Goal: Information Seeking & Learning: Learn about a topic

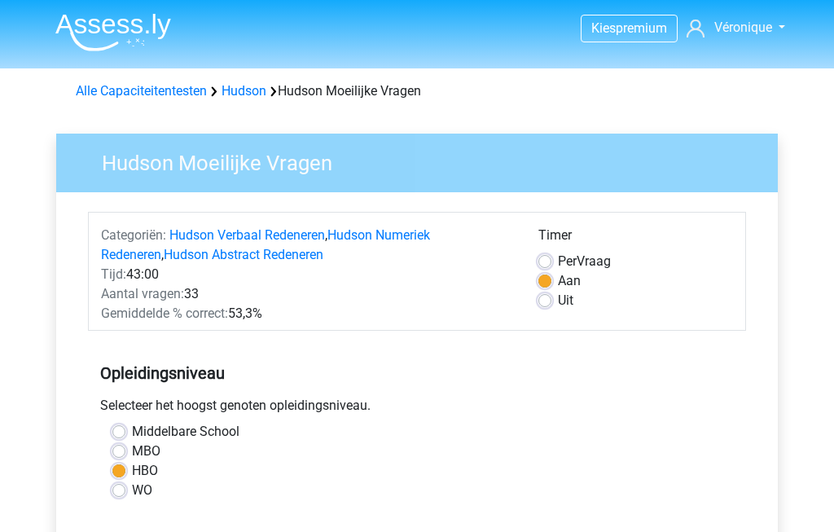
scroll to position [382, 0]
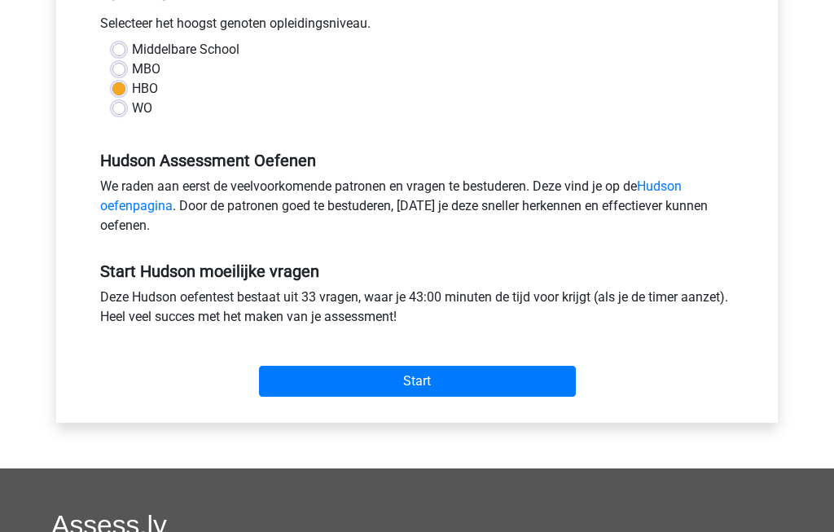
click at [452, 387] on input "Start" at bounding box center [417, 381] width 317 height 31
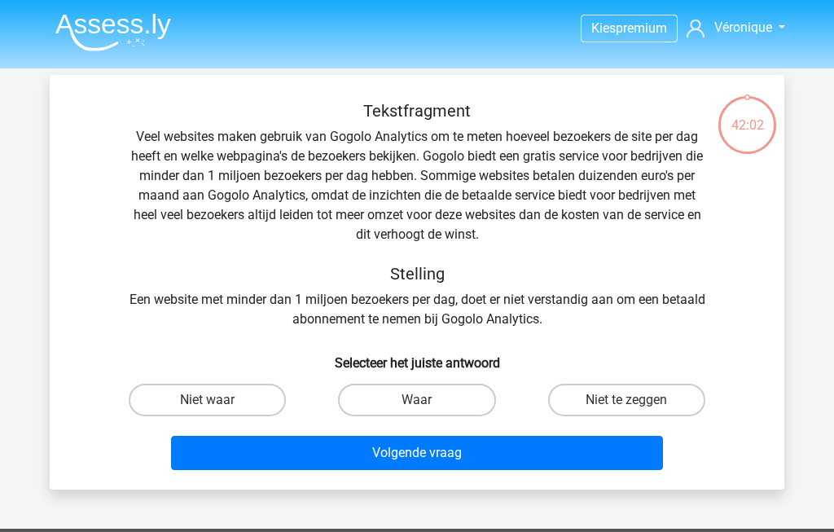
click at [658, 410] on label "Niet te zeggen" at bounding box center [626, 399] width 157 height 33
click at [637, 410] on input "Niet te zeggen" at bounding box center [631, 405] width 11 height 11
radio input "true"
click at [585, 453] on button "Volgende vraag" at bounding box center [417, 453] width 493 height 34
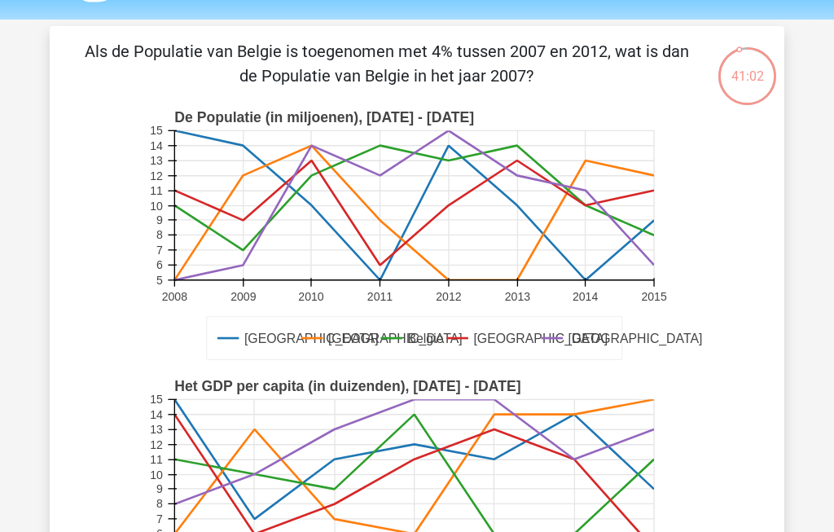
scroll to position [49, 0]
click at [757, 77] on div "40:59" at bounding box center [746, 66] width 61 height 41
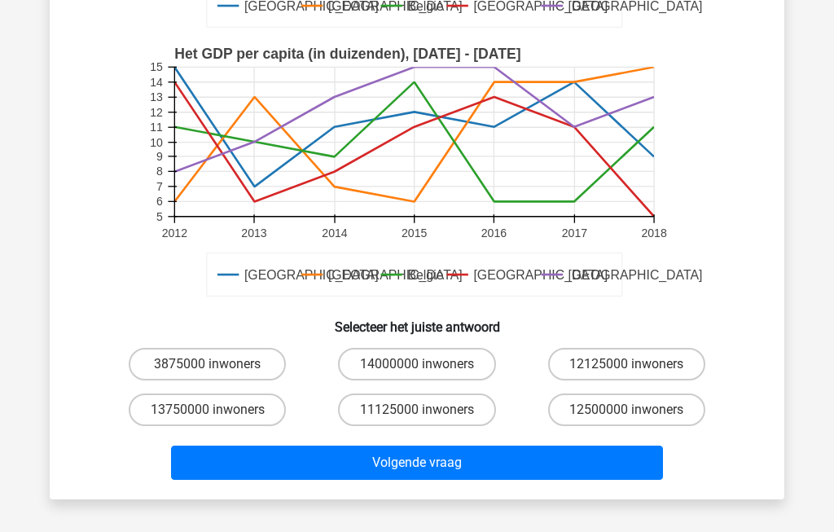
scroll to position [379, 0]
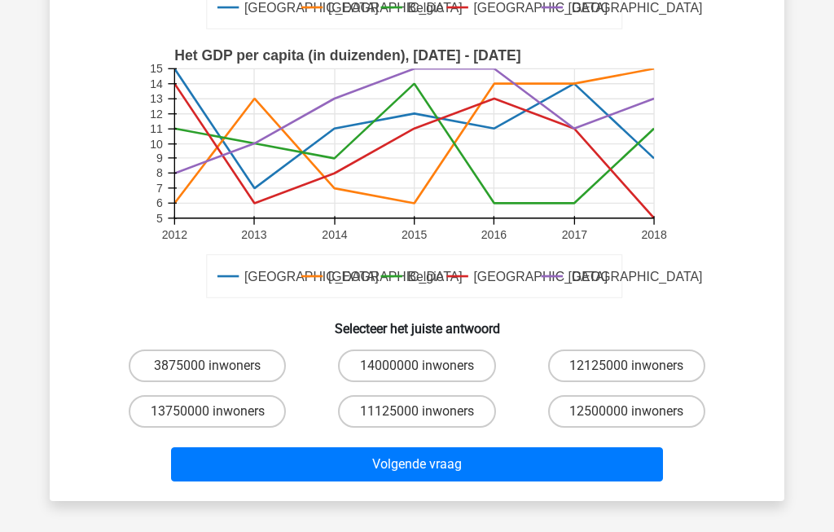
click at [415, 409] on label "11125000 inwoners" at bounding box center [416, 411] width 157 height 33
click at [417, 411] on input "11125000 inwoners" at bounding box center [422, 416] width 11 height 11
radio input "true"
click at [397, 473] on button "Volgende vraag" at bounding box center [417, 464] width 493 height 34
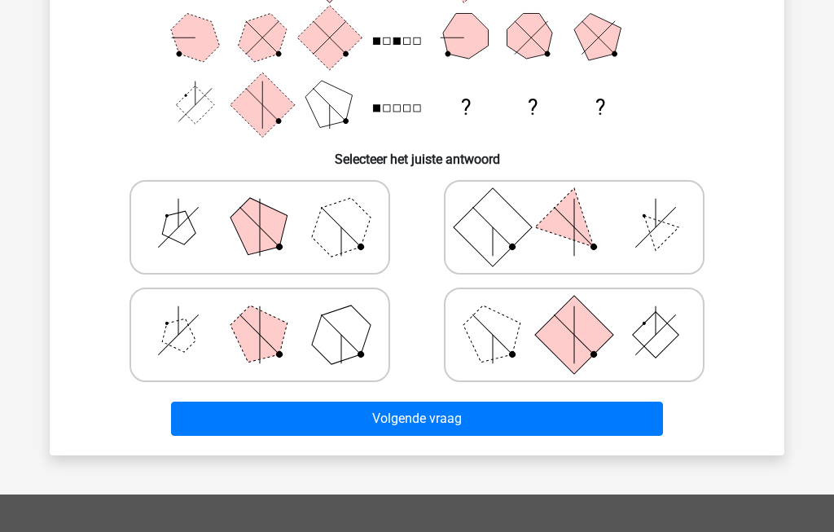
scroll to position [75, 0]
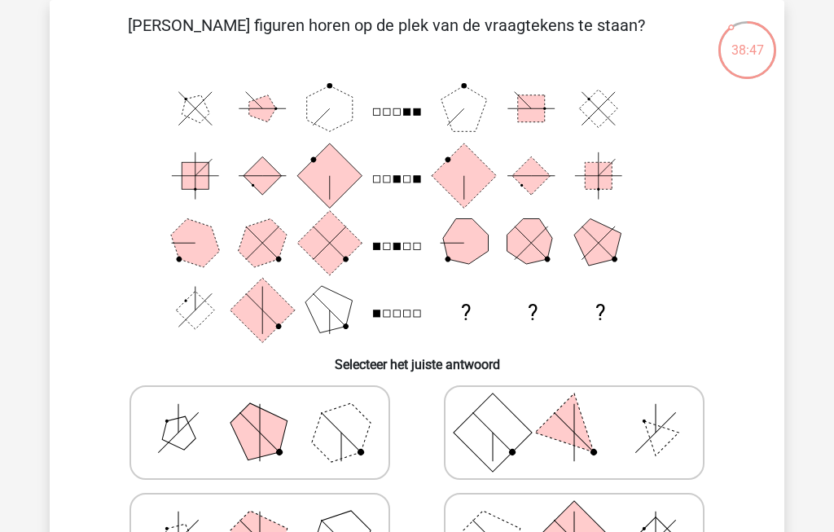
click at [259, 427] on polygon at bounding box center [260, 432] width 78 height 78
click at [260, 412] on input "radio" at bounding box center [265, 406] width 11 height 11
radio input "true"
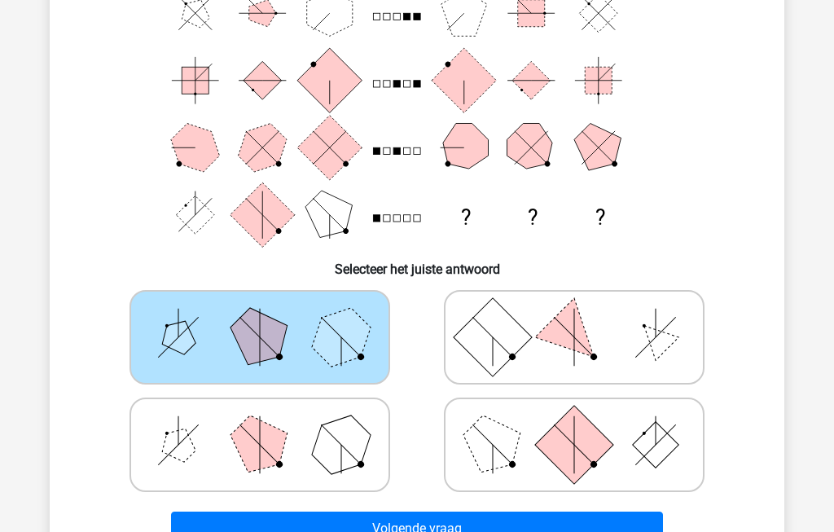
scroll to position [185, 0]
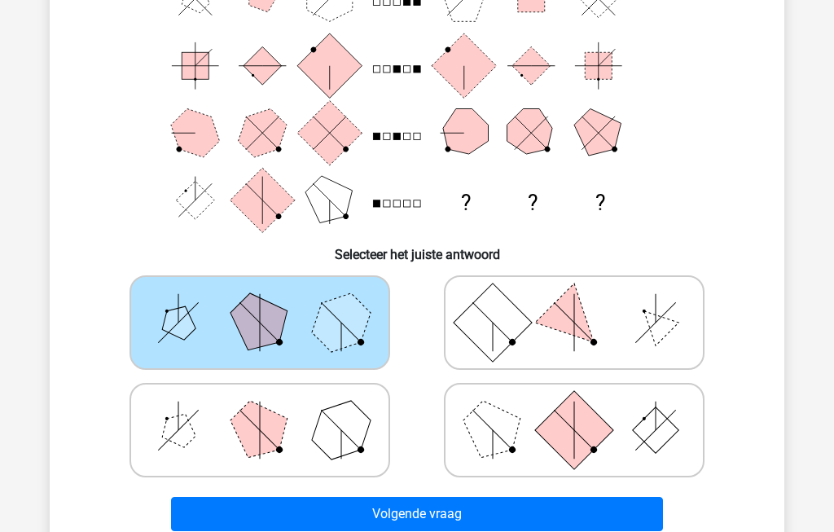
click at [427, 516] on button "Volgende vraag" at bounding box center [417, 514] width 493 height 34
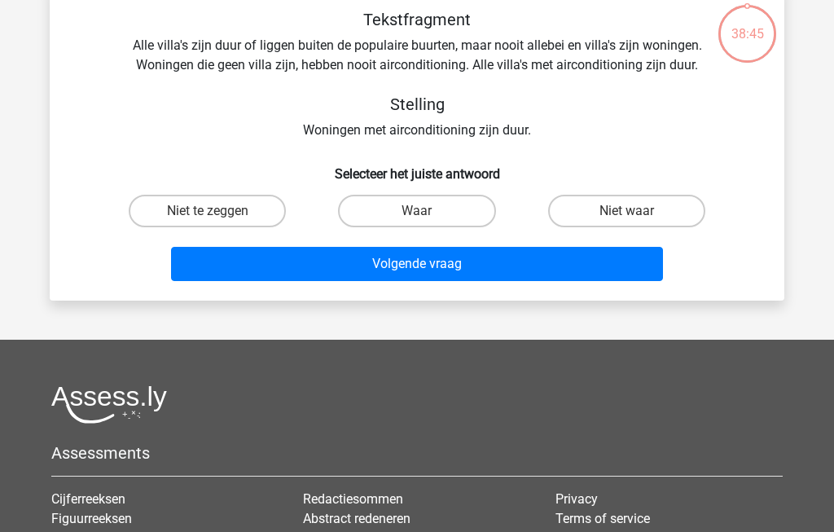
scroll to position [75, 0]
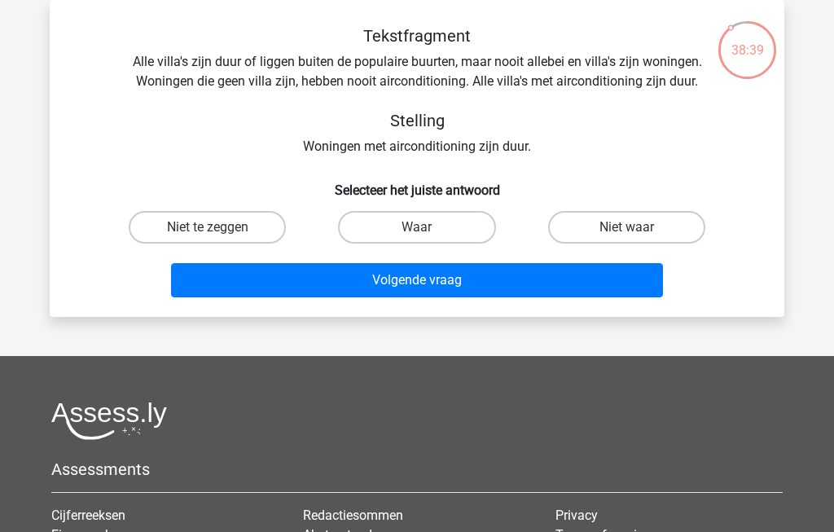
click at [436, 222] on label "Waar" at bounding box center [416, 227] width 157 height 33
click at [427, 227] on input "Waar" at bounding box center [422, 232] width 11 height 11
radio input "true"
click at [440, 288] on button "Volgende vraag" at bounding box center [417, 280] width 493 height 34
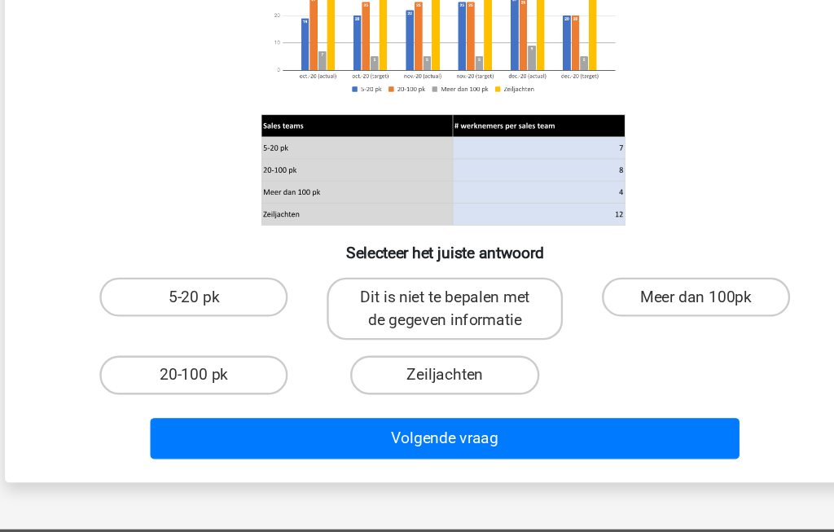
scroll to position [147, 0]
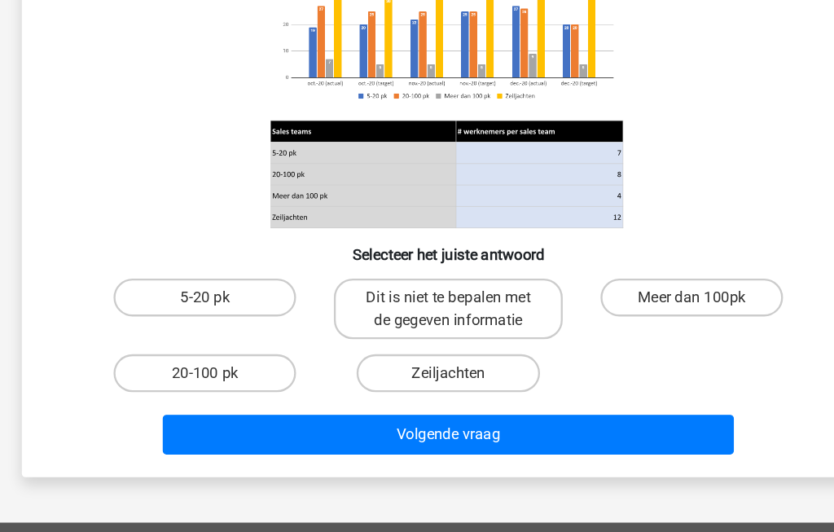
click at [411, 379] on label "Zeiljachten" at bounding box center [416, 395] width 157 height 33
click at [417, 395] on input "Zeiljachten" at bounding box center [422, 400] width 11 height 11
radio input "true"
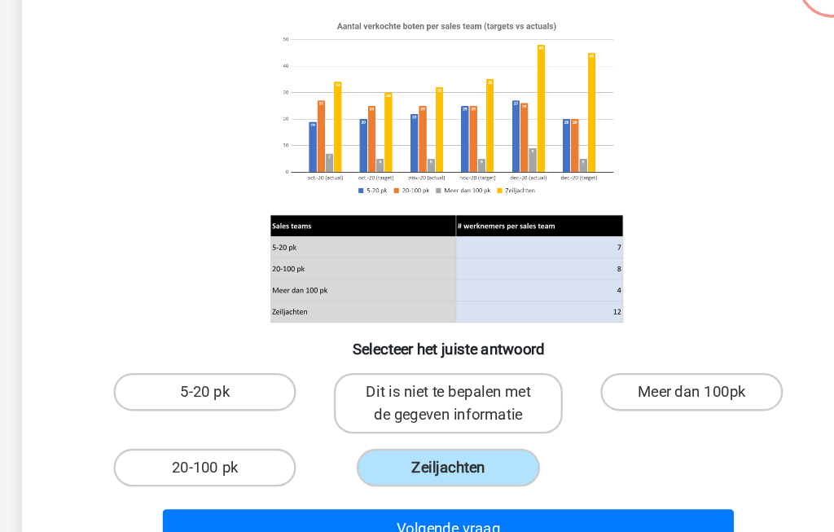
scroll to position [134, 0]
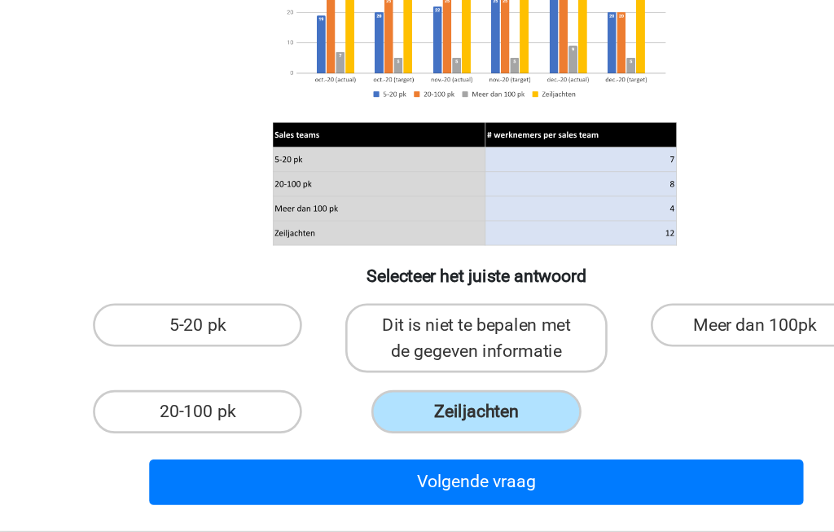
click at [140, 326] on label "5-20 pk" at bounding box center [207, 342] width 157 height 33
click at [208, 342] on input "5-20 pk" at bounding box center [213, 347] width 11 height 11
radio input "true"
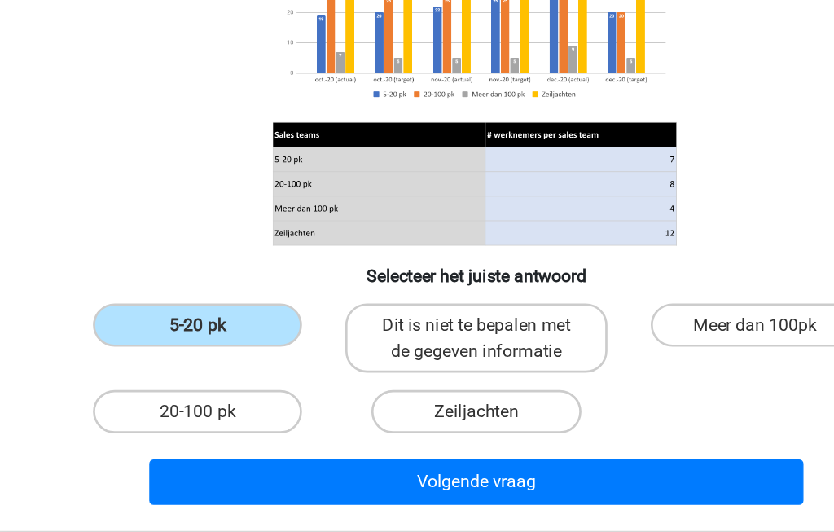
click at [440, 443] on button "Volgende vraag" at bounding box center [417, 460] width 493 height 34
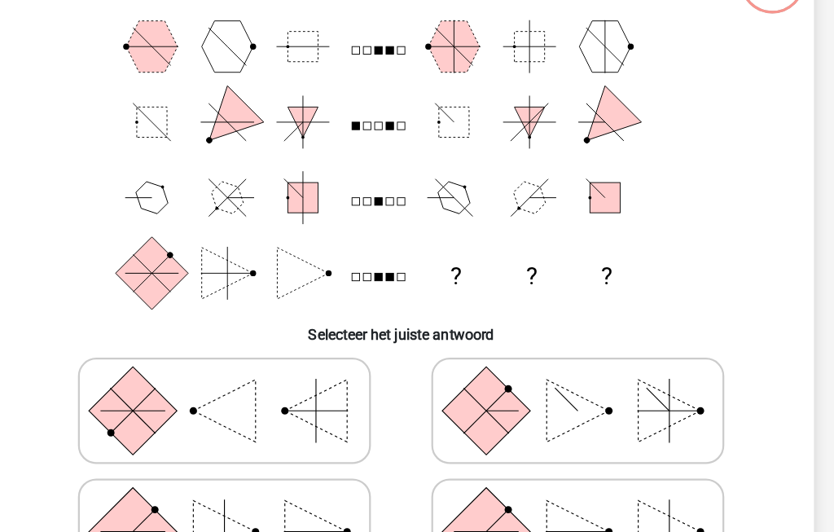
scroll to position [141, 0]
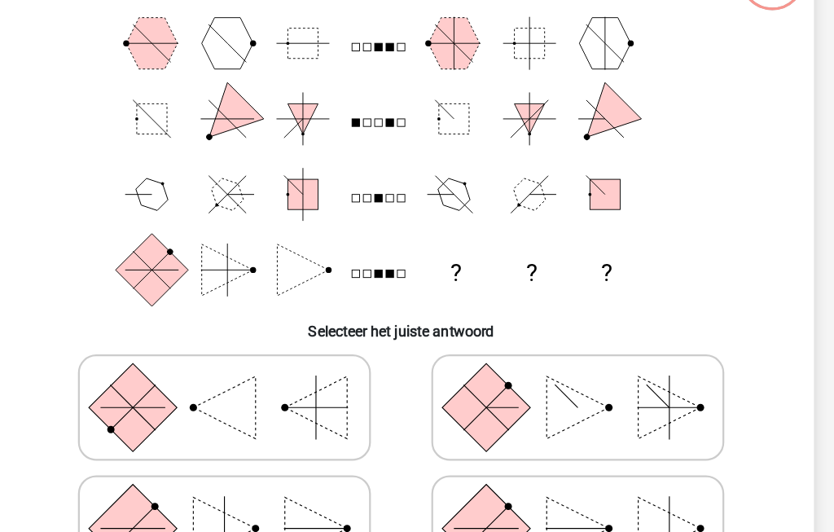
click at [232, 471] on polygon at bounding box center [259, 473] width 55 height 55
click at [260, 453] on input "radio" at bounding box center [265, 448] width 11 height 11
radio input "true"
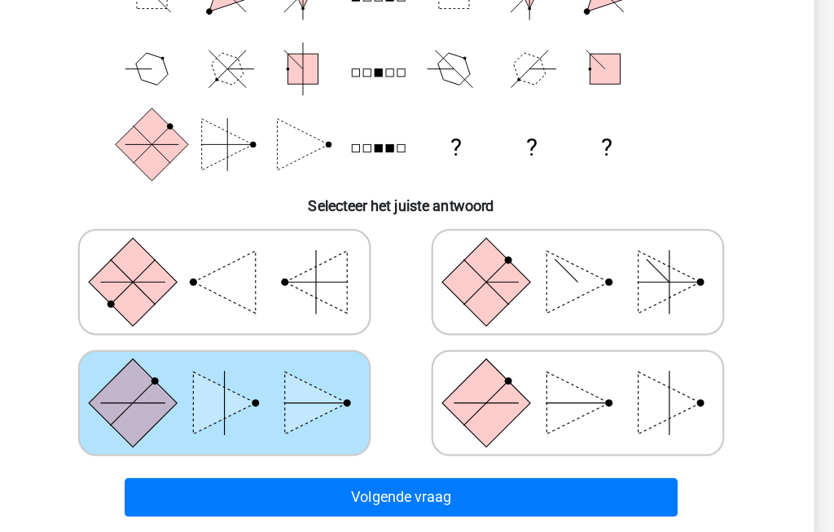
scroll to position [254, 0]
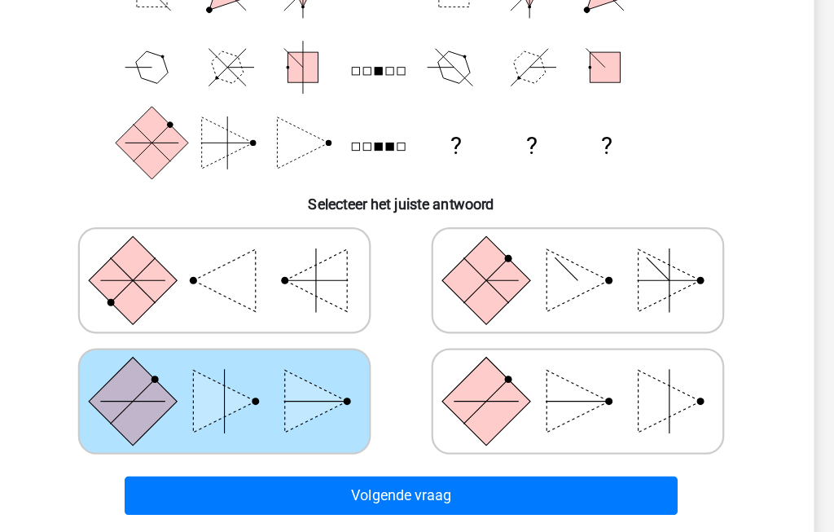
click at [261, 438] on button "Volgende vraag" at bounding box center [417, 444] width 493 height 34
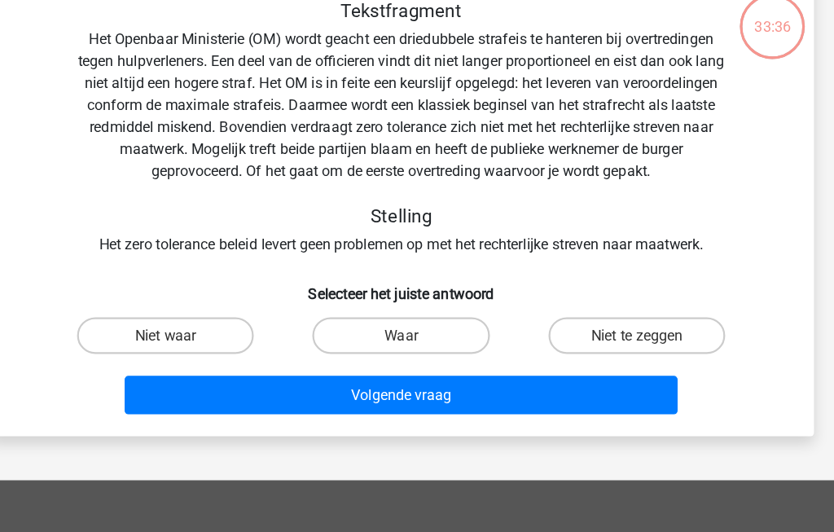
scroll to position [75, 0]
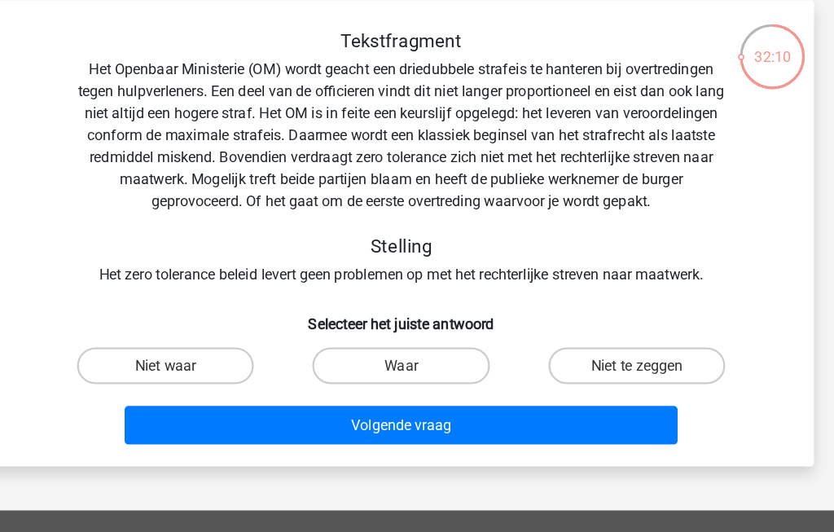
click at [145, 323] on label "Niet waar" at bounding box center [207, 325] width 157 height 33
click at [208, 325] on input "Niet waar" at bounding box center [213, 330] width 11 height 11
radio input "true"
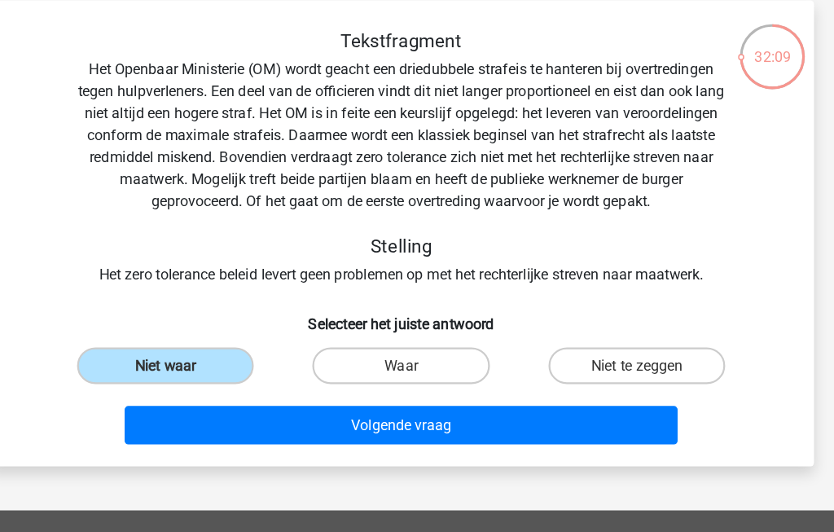
click at [520, 389] on button "Volgende vraag" at bounding box center [417, 378] width 493 height 34
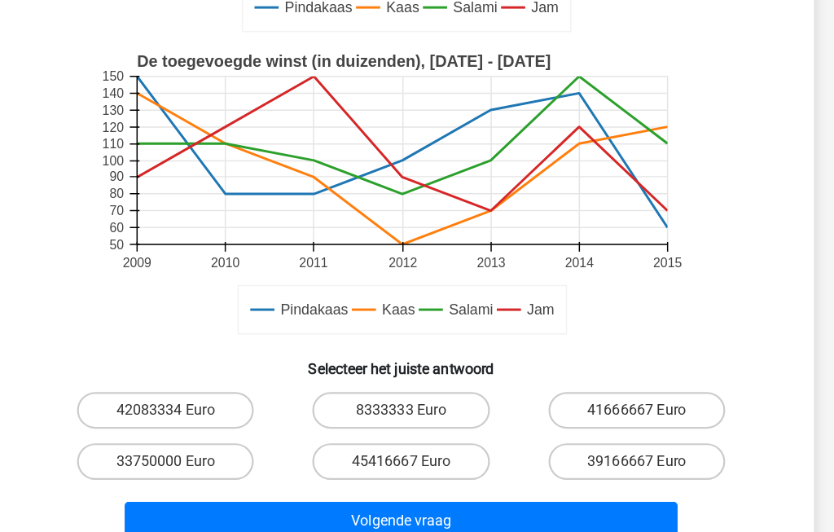
scroll to position [452, 0]
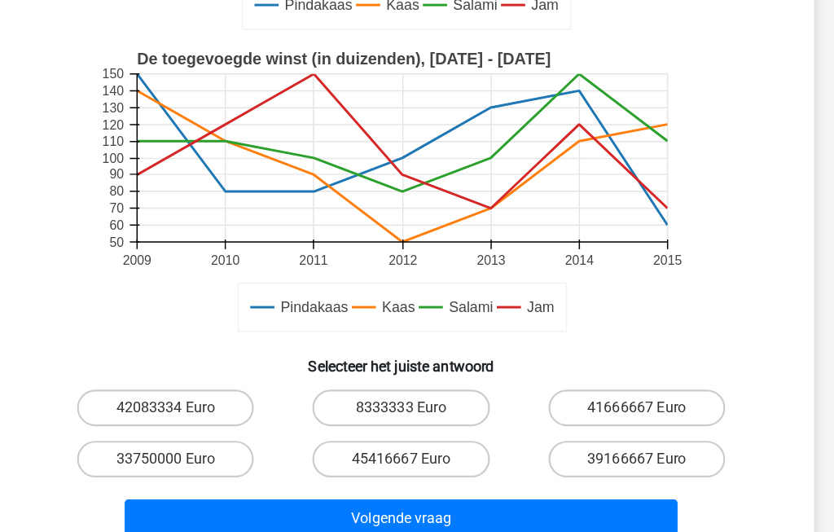
click at [129, 409] on label "33750000 Euro" at bounding box center [207, 412] width 157 height 33
click at [208, 412] on input "33750000 Euro" at bounding box center [213, 417] width 11 height 11
radio input "true"
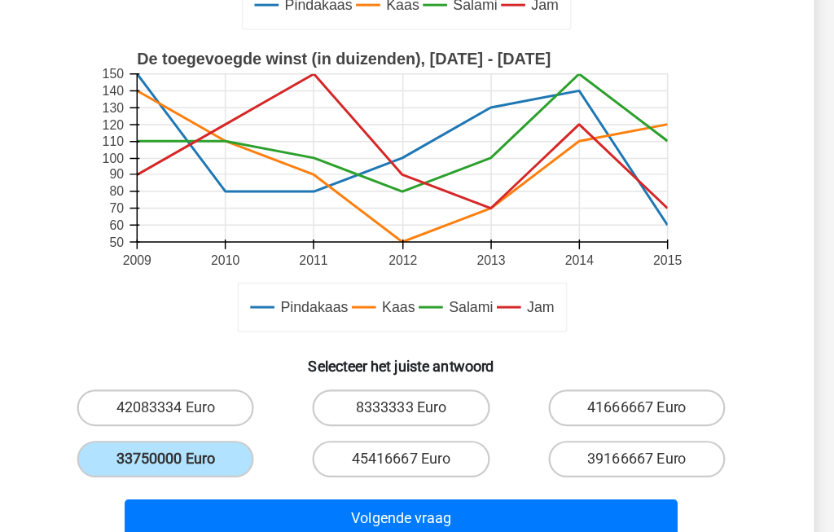
click at [458, 462] on button "Volgende vraag" at bounding box center [417, 465] width 493 height 34
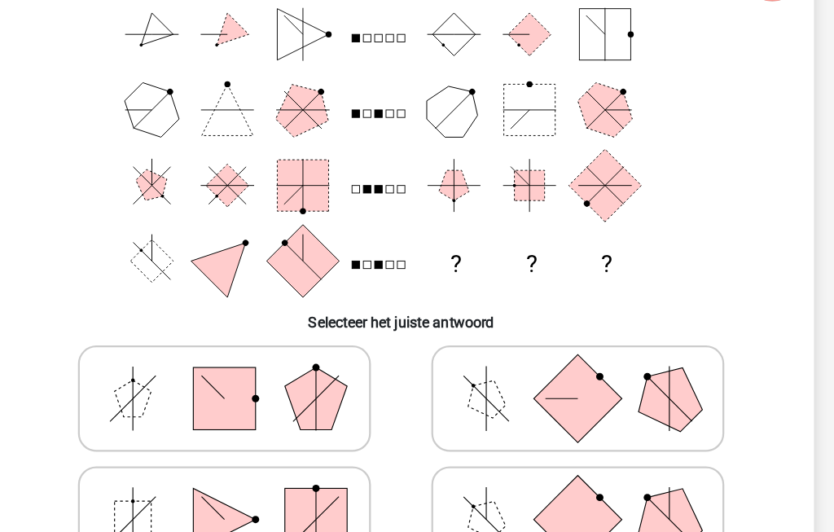
scroll to position [153, 0]
click at [535, 461] on rect at bounding box center [574, 462] width 78 height 78
click at [574, 441] on input "radio" at bounding box center [579, 436] width 11 height 11
radio input "true"
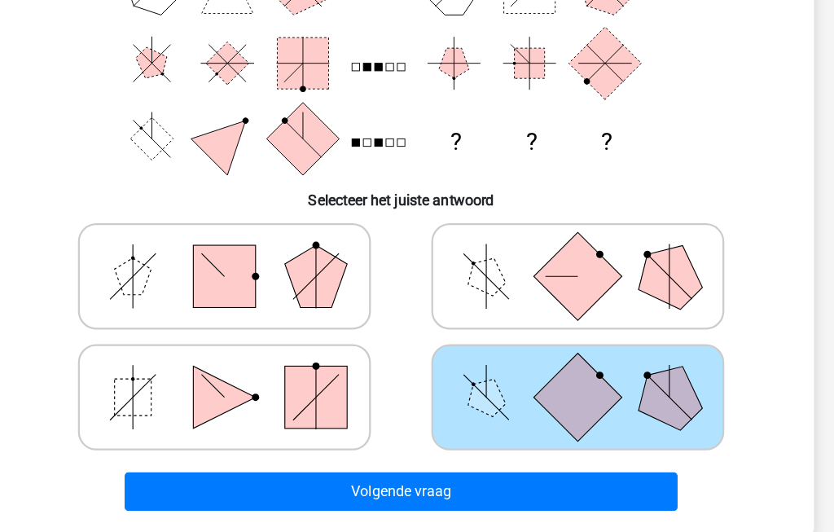
scroll to position [265, 0]
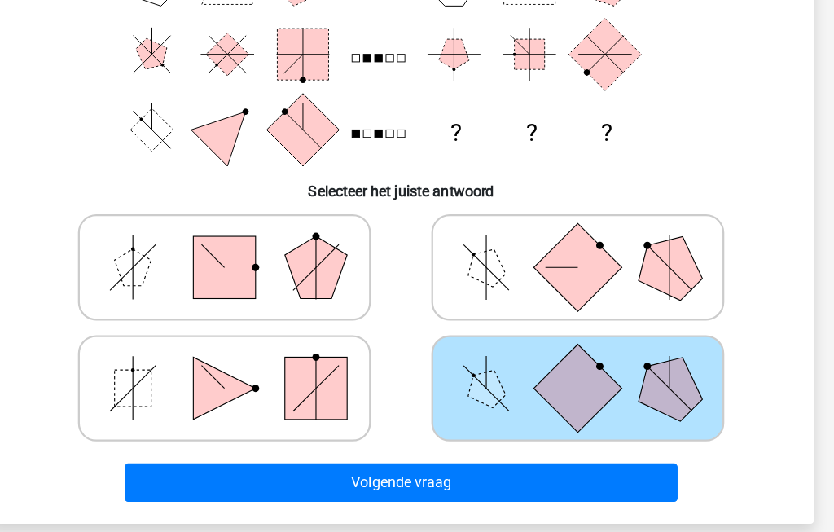
click at [278, 431] on button "Volgende vraag" at bounding box center [417, 433] width 493 height 34
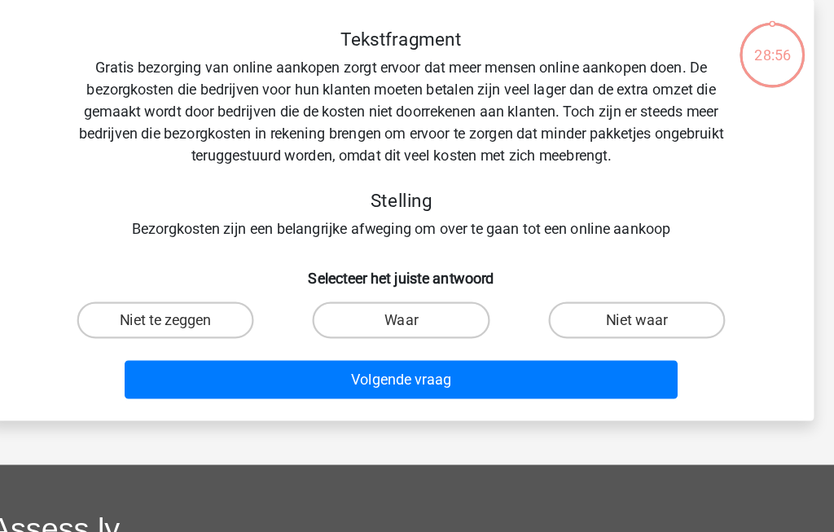
scroll to position [75, 0]
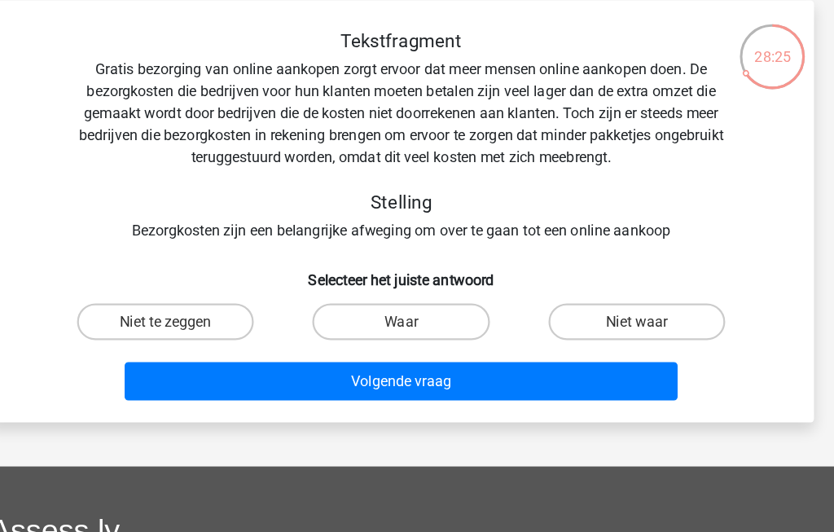
click at [353, 281] on label "Waar" at bounding box center [416, 285] width 157 height 33
click at [417, 286] on input "Waar" at bounding box center [422, 291] width 11 height 11
radio input "true"
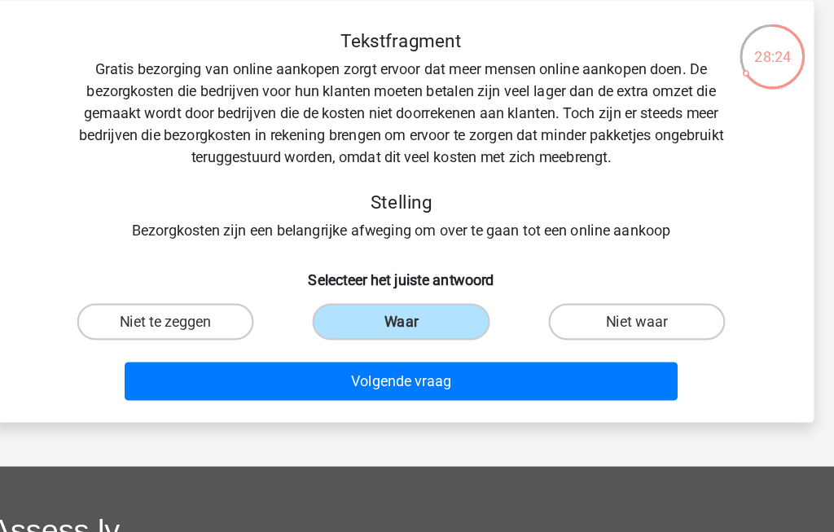
click at [346, 343] on button "Volgende vraag" at bounding box center [417, 339] width 493 height 34
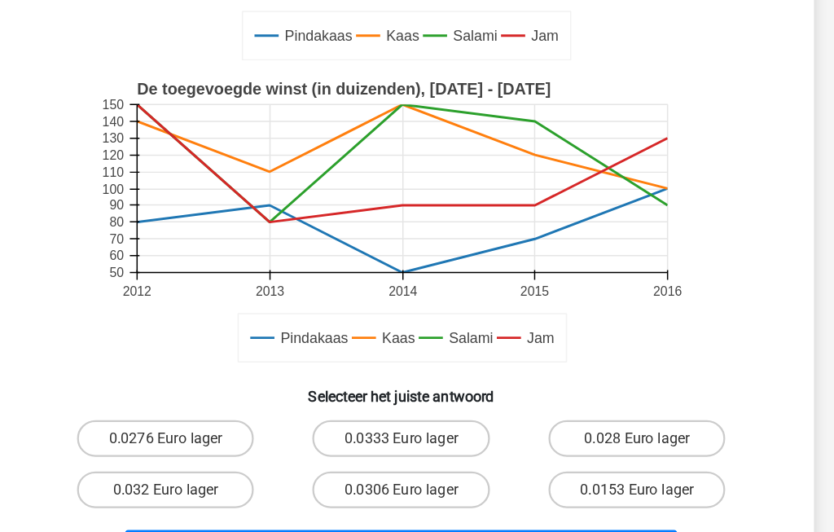
scroll to position [376, 0]
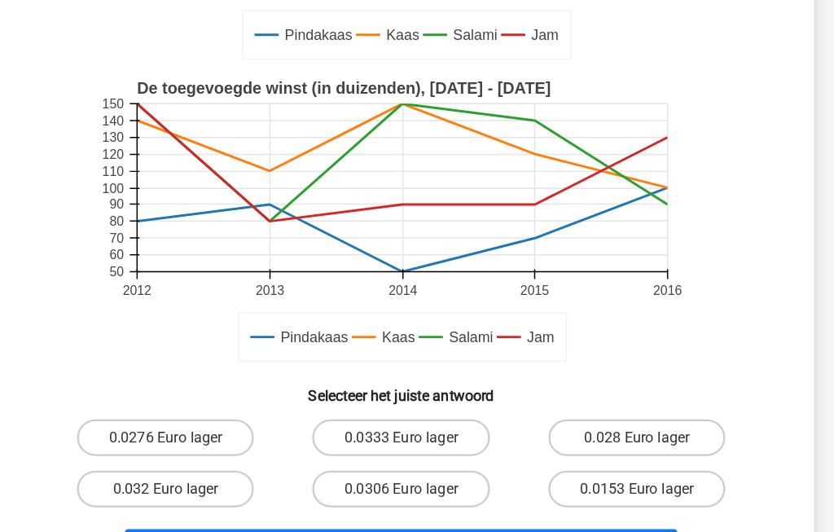
click at [379, 378] on label "0.0333 Euro lager" at bounding box center [416, 393] width 157 height 33
click at [417, 393] on input "0.0333 Euro lager" at bounding box center [422, 398] width 11 height 11
radio input "true"
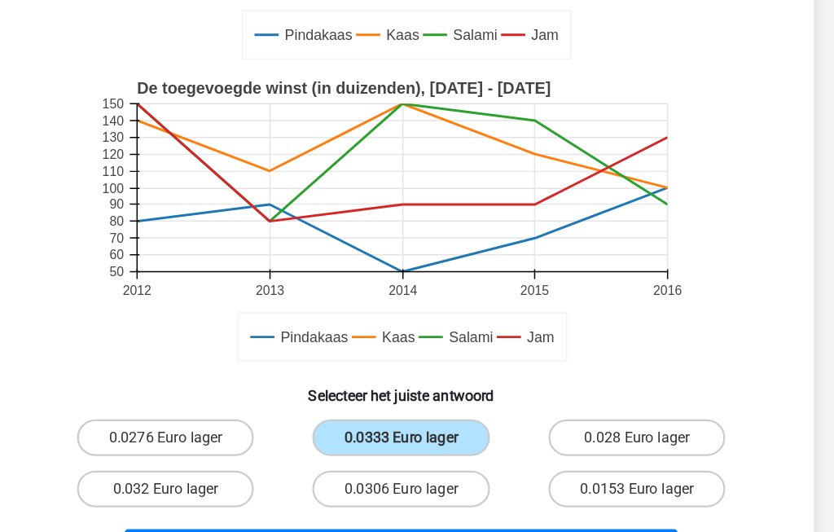
click at [409, 491] on button "Volgende vraag" at bounding box center [417, 492] width 493 height 34
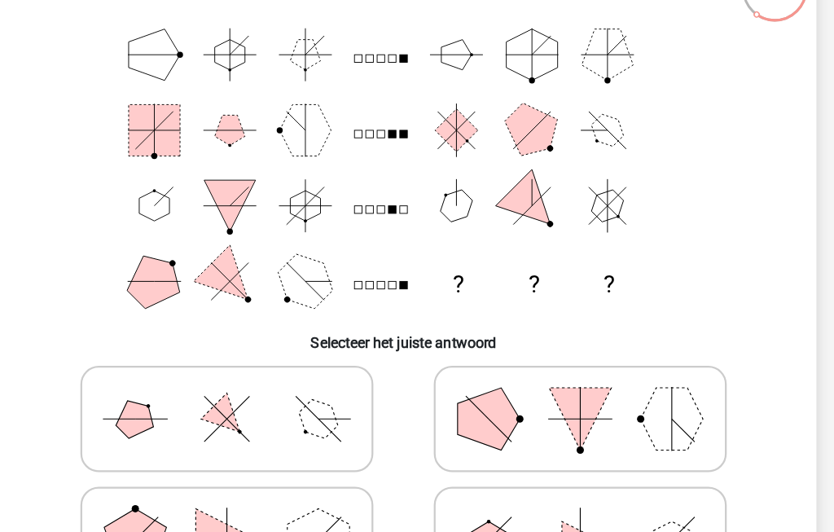
scroll to position [131, 0]
click at [237, 366] on polygon at bounding box center [260, 376] width 46 height 46
click at [260, 356] on input "radio" at bounding box center [265, 350] width 11 height 11
radio input "true"
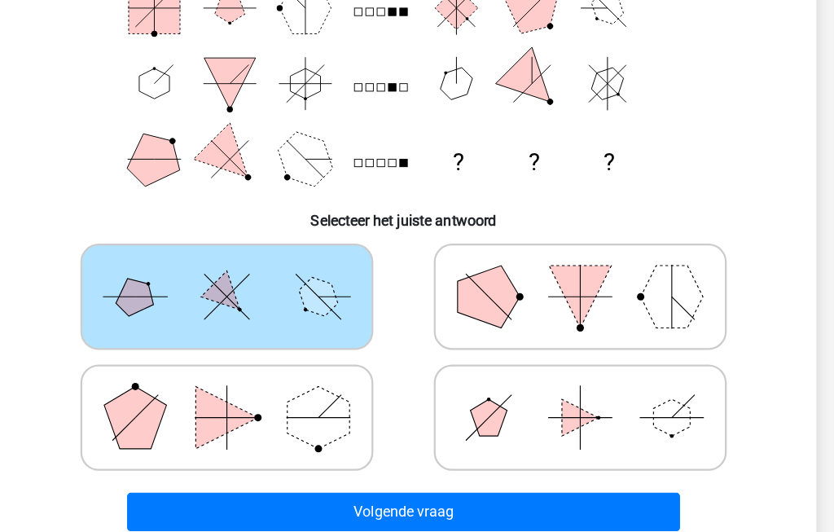
scroll to position [240, 0]
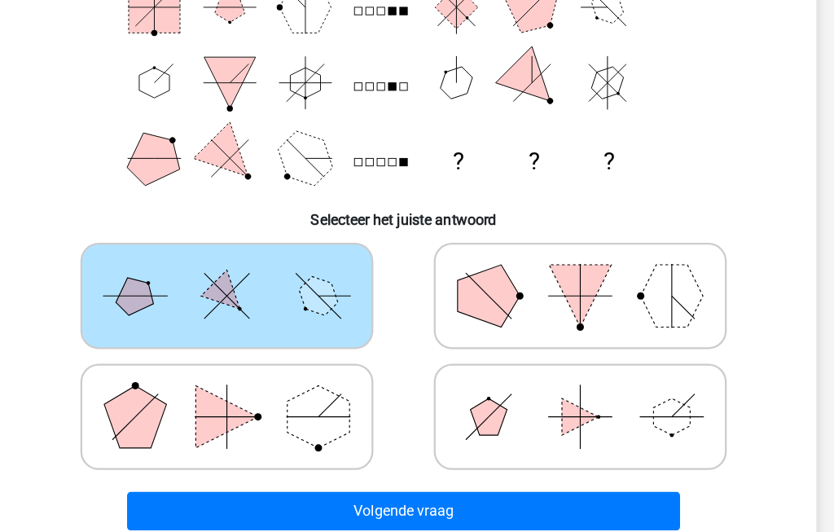
click at [351, 450] on button "Volgende vraag" at bounding box center [417, 458] width 493 height 34
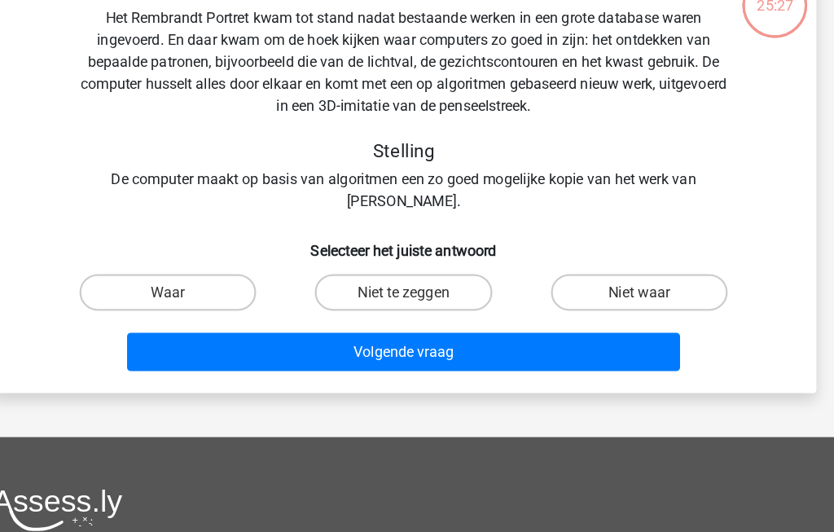
scroll to position [75, 0]
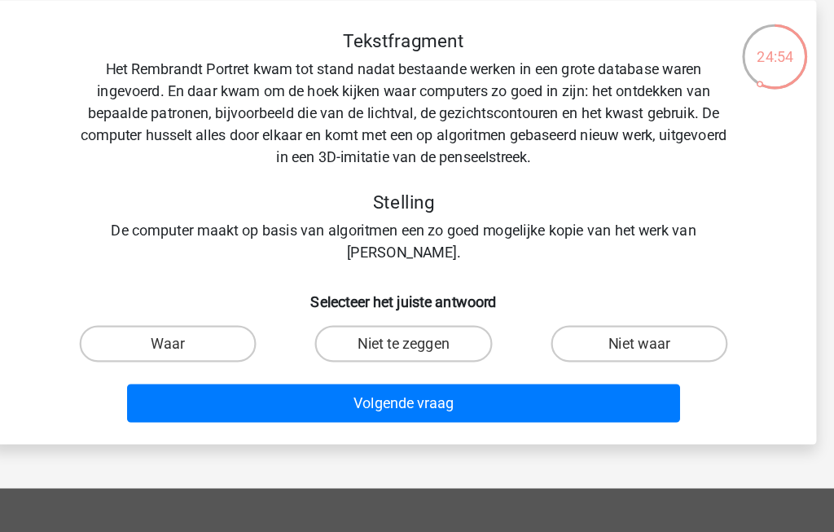
click at [146, 302] on label "Waar" at bounding box center [207, 305] width 157 height 33
click at [208, 305] on input "Waar" at bounding box center [213, 310] width 11 height 11
radio input "true"
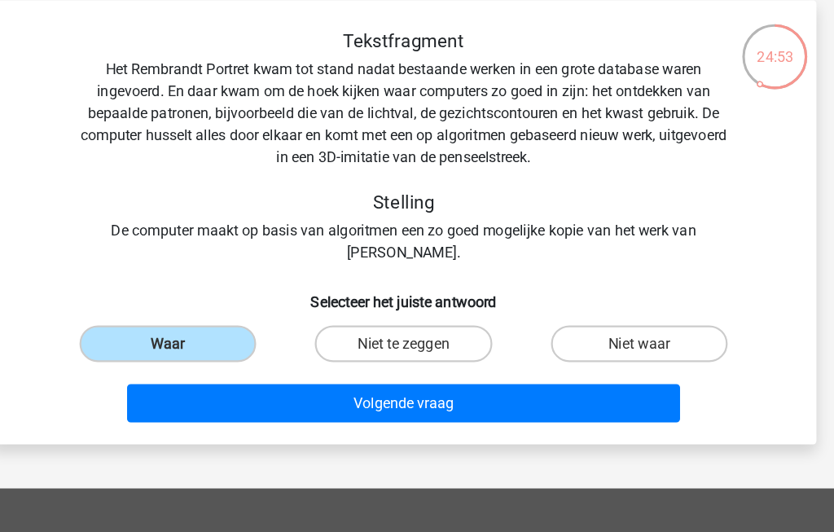
click at [216, 357] on button "Volgende vraag" at bounding box center [417, 358] width 493 height 34
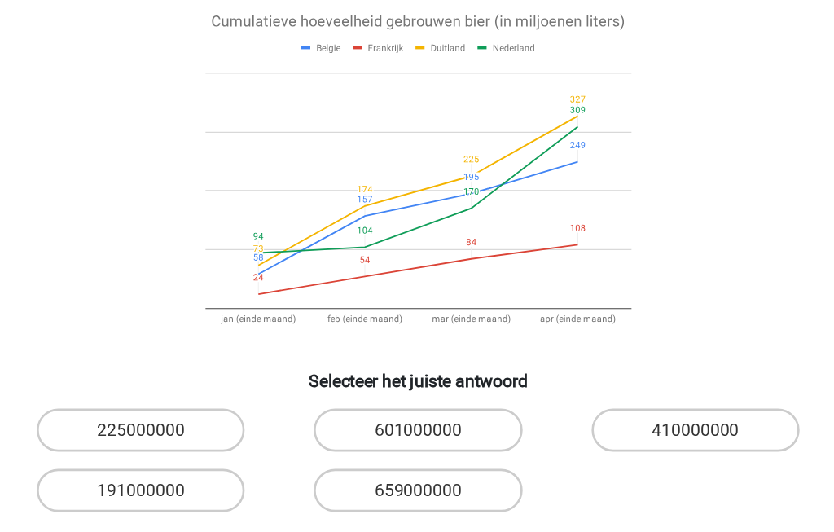
scroll to position [78, 0]
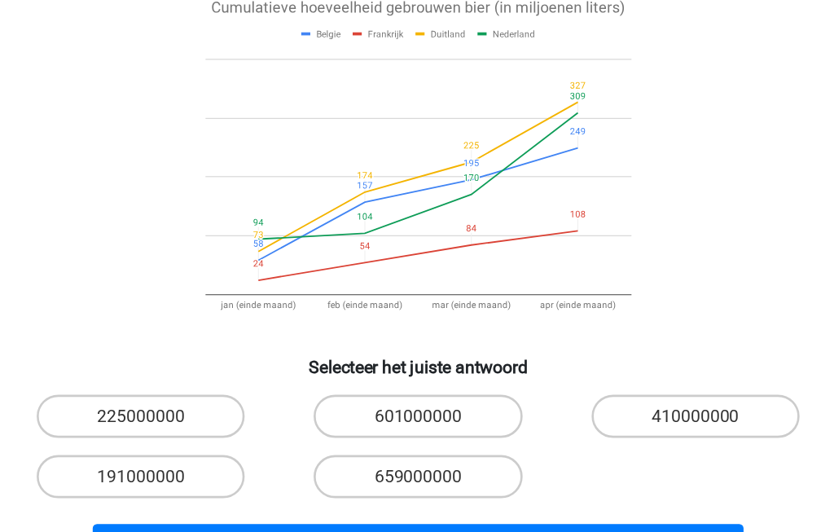
click at [338, 382] on label "601000000" at bounding box center [416, 398] width 157 height 33
click at [417, 398] on input "601000000" at bounding box center [422, 403] width 11 height 11
radio input "true"
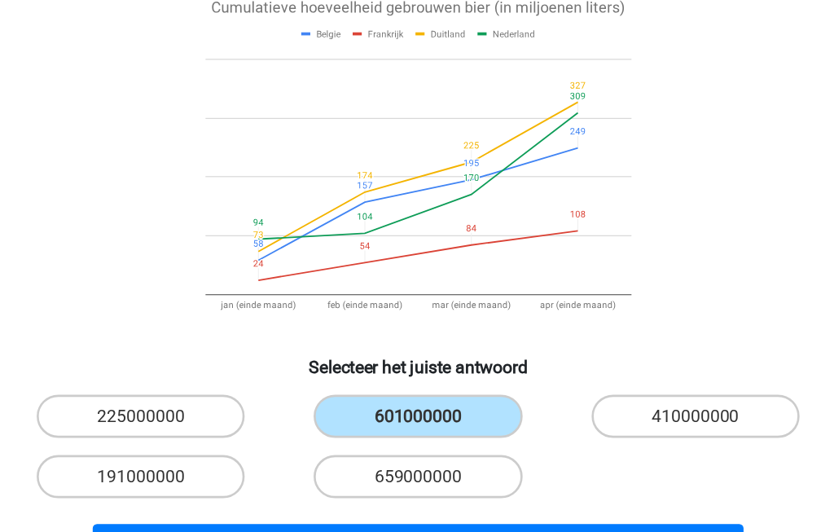
click at [372, 479] on button "Volgende vraag" at bounding box center [417, 496] width 493 height 34
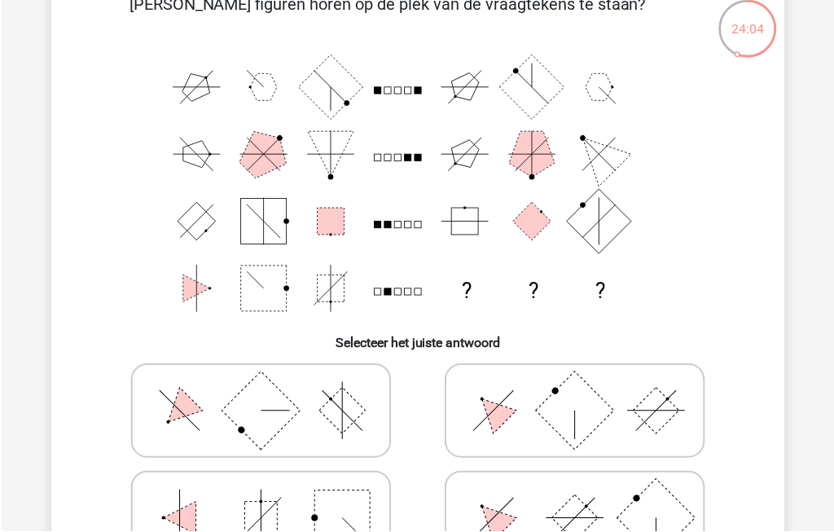
scroll to position [84, 0]
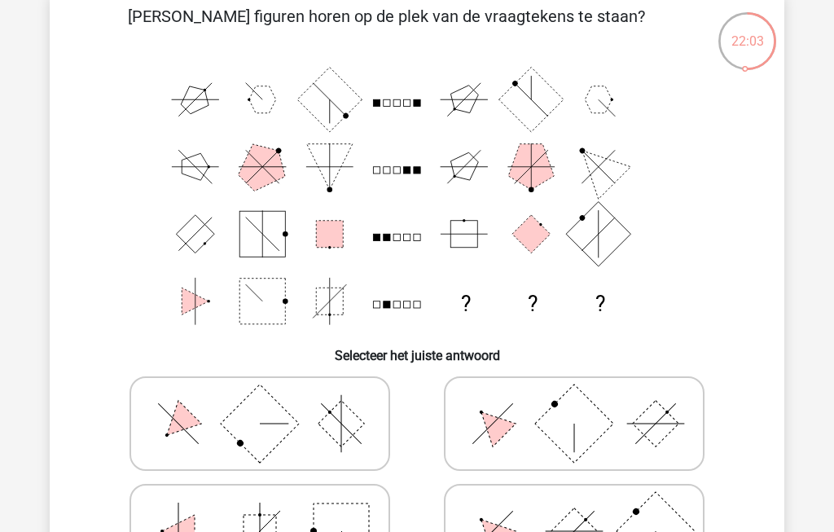
click at [585, 421] on rect at bounding box center [574, 423] width 78 height 78
click at [585, 403] on input "radio" at bounding box center [579, 397] width 11 height 11
radio input "true"
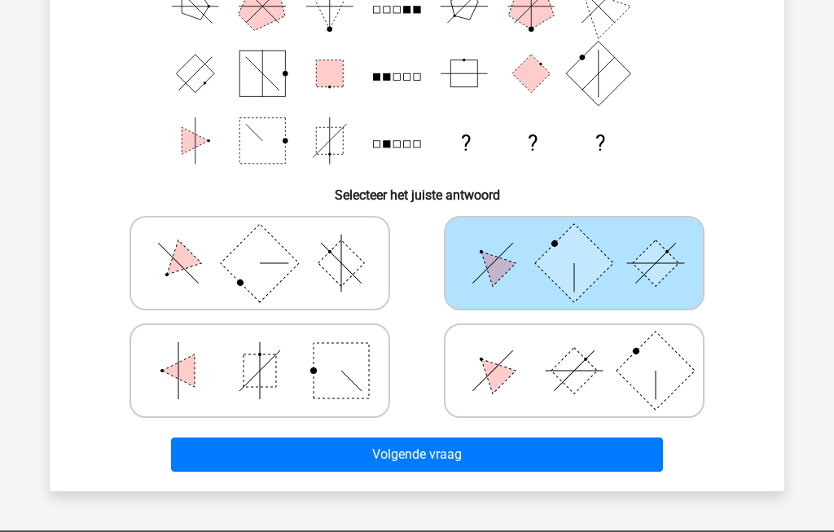
scroll to position [244, 0]
click at [367, 453] on button "Volgende vraag" at bounding box center [417, 454] width 493 height 34
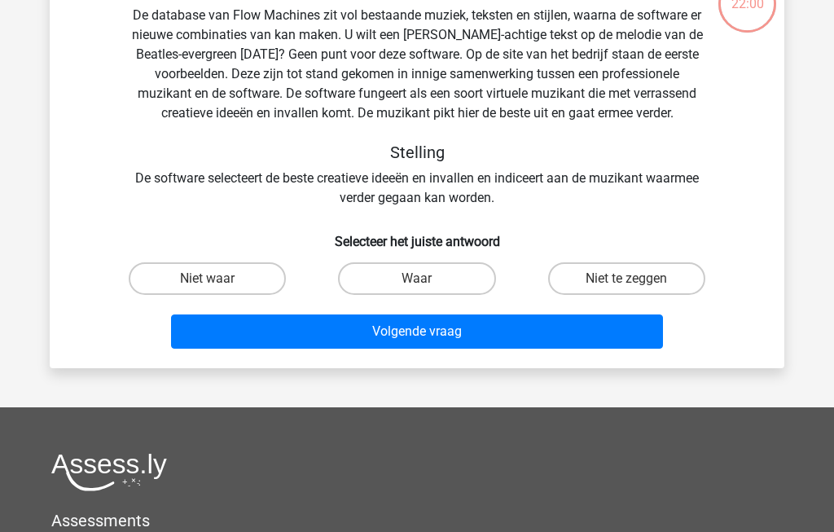
scroll to position [75, 0]
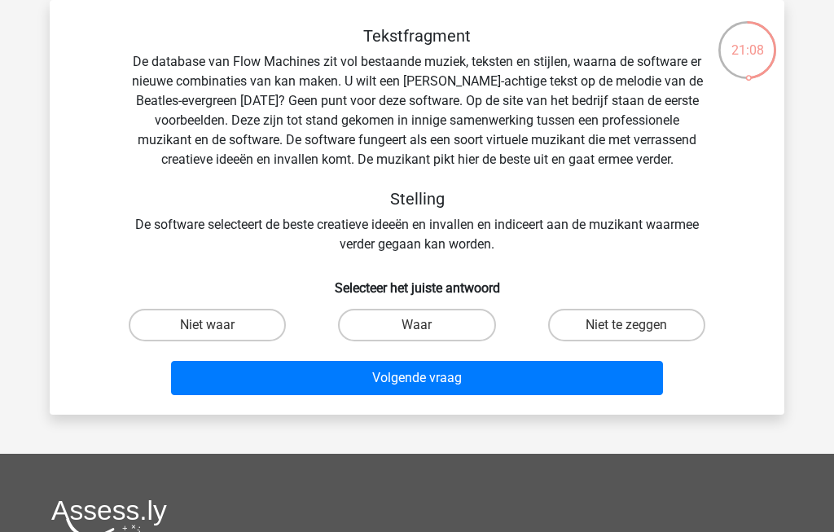
click at [212, 326] on input "Niet waar" at bounding box center [213, 330] width 11 height 11
radio input "true"
click at [512, 376] on button "Volgende vraag" at bounding box center [417, 378] width 493 height 34
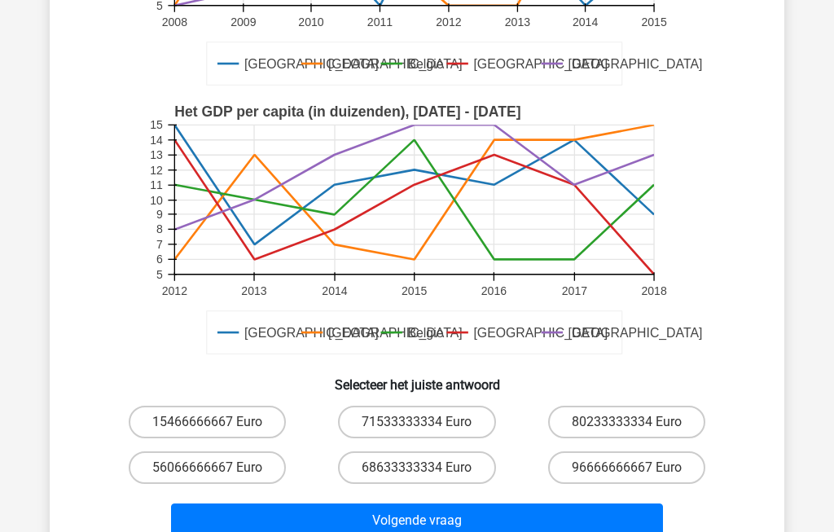
scroll to position [322, 0]
click at [658, 472] on label "96666666667 Euro" at bounding box center [626, 468] width 157 height 33
click at [637, 472] on input "96666666667 Euro" at bounding box center [631, 473] width 11 height 11
radio input "true"
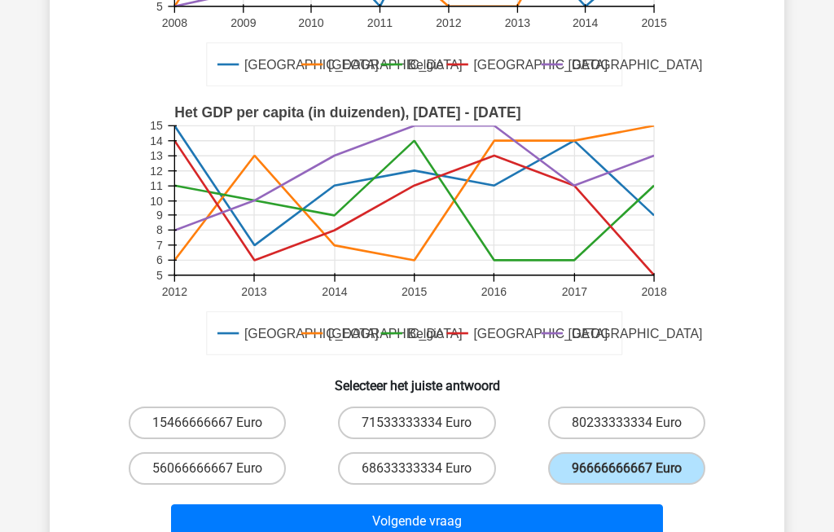
click at [540, 523] on button "Volgende vraag" at bounding box center [417, 521] width 493 height 34
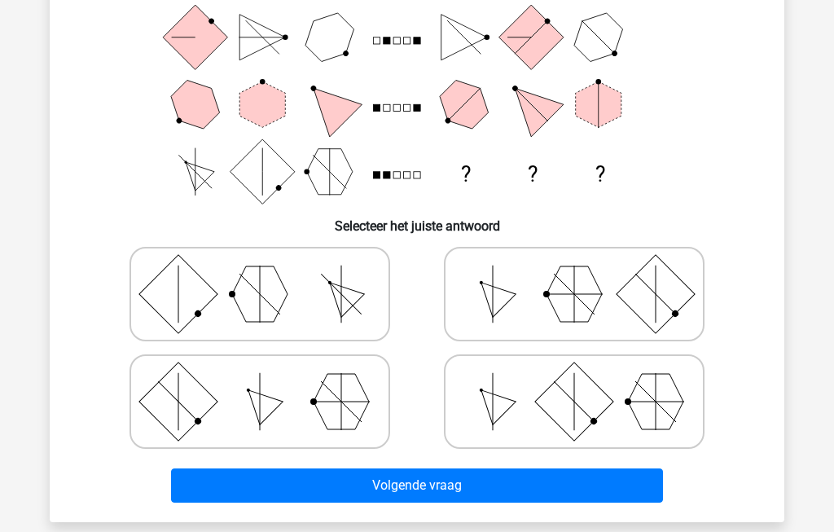
scroll to position [75, 0]
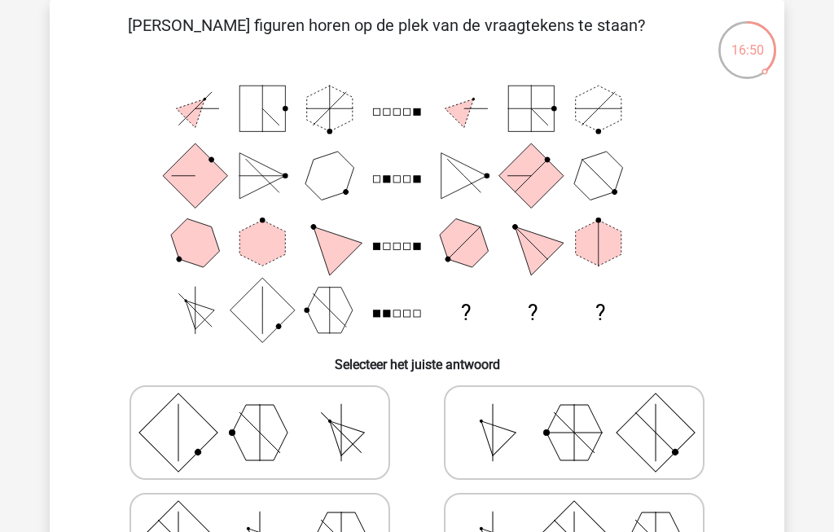
click at [252, 531] on polygon at bounding box center [260, 540] width 46 height 46
click at [260, 519] on input "radio" at bounding box center [265, 514] width 11 height 11
radio input "true"
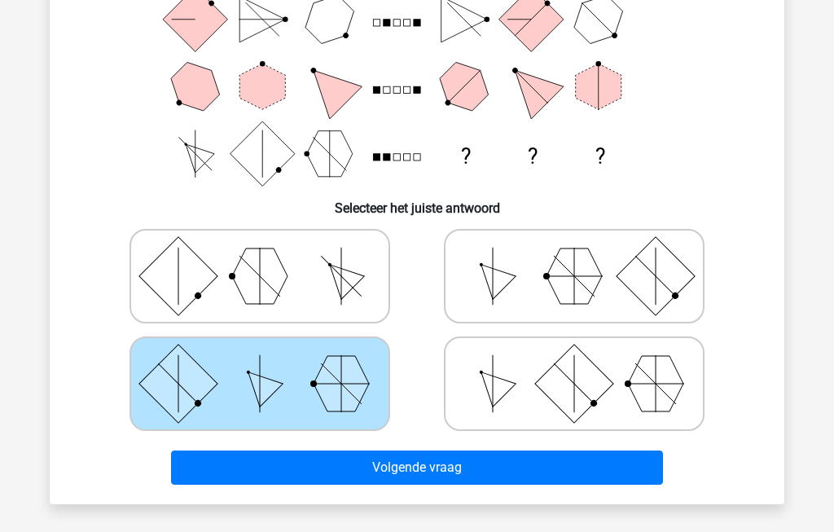
click at [326, 466] on button "Volgende vraag" at bounding box center [417, 467] width 493 height 34
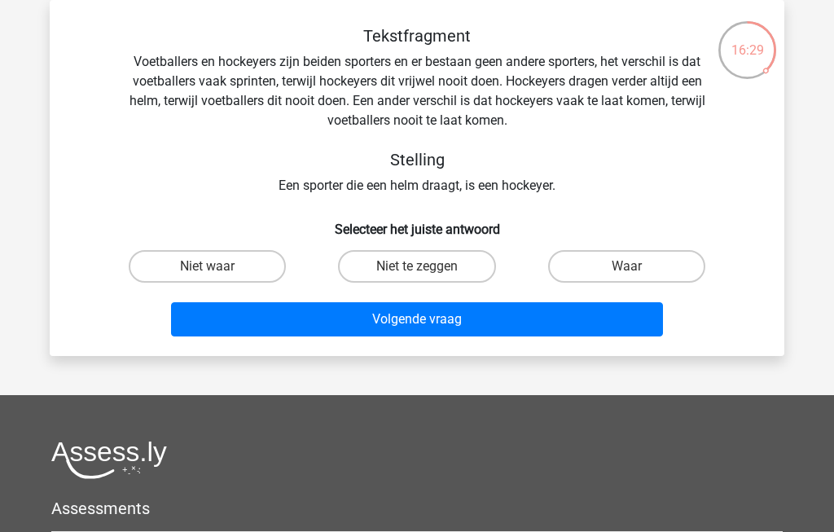
click at [645, 264] on label "Waar" at bounding box center [626, 266] width 157 height 33
click at [637, 266] on input "Waar" at bounding box center [631, 271] width 11 height 11
radio input "true"
click at [520, 321] on button "Volgende vraag" at bounding box center [417, 319] width 493 height 34
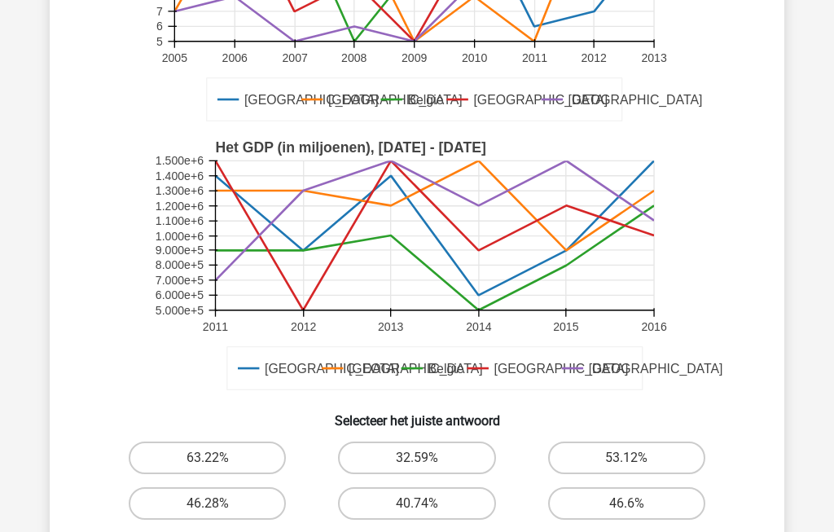
scroll to position [288, 0]
click at [208, 515] on label "46.28%" at bounding box center [207, 502] width 157 height 33
click at [208, 513] on input "46.28%" at bounding box center [213, 507] width 11 height 11
radio input "true"
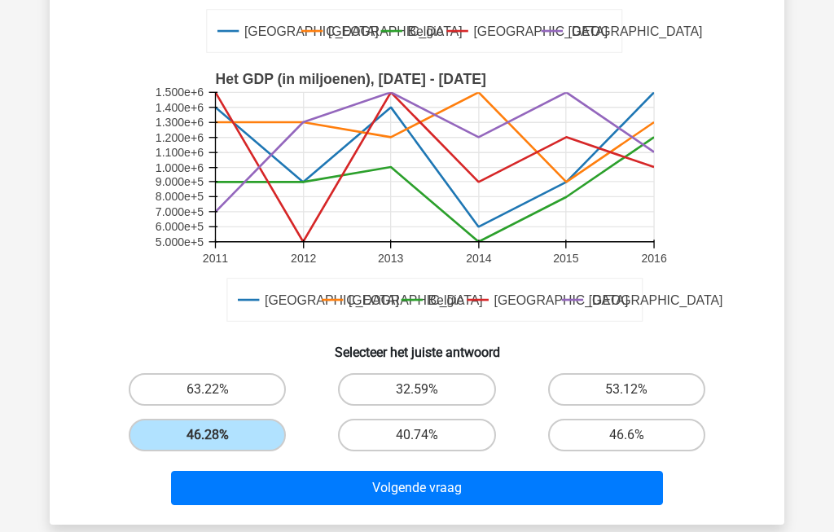
click at [332, 484] on button "Volgende vraag" at bounding box center [417, 488] width 493 height 34
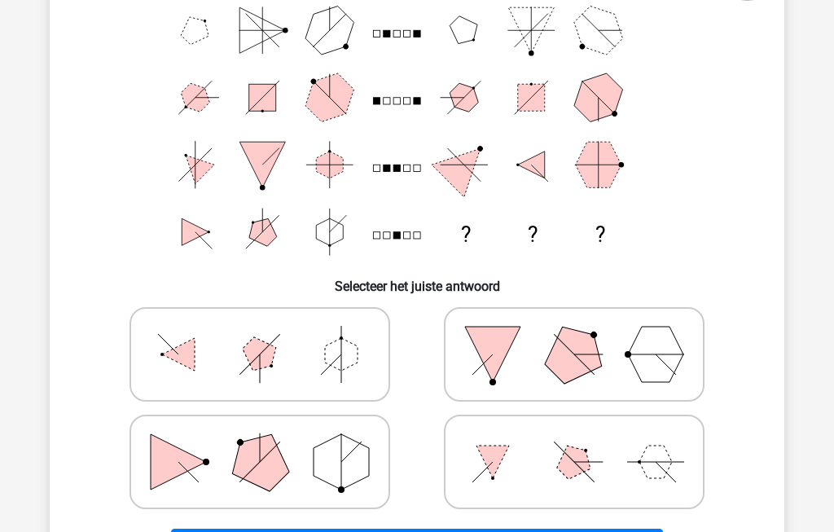
scroll to position [152, 0]
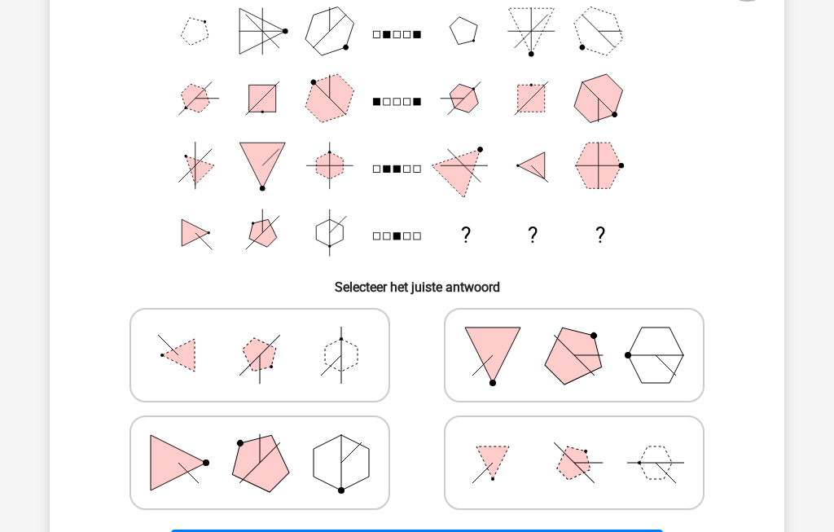
click at [602, 352] on icon at bounding box center [574, 354] width 244 height 81
click at [585, 335] on input "radio" at bounding box center [579, 329] width 11 height 11
radio input "true"
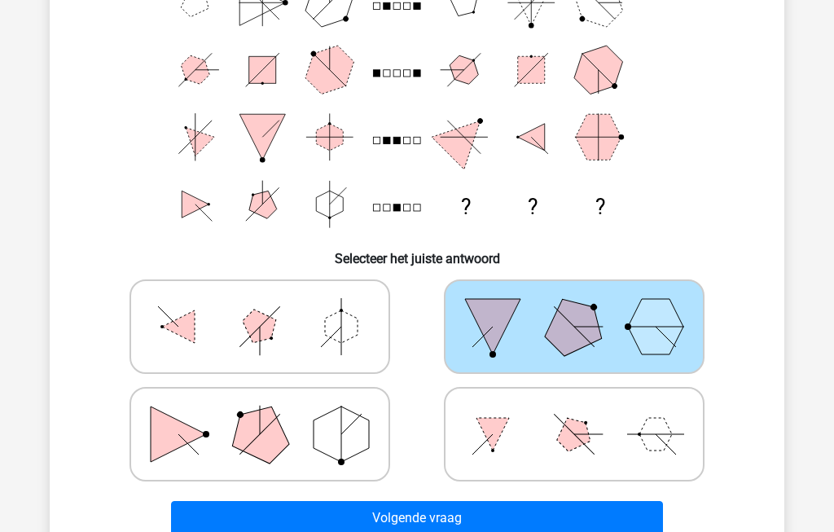
click at [342, 519] on button "Volgende vraag" at bounding box center [417, 518] width 493 height 34
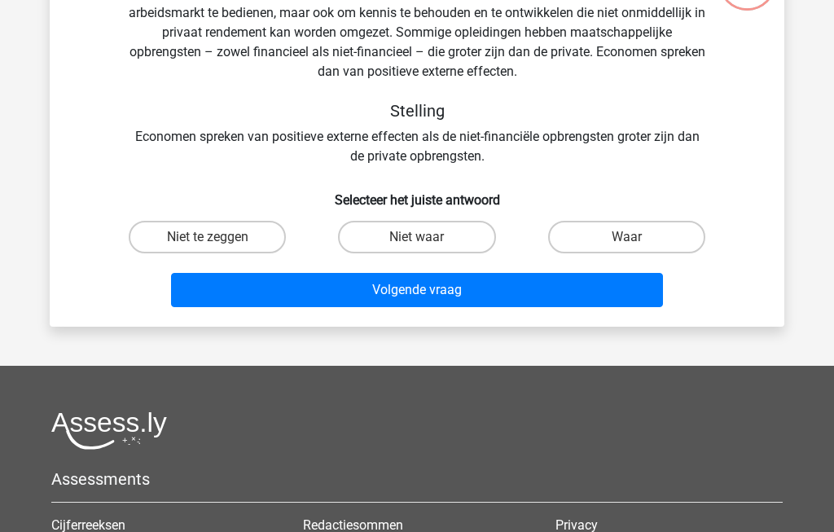
scroll to position [75, 0]
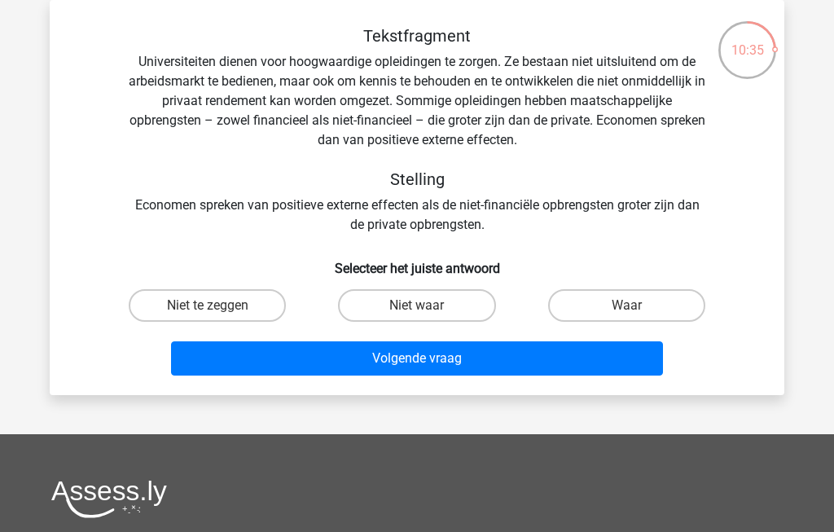
click at [406, 309] on label "Niet waar" at bounding box center [416, 305] width 157 height 33
click at [417, 309] on input "Niet waar" at bounding box center [422, 310] width 11 height 11
radio input "true"
click at [493, 353] on button "Volgende vraag" at bounding box center [417, 358] width 493 height 34
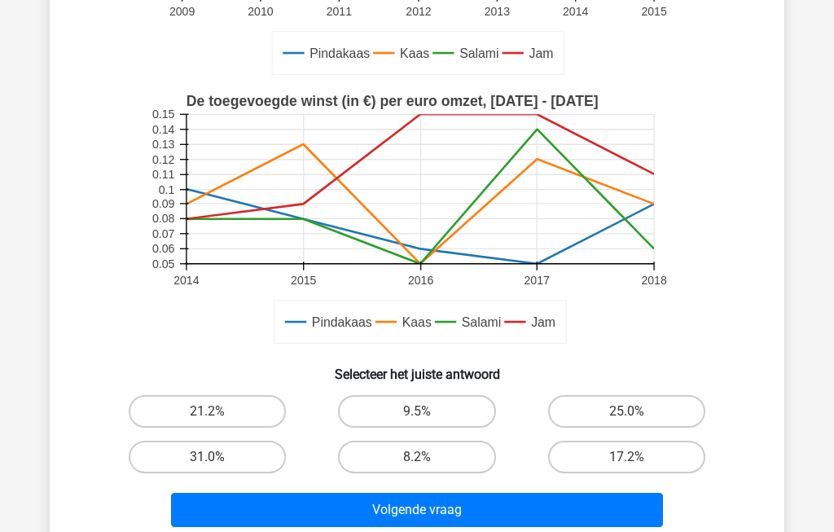
scroll to position [358, 0]
click at [197, 406] on label "21.2%" at bounding box center [207, 411] width 157 height 33
click at [208, 411] on input "21.2%" at bounding box center [213, 416] width 11 height 11
radio input "true"
click at [523, 514] on button "Volgende vraag" at bounding box center [417, 510] width 493 height 34
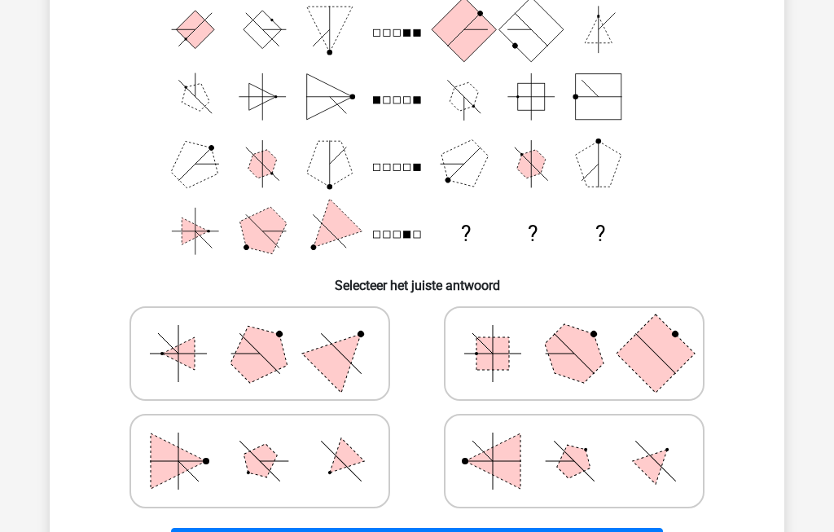
scroll to position [75, 0]
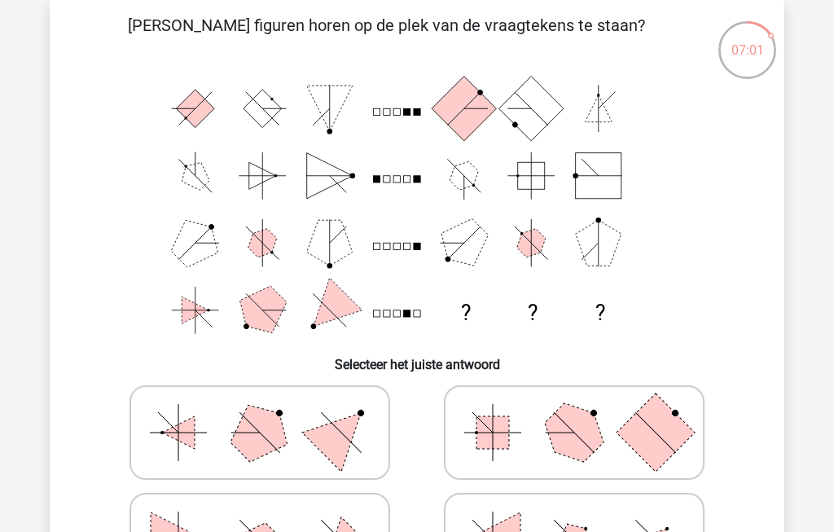
click at [606, 531] on icon at bounding box center [574, 539] width 244 height 81
click at [585, 519] on input "radio" at bounding box center [579, 514] width 11 height 11
radio input "true"
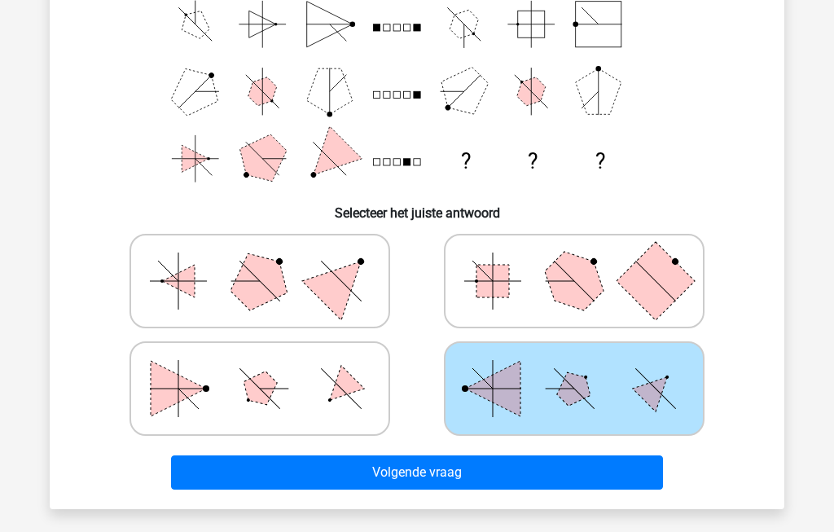
click at [459, 471] on button "Volgende vraag" at bounding box center [417, 472] width 493 height 34
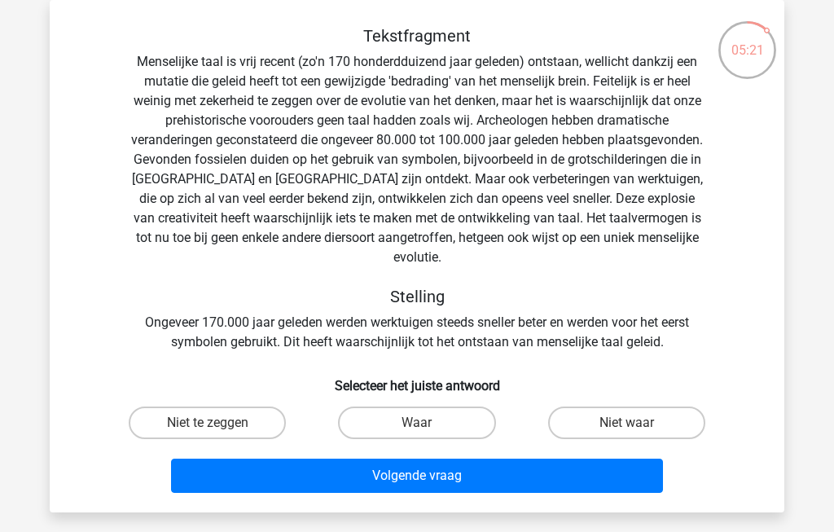
click at [399, 409] on label "Waar" at bounding box center [416, 422] width 157 height 33
click at [417, 423] on input "Waar" at bounding box center [422, 428] width 11 height 11
radio input "true"
click at [379, 458] on button "Volgende vraag" at bounding box center [417, 475] width 493 height 34
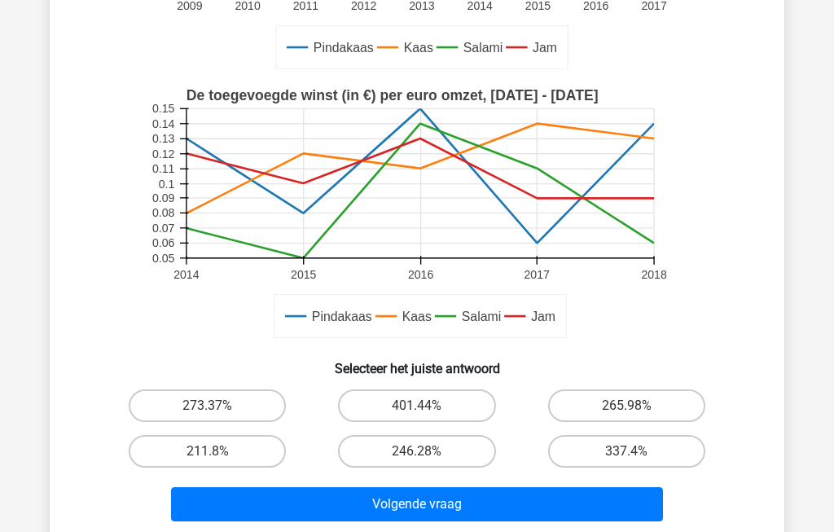
scroll to position [387, 0]
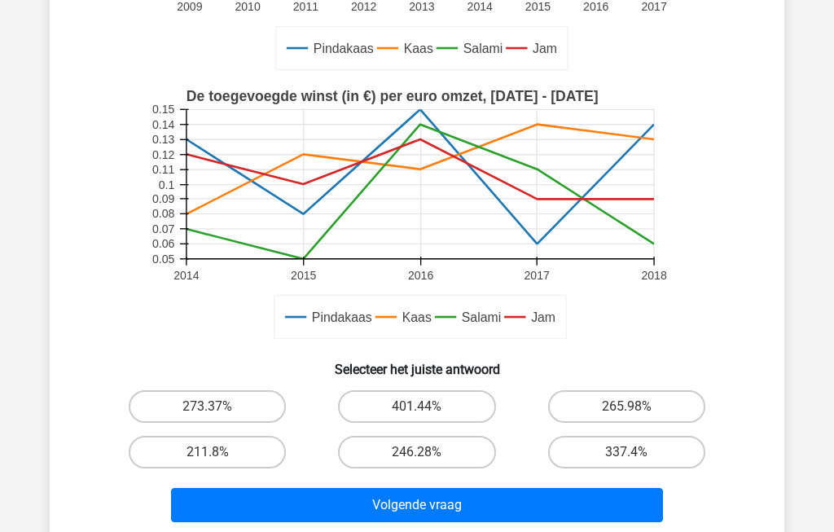
click at [195, 451] on label "211.8%" at bounding box center [207, 452] width 157 height 33
click at [208, 452] on input "211.8%" at bounding box center [213, 457] width 11 height 11
radio input "true"
click at [273, 506] on button "Volgende vraag" at bounding box center [417, 505] width 493 height 34
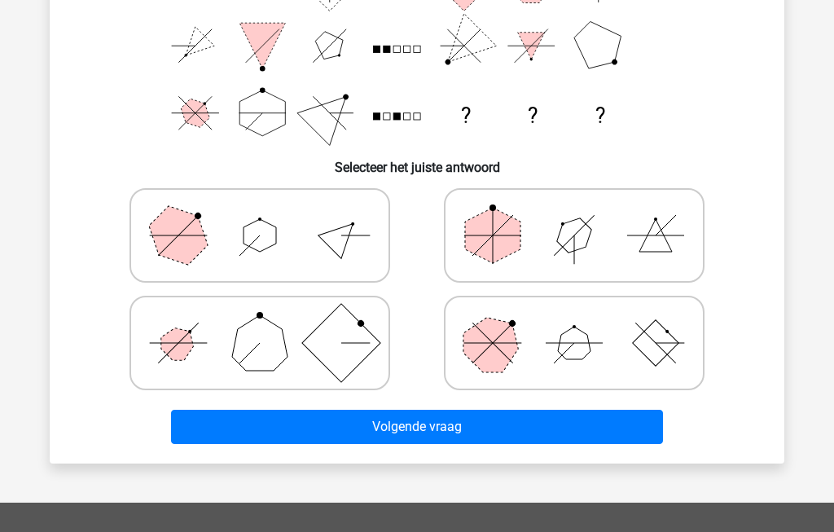
scroll to position [75, 0]
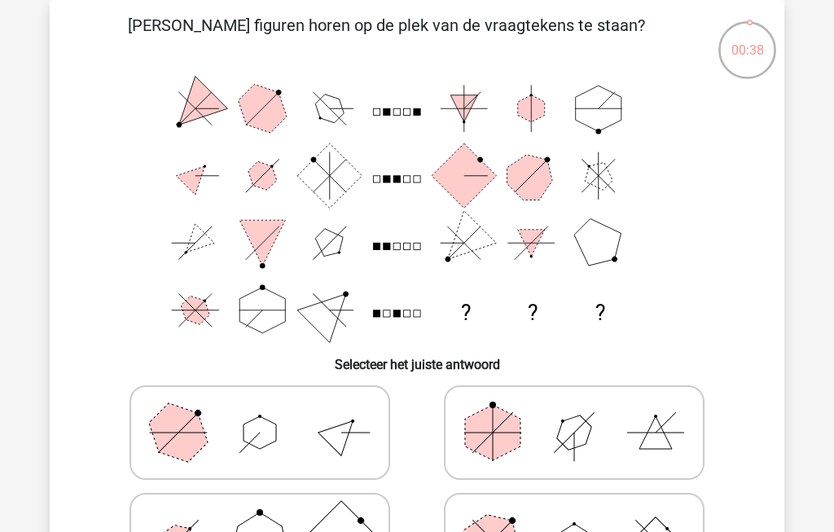
click at [609, 531] on icon at bounding box center [574, 539] width 244 height 81
click at [585, 519] on input "radio" at bounding box center [579, 514] width 11 height 11
radio input "true"
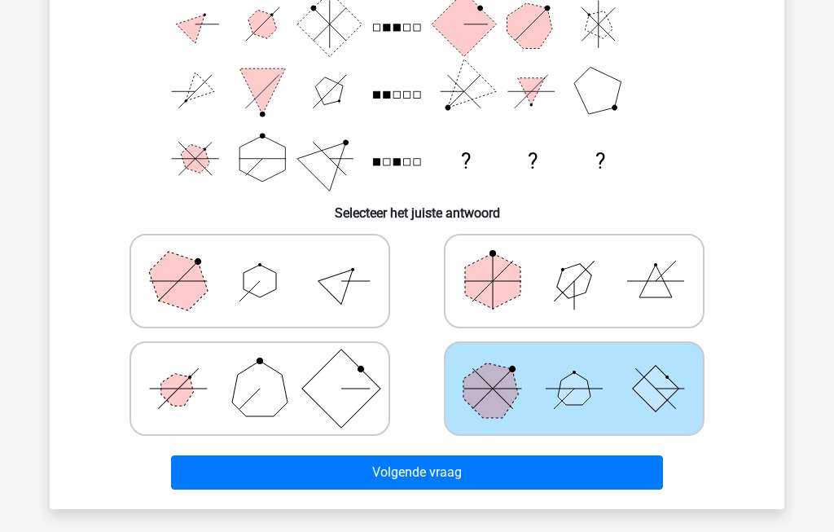
click at [345, 466] on button "Volgende vraag" at bounding box center [417, 472] width 493 height 34
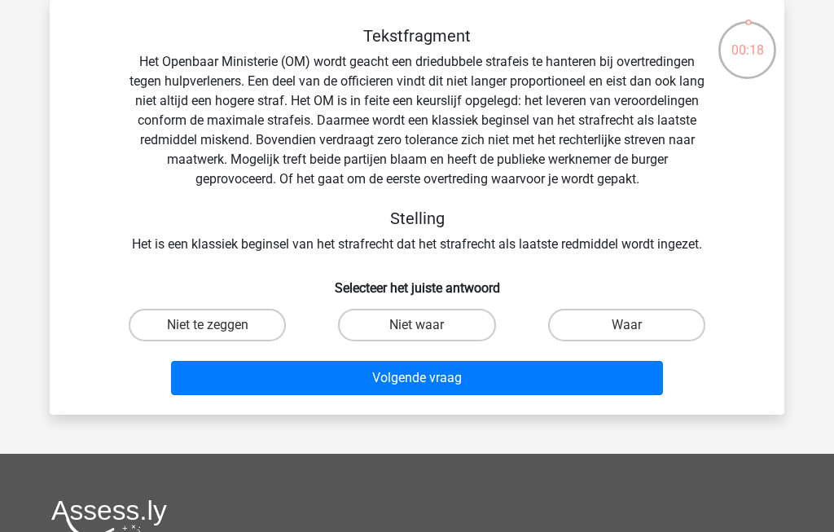
click at [629, 329] on input "Waar" at bounding box center [631, 330] width 11 height 11
radio input "true"
click at [567, 380] on button "Volgende vraag" at bounding box center [417, 378] width 493 height 34
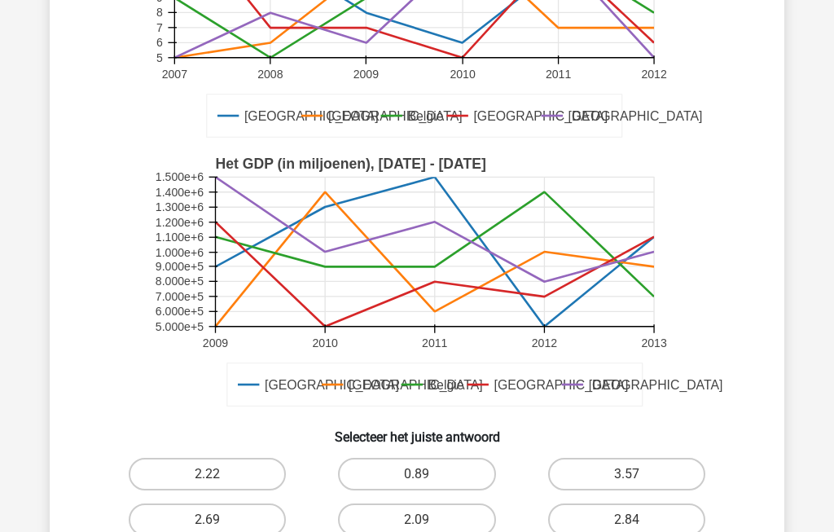
scroll to position [271, 0]
click at [430, 474] on label "0.89" at bounding box center [416, 474] width 157 height 33
click at [427, 474] on input "0.89" at bounding box center [422, 479] width 11 height 11
radio input "true"
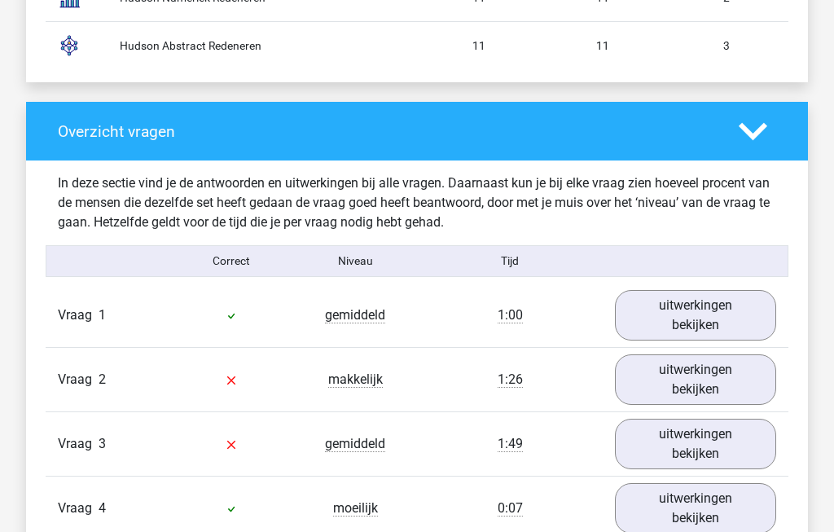
scroll to position [1509, 0]
click at [721, 304] on link "uitwerkingen bekijken" at bounding box center [695, 315] width 161 height 50
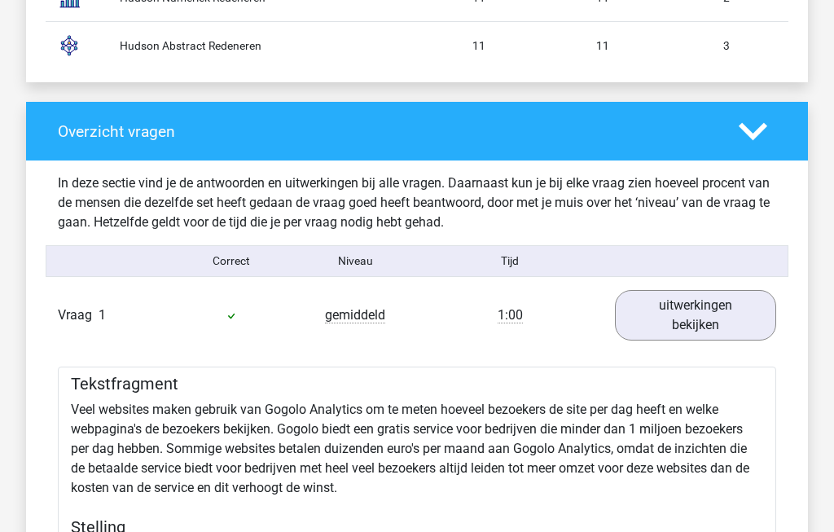
click at [735, 305] on link "uitwerkingen bekijken" at bounding box center [695, 315] width 161 height 50
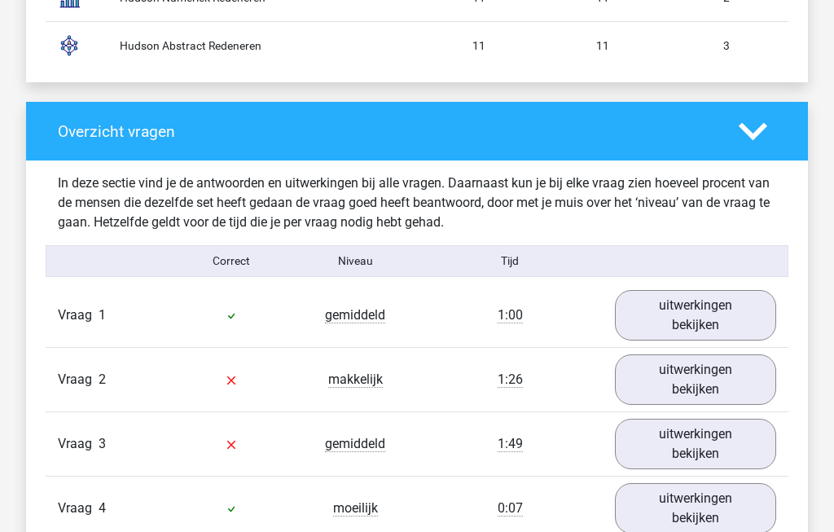
click at [733, 371] on link "uitwerkingen bekijken" at bounding box center [695, 379] width 161 height 50
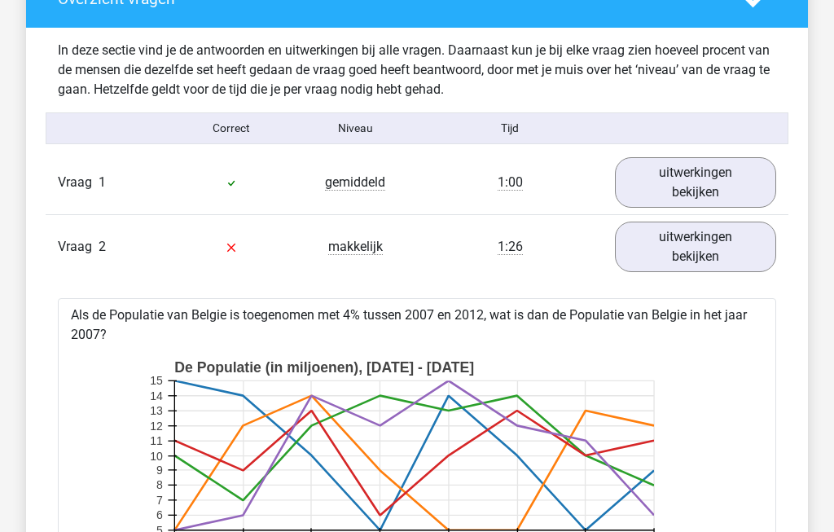
scroll to position [1634, 0]
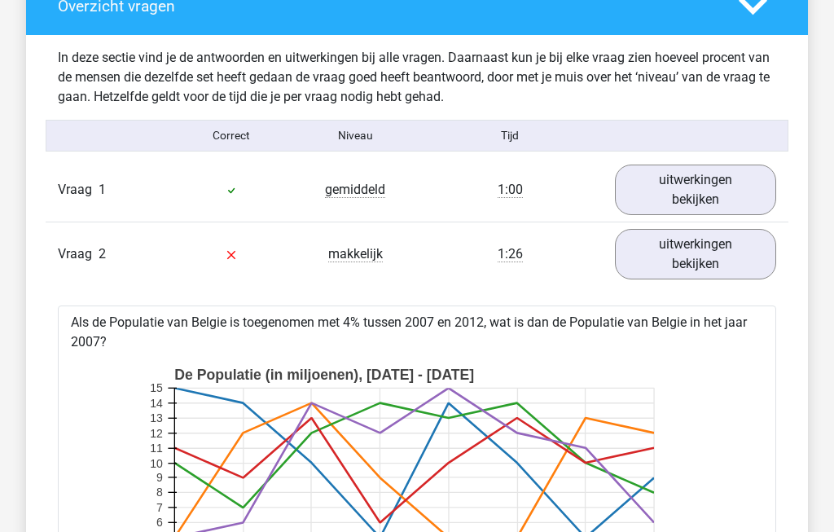
click at [742, 251] on link "uitwerkingen bekijken" at bounding box center [695, 255] width 161 height 50
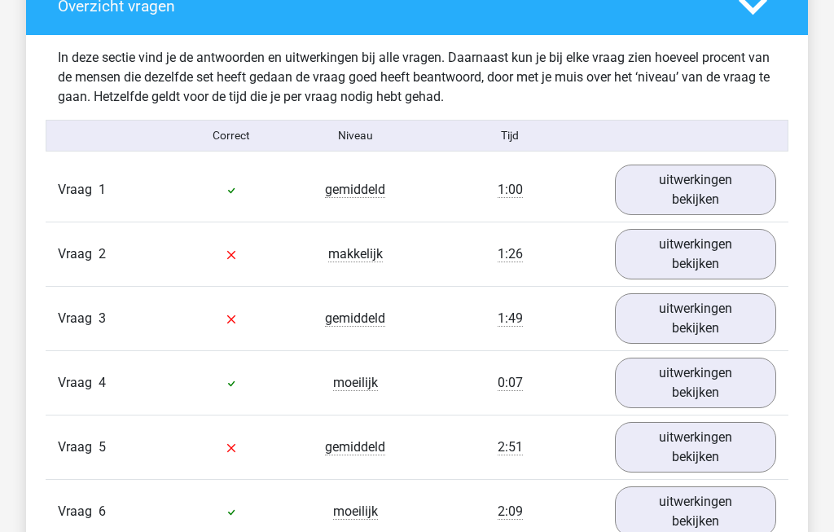
click at [740, 314] on link "uitwerkingen bekijken" at bounding box center [695, 318] width 161 height 50
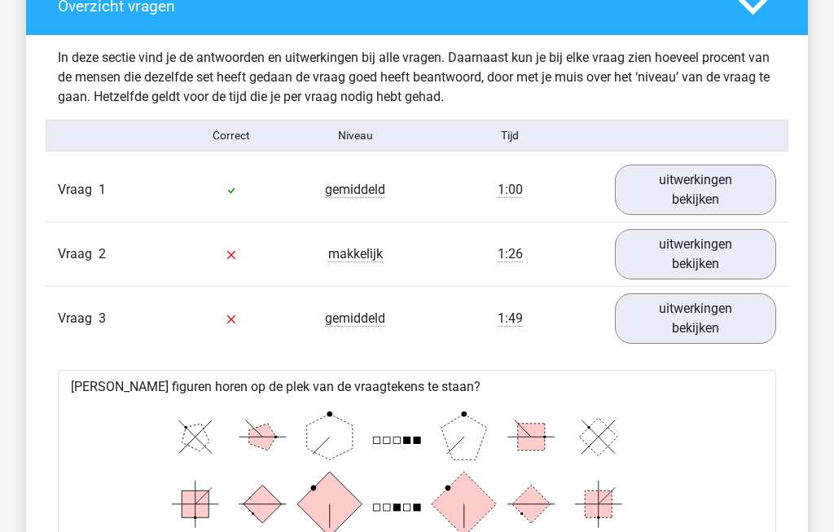
click at [742, 308] on link "uitwerkingen bekijken" at bounding box center [695, 319] width 161 height 50
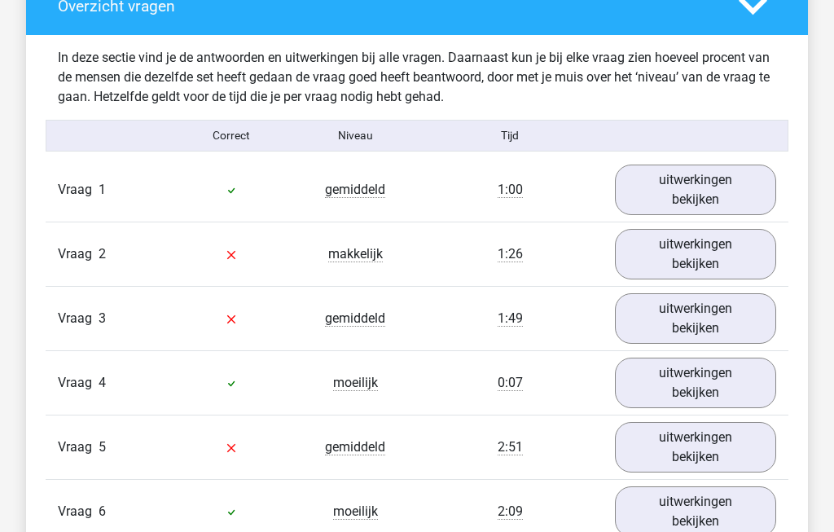
click at [733, 373] on link "uitwerkingen bekijken" at bounding box center [695, 382] width 161 height 50
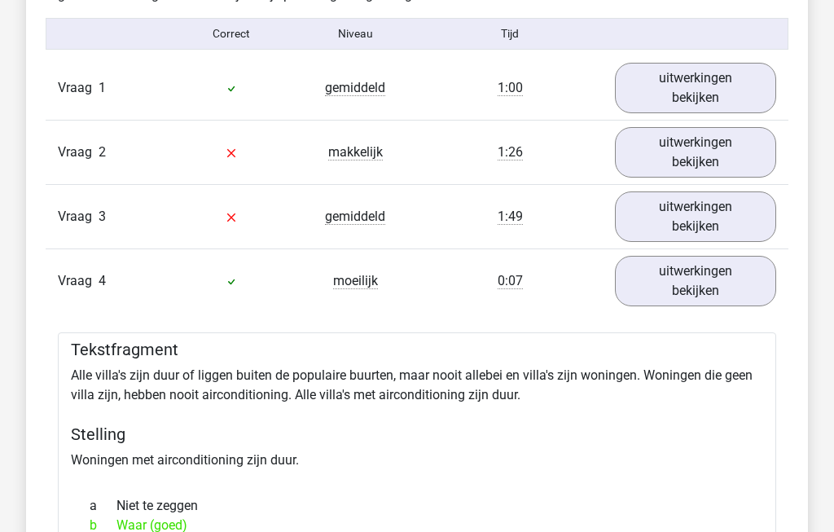
scroll to position [1716, 0]
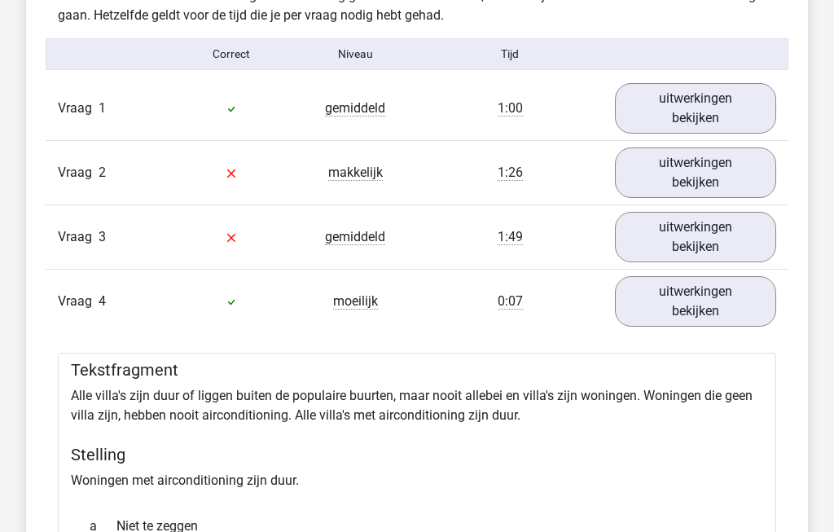
click at [743, 302] on link "uitwerkingen bekijken" at bounding box center [695, 301] width 161 height 50
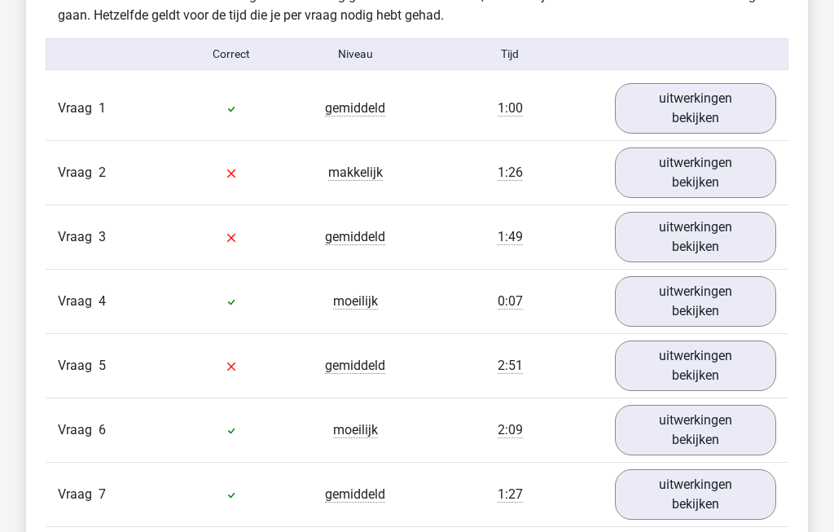
click at [734, 358] on link "uitwerkingen bekijken" at bounding box center [695, 365] width 161 height 50
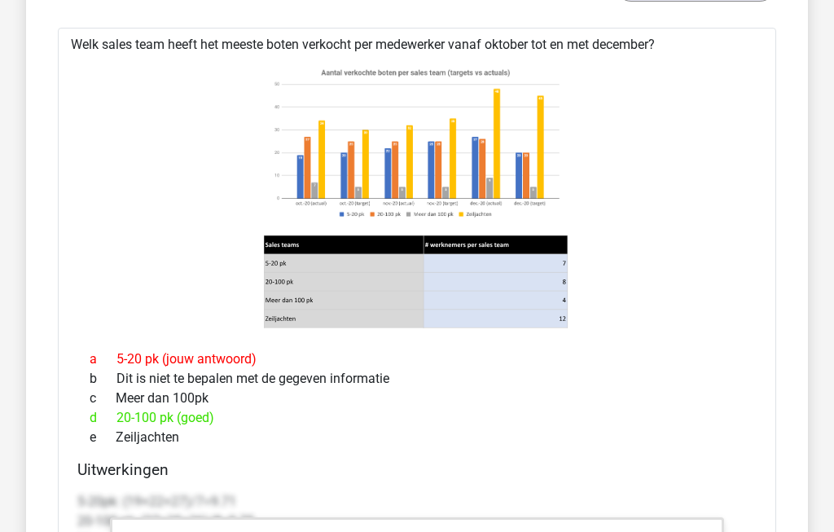
scroll to position [2110, 0]
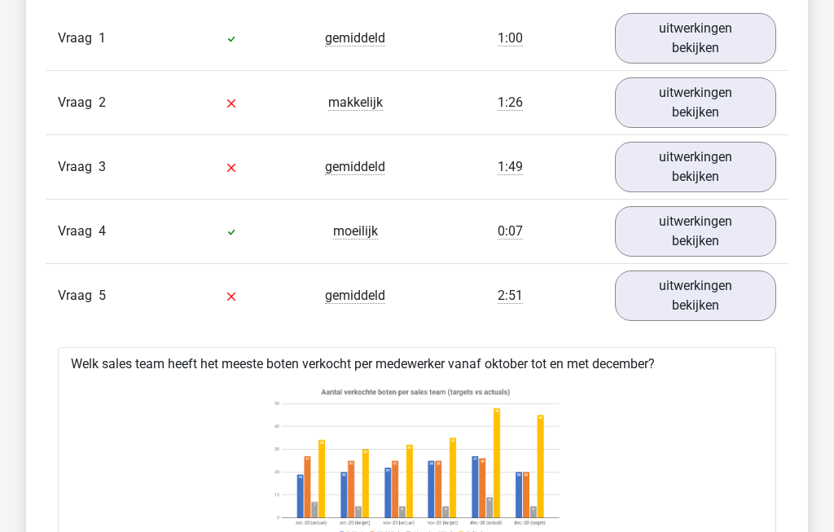
click at [737, 287] on link "uitwerkingen bekijken" at bounding box center [695, 296] width 161 height 50
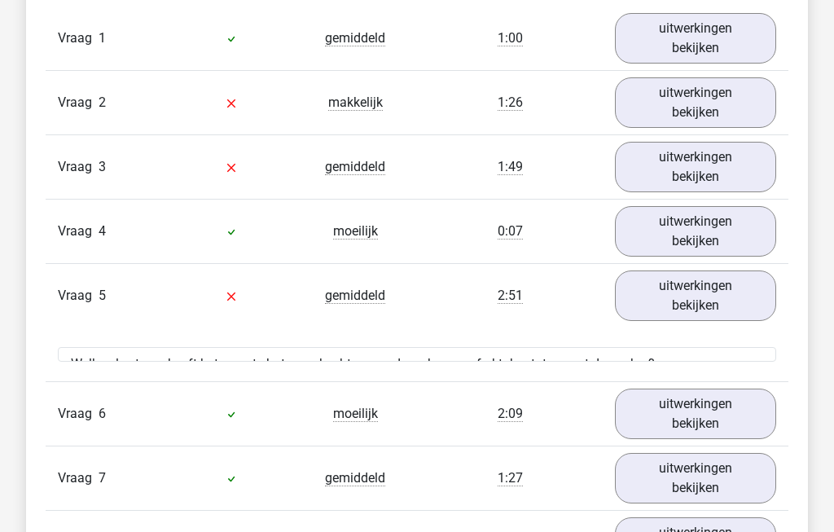
scroll to position [1786, 0]
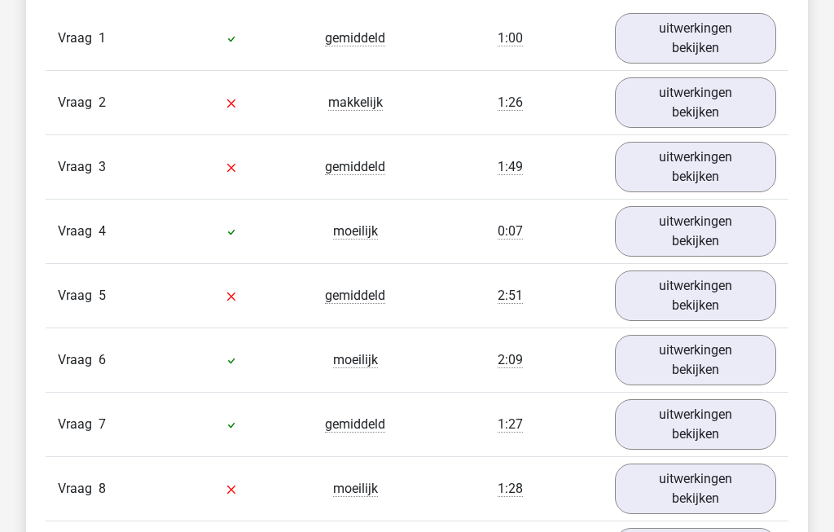
click at [736, 355] on link "uitwerkingen bekijken" at bounding box center [695, 360] width 161 height 50
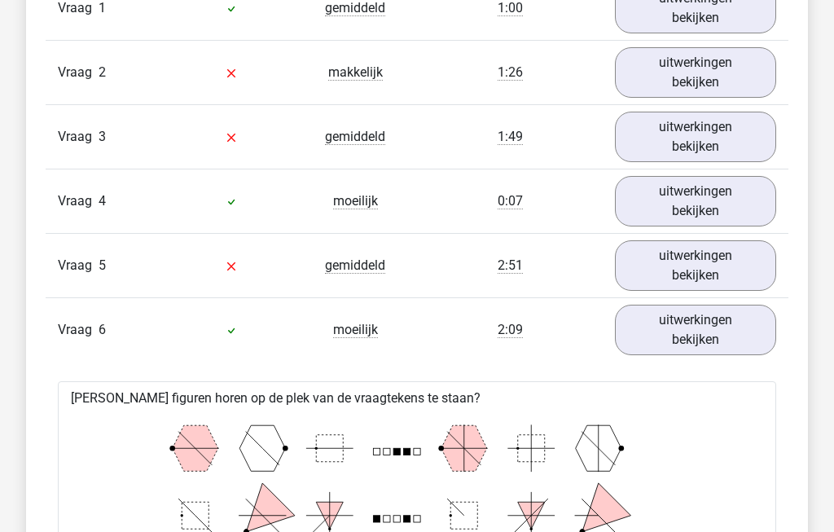
click at [736, 329] on link "uitwerkingen bekijken" at bounding box center [695, 330] width 161 height 50
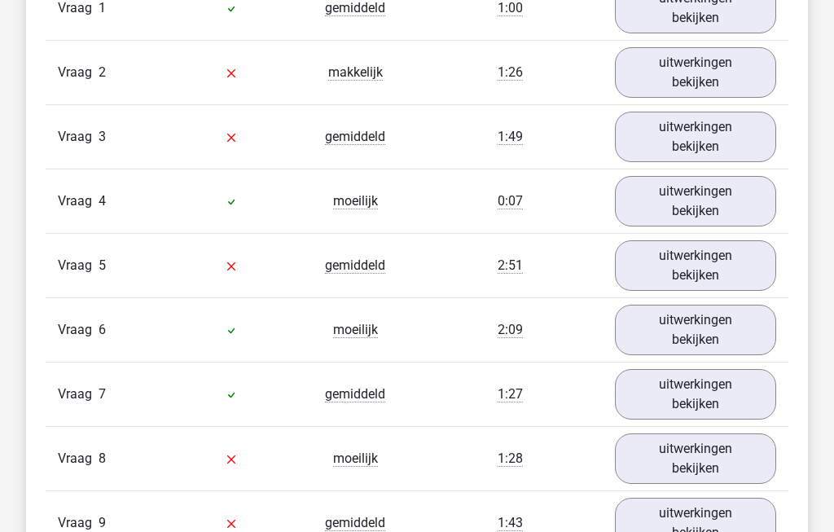
scroll to position [1816, 0]
click at [728, 396] on link "uitwerkingen bekijken" at bounding box center [695, 394] width 161 height 50
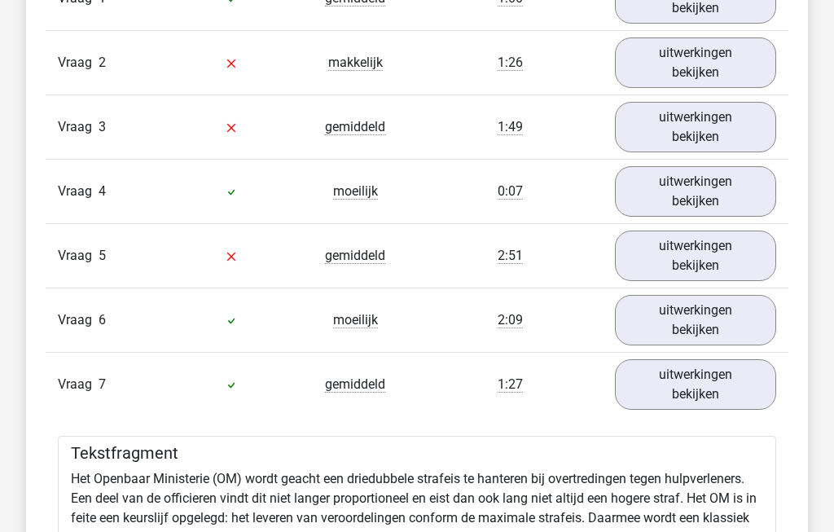
click at [743, 387] on link "uitwerkingen bekijken" at bounding box center [695, 384] width 161 height 50
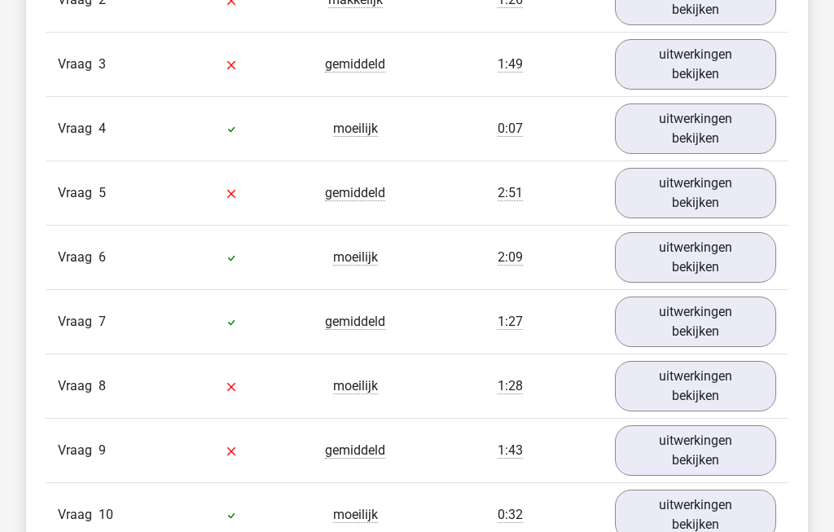
scroll to position [1892, 0]
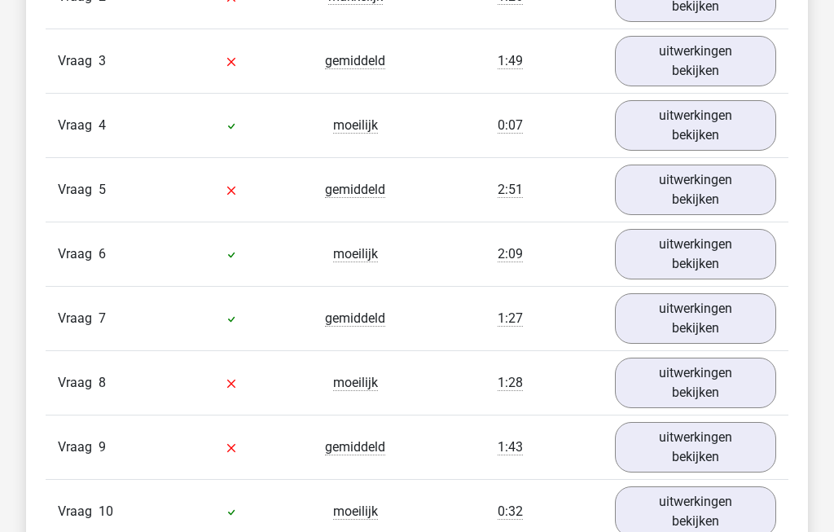
click at [743, 378] on link "uitwerkingen bekijken" at bounding box center [695, 382] width 161 height 50
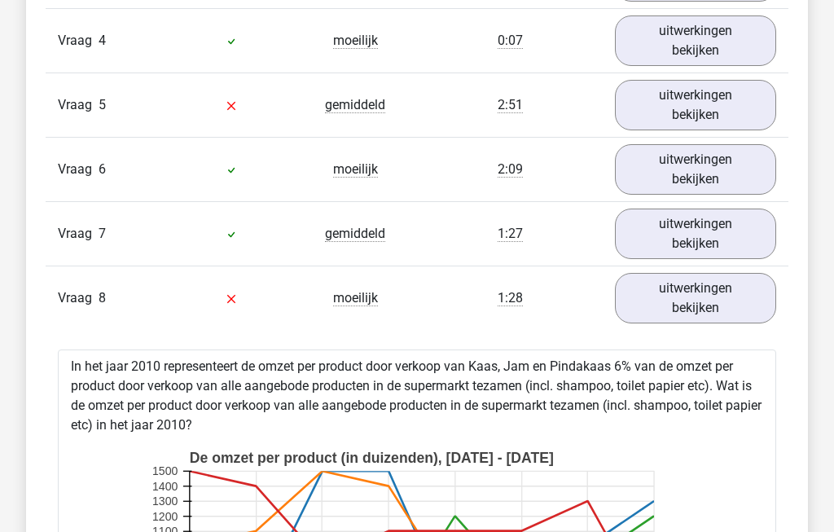
scroll to position [1974, 0]
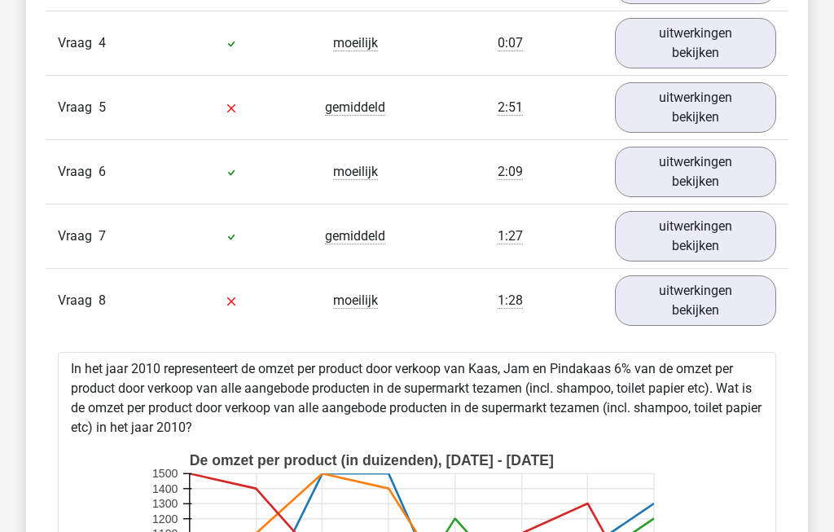
click at [743, 296] on link "uitwerkingen bekijken" at bounding box center [695, 300] width 161 height 50
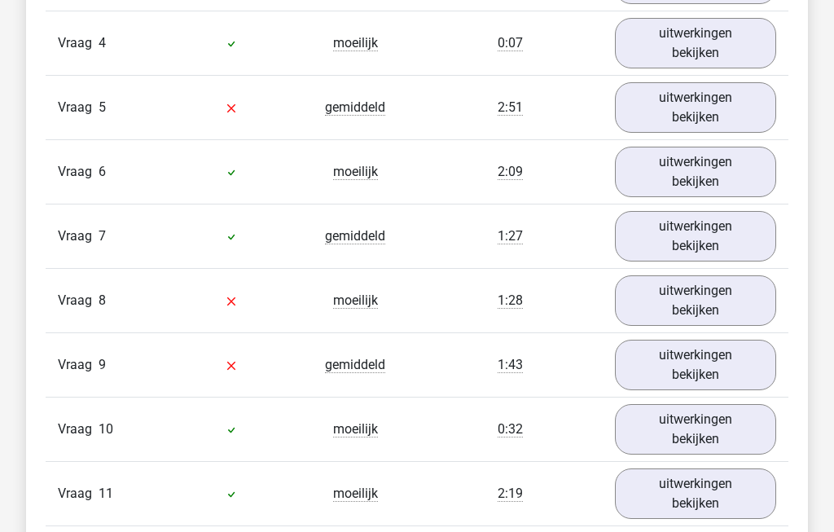
click at [733, 370] on link "uitwerkingen bekijken" at bounding box center [695, 364] width 161 height 50
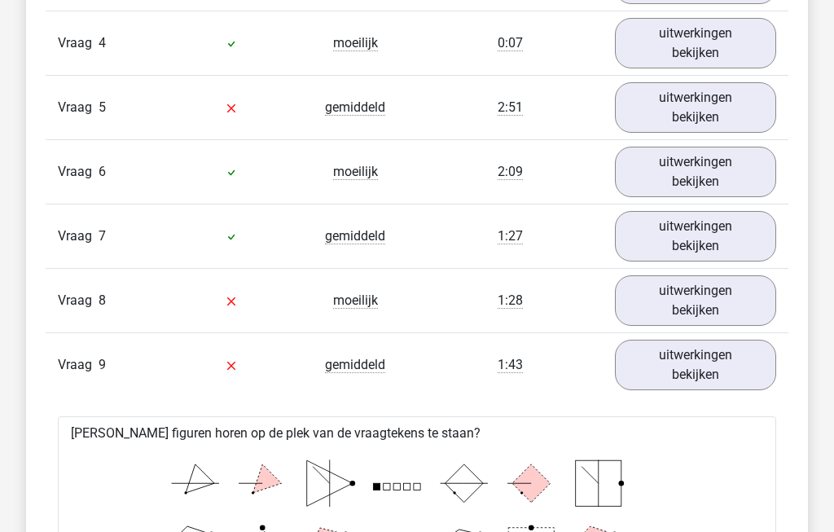
scroll to position [1981, 0]
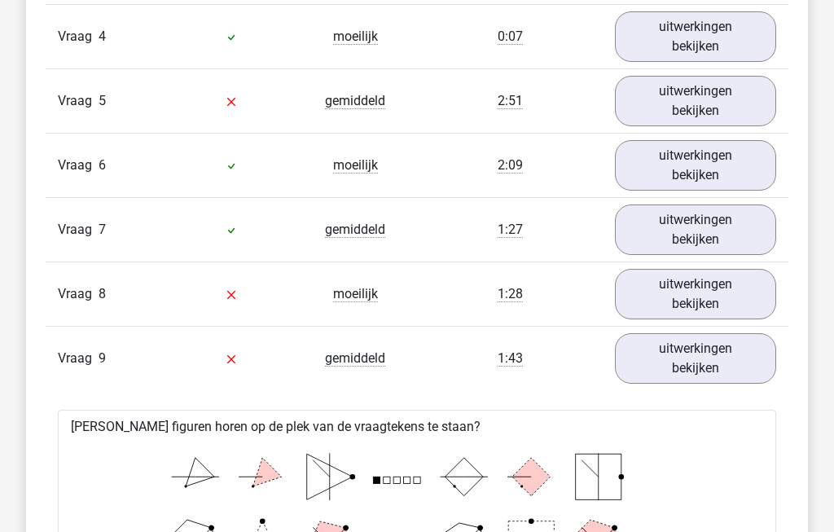
click at [738, 356] on link "uitwerkingen bekijken" at bounding box center [695, 358] width 161 height 50
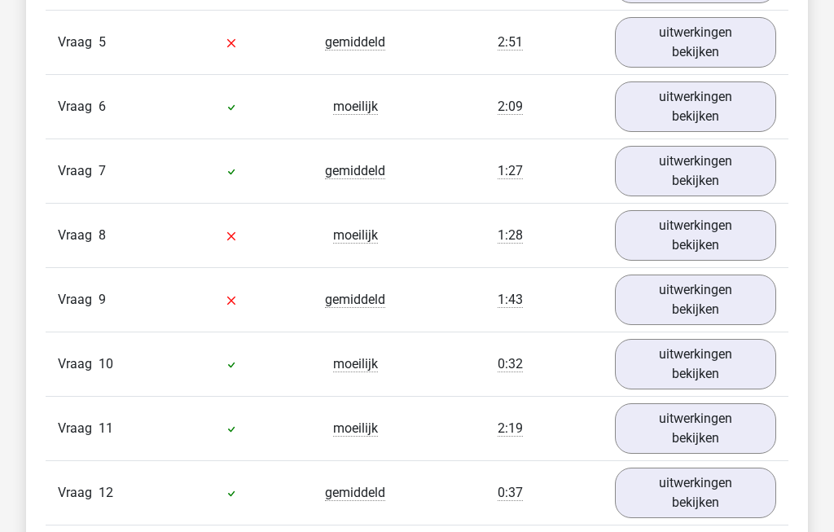
scroll to position [2045, 0]
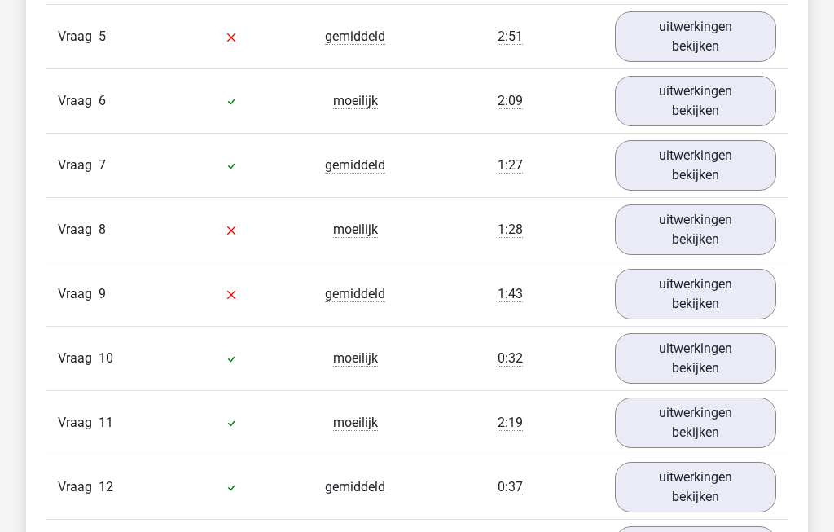
click at [733, 354] on link "uitwerkingen bekijken" at bounding box center [695, 358] width 161 height 50
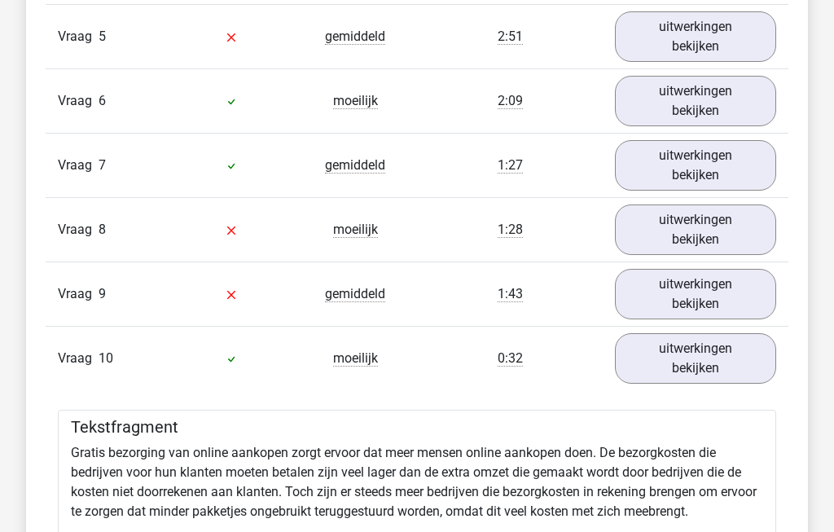
click at [745, 352] on link "uitwerkingen bekijken" at bounding box center [695, 358] width 161 height 50
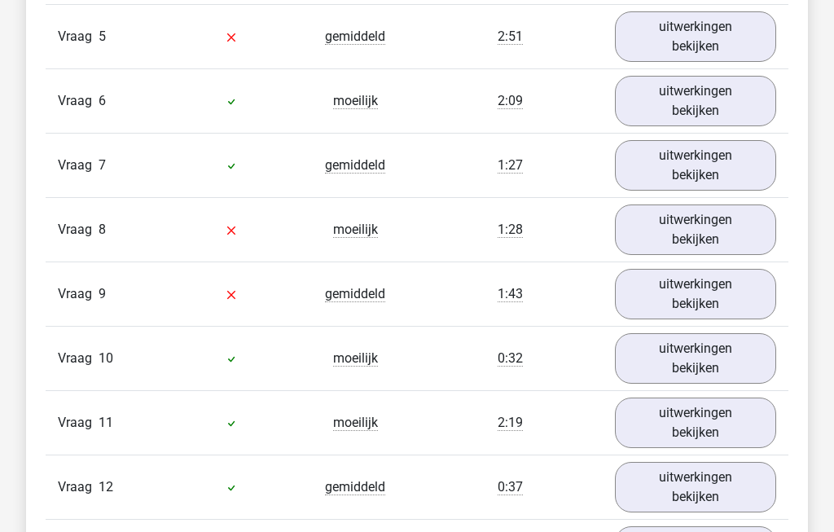
click at [726, 427] on link "uitwerkingen bekijken" at bounding box center [695, 422] width 161 height 50
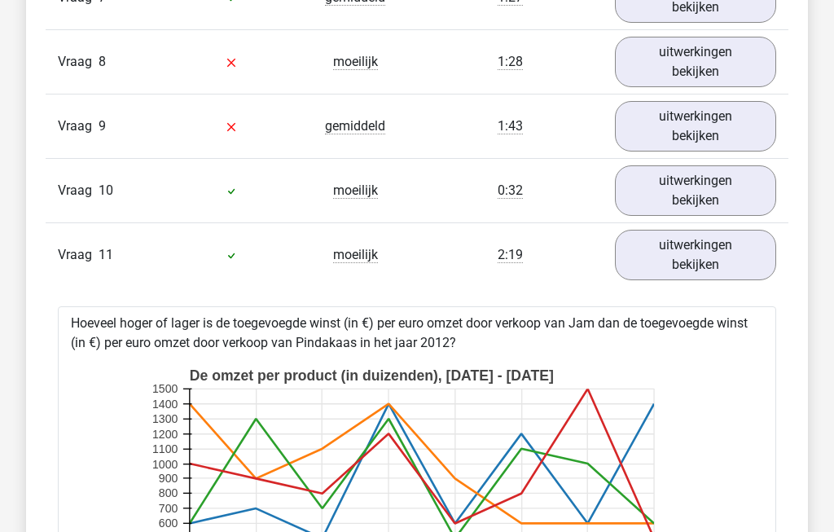
scroll to position [2213, 0]
click at [736, 246] on link "uitwerkingen bekijken" at bounding box center [695, 255] width 161 height 50
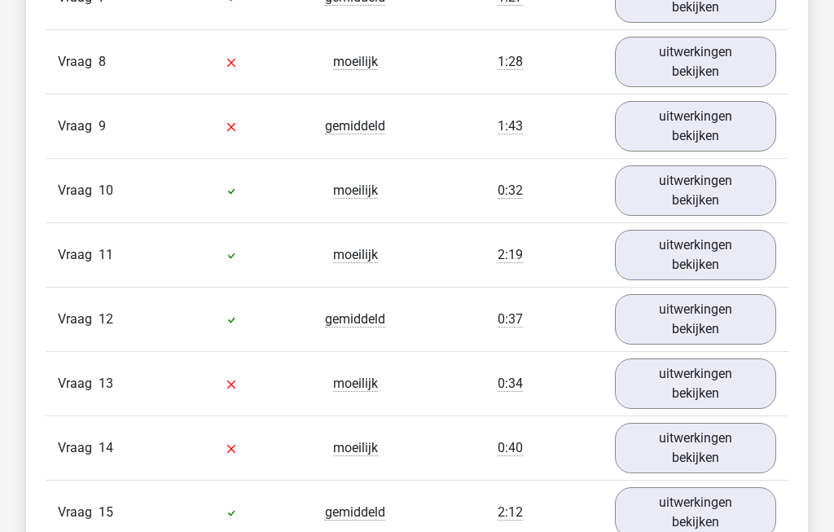
click at [738, 320] on link "uitwerkingen bekijken" at bounding box center [695, 319] width 161 height 50
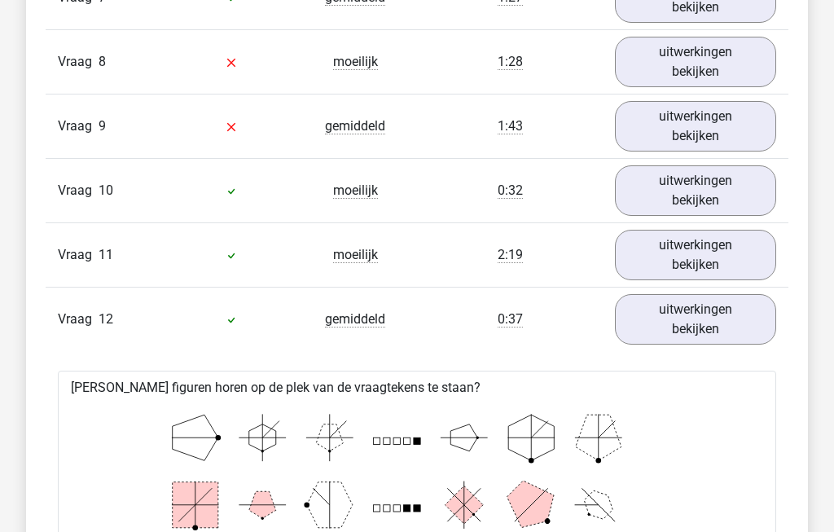
click at [738, 316] on link "uitwerkingen bekijken" at bounding box center [695, 319] width 161 height 50
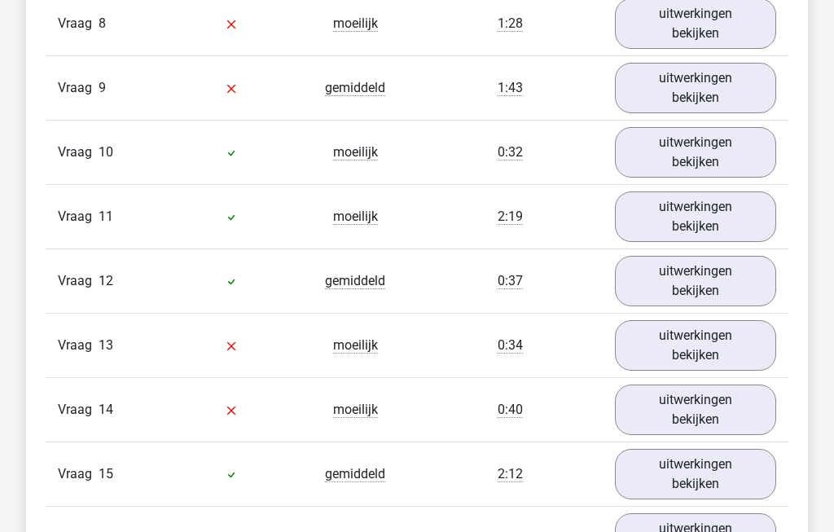
scroll to position [2254, 0]
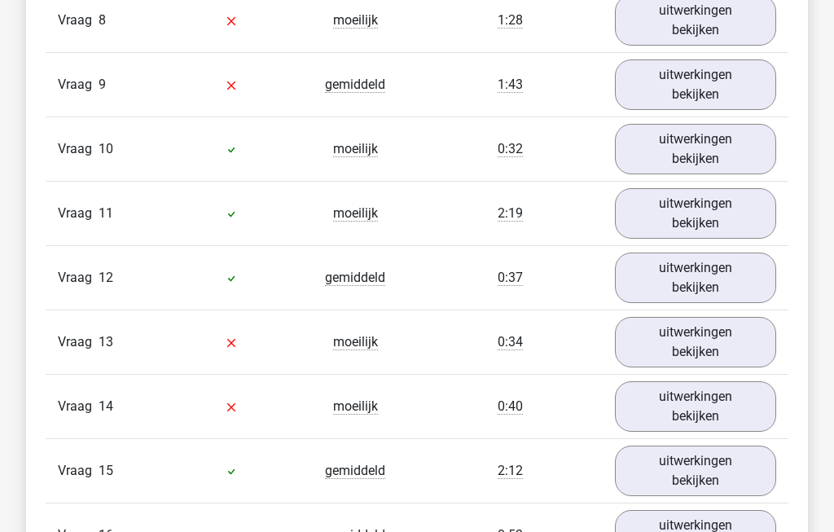
click at [738, 334] on link "uitwerkingen bekijken" at bounding box center [695, 342] width 161 height 50
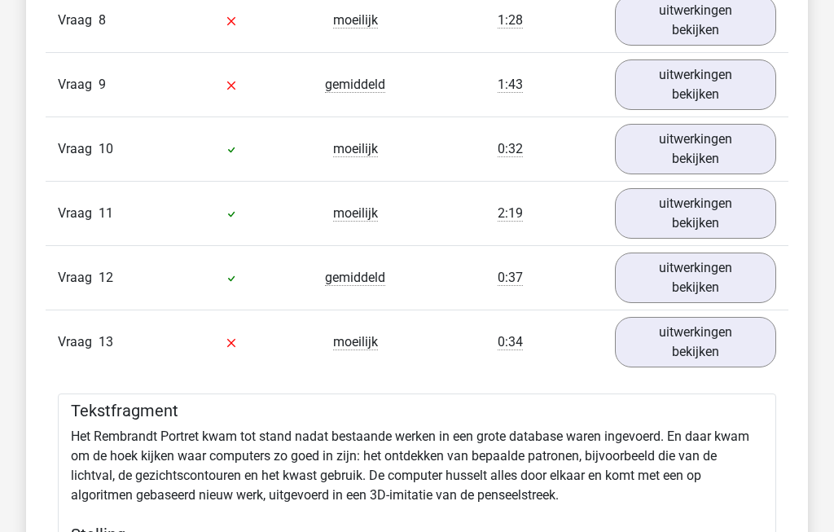
click at [730, 348] on link "uitwerkingen bekijken" at bounding box center [695, 342] width 161 height 50
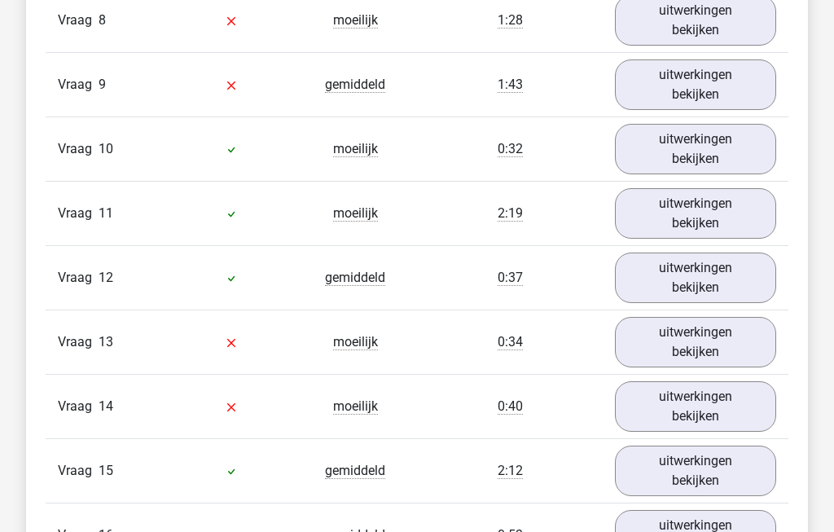
click at [725, 405] on link "uitwerkingen bekijken" at bounding box center [695, 406] width 161 height 50
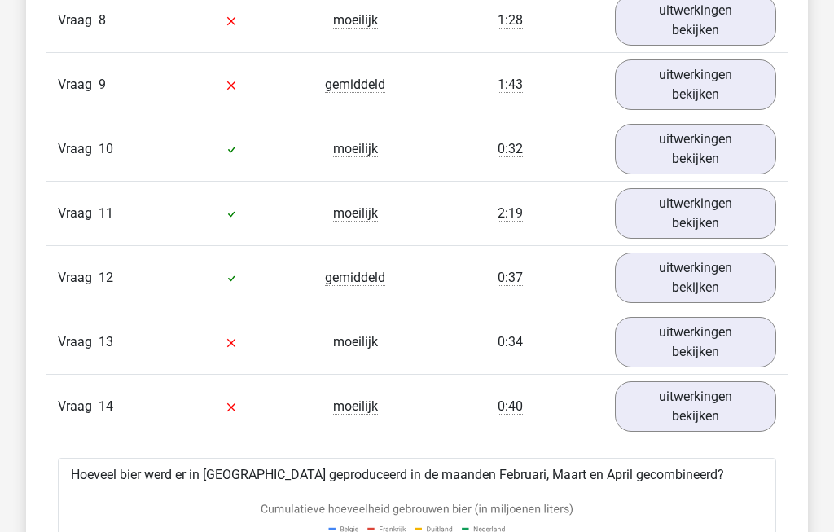
click at [724, 401] on link "uitwerkingen bekijken" at bounding box center [695, 406] width 161 height 50
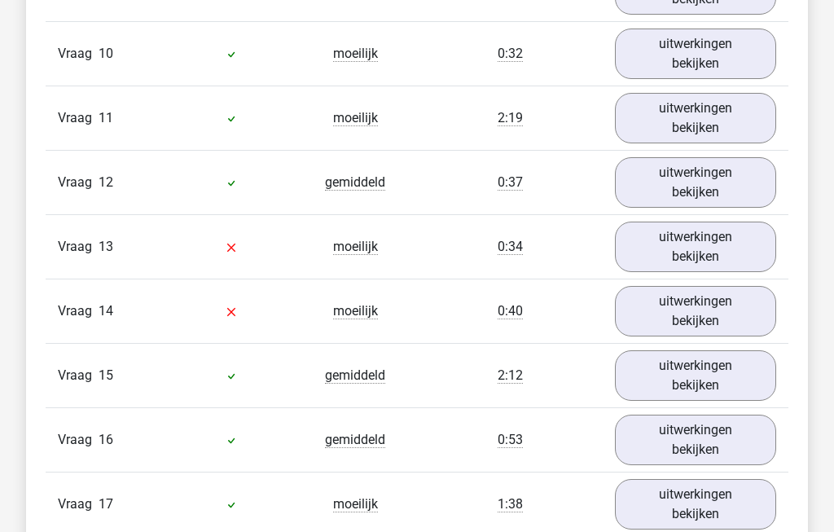
click at [729, 371] on link "uitwerkingen bekijken" at bounding box center [695, 376] width 161 height 50
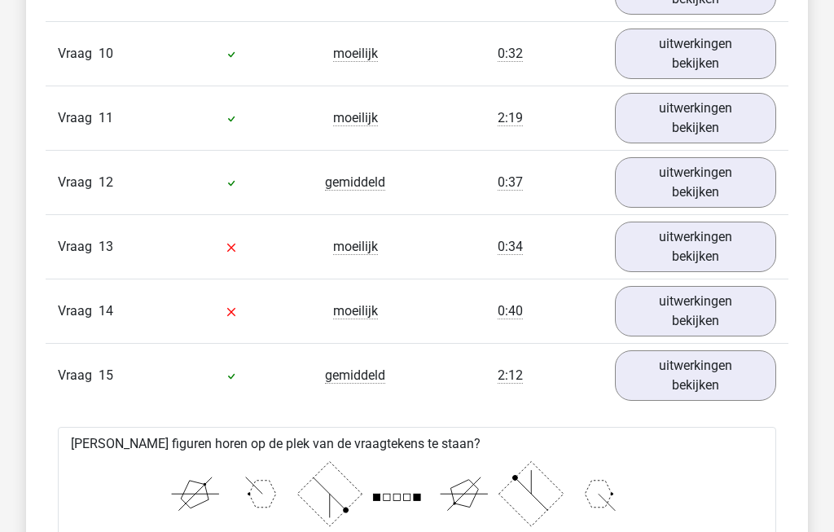
click at [733, 370] on link "uitwerkingen bekijken" at bounding box center [695, 375] width 161 height 50
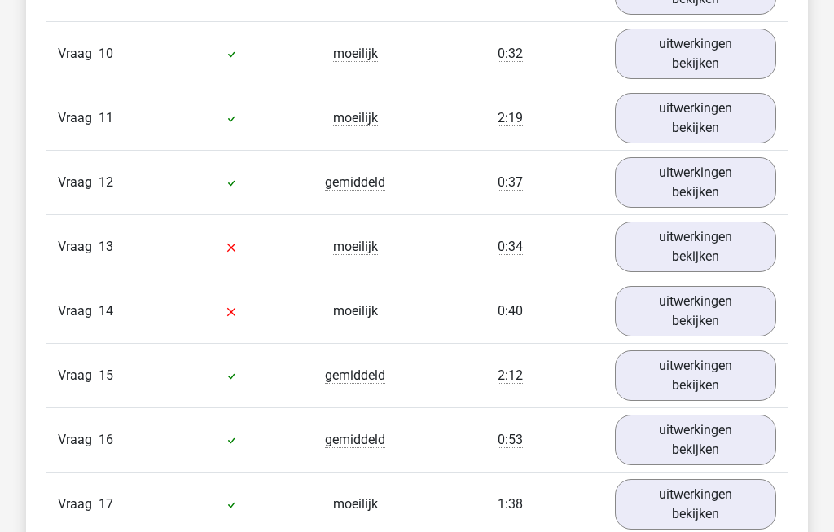
click at [720, 436] on link "uitwerkingen bekijken" at bounding box center [695, 439] width 161 height 50
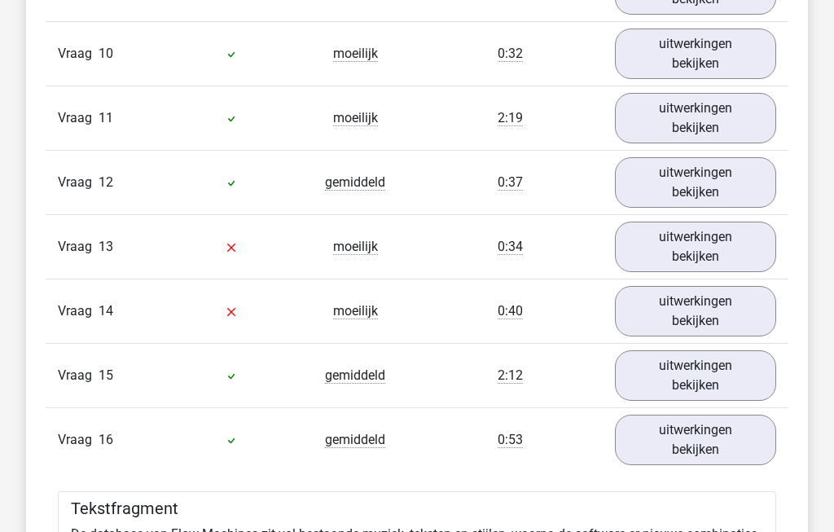
click at [720, 439] on link "uitwerkingen bekijken" at bounding box center [695, 439] width 161 height 50
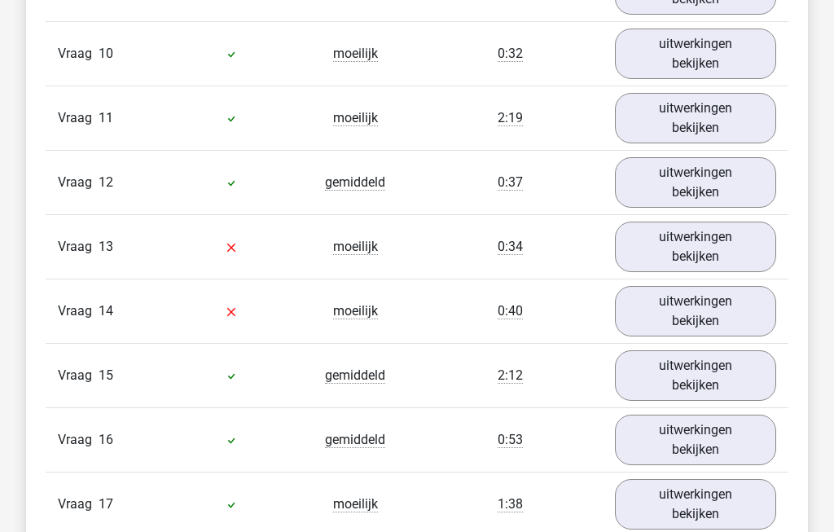
click at [739, 369] on link "uitwerkingen bekijken" at bounding box center [695, 375] width 161 height 50
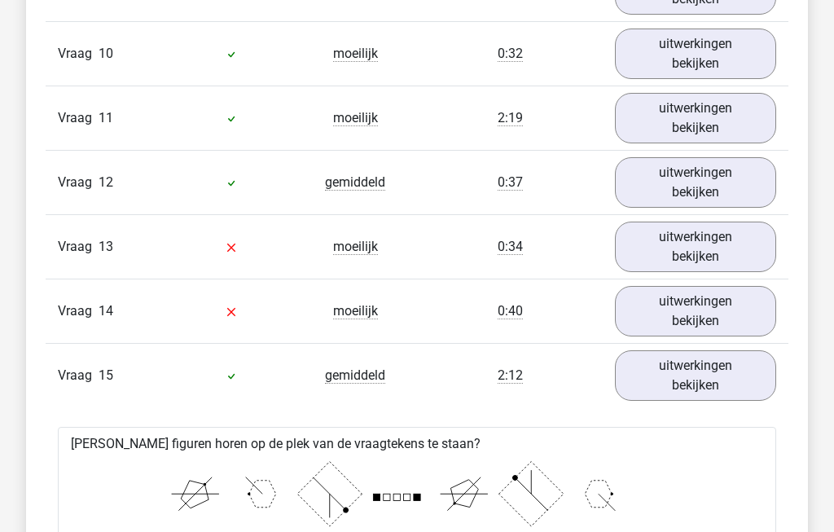
click at [738, 373] on link "uitwerkingen bekijken" at bounding box center [695, 375] width 161 height 50
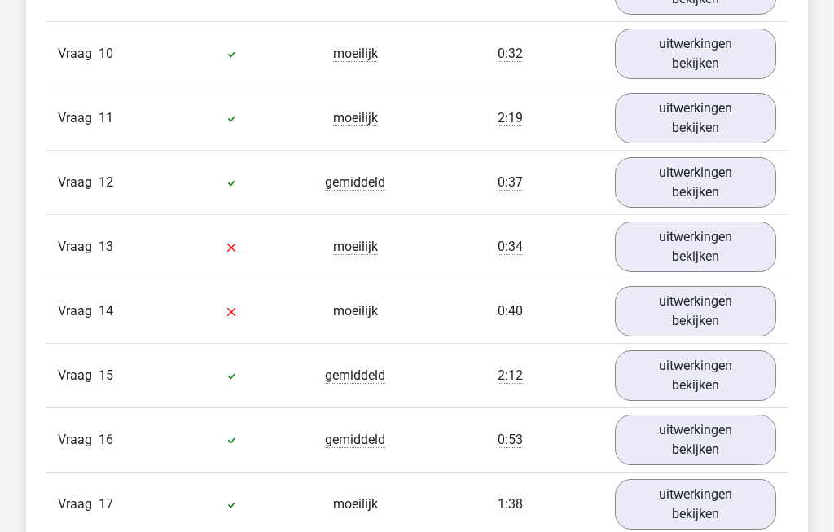
click at [720, 433] on link "uitwerkingen bekijken" at bounding box center [695, 439] width 161 height 50
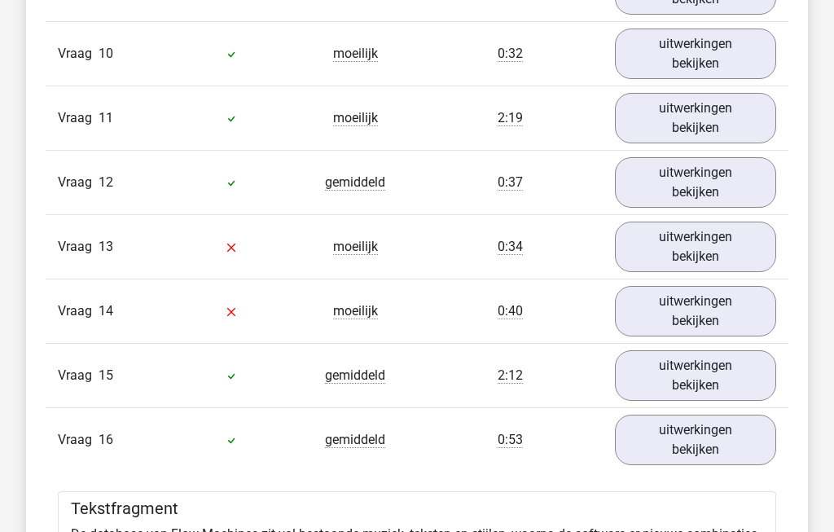
click at [720, 451] on link "uitwerkingen bekijken" at bounding box center [695, 439] width 161 height 50
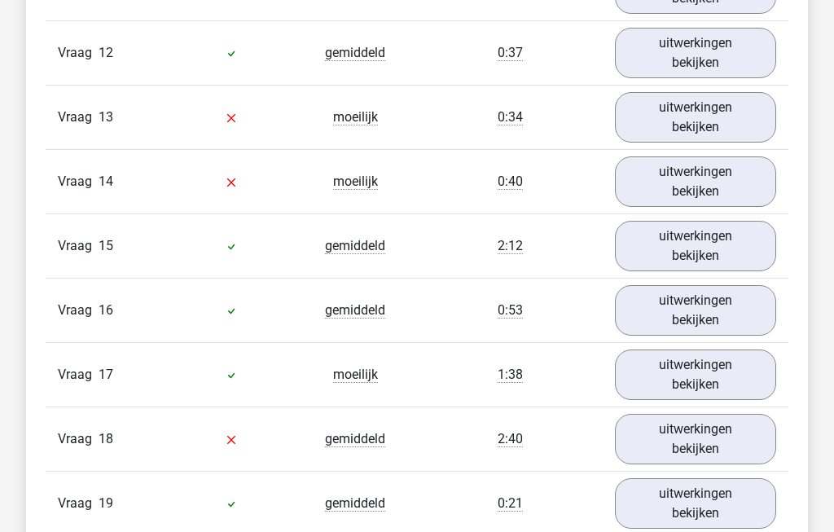
scroll to position [2483, 0]
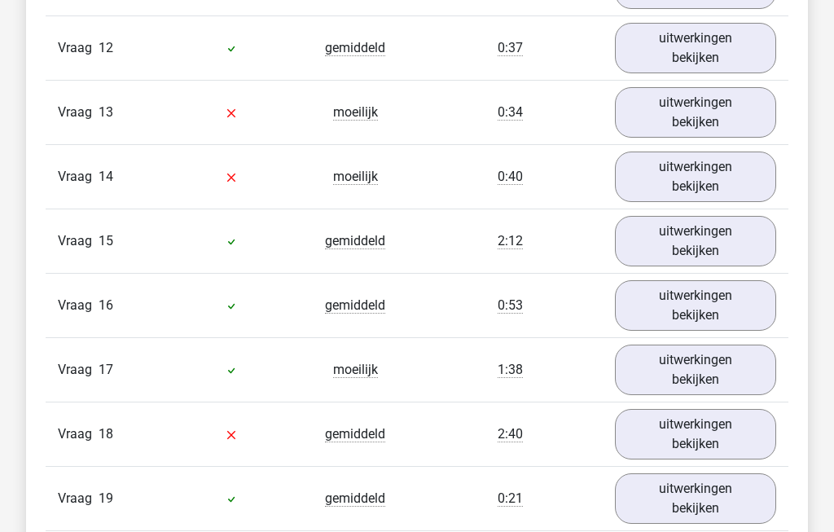
click at [724, 367] on link "uitwerkingen bekijken" at bounding box center [695, 370] width 161 height 50
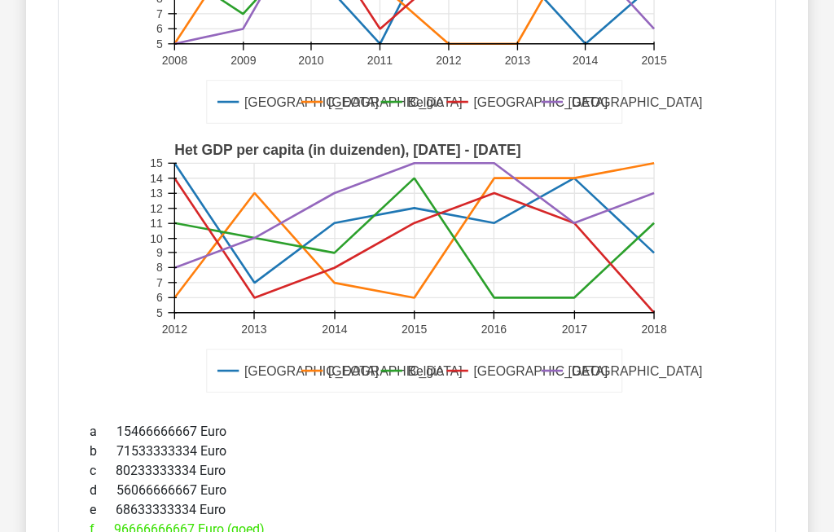
scroll to position [3096, 0]
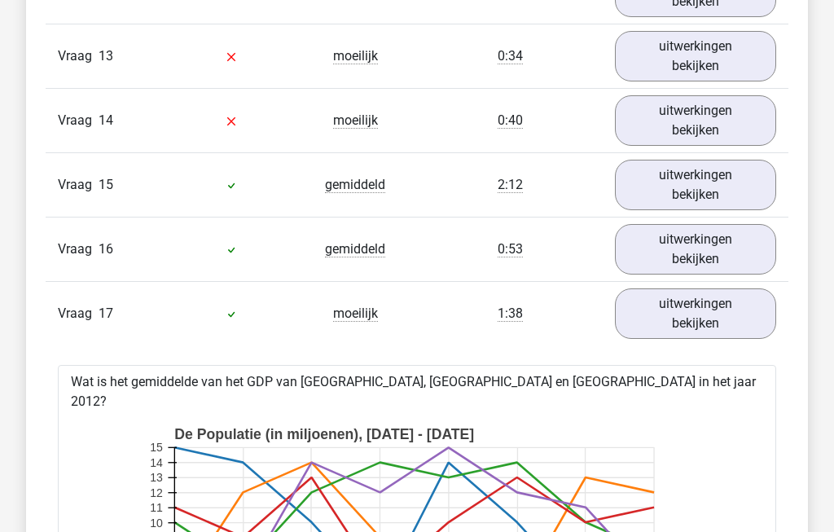
click at [733, 305] on link "uitwerkingen bekijken" at bounding box center [695, 314] width 161 height 50
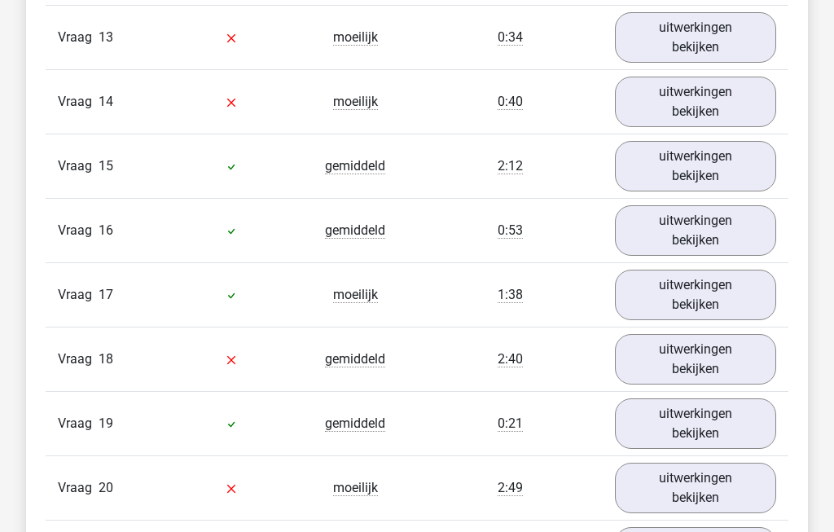
click at [737, 341] on link "uitwerkingen bekijken" at bounding box center [695, 360] width 161 height 50
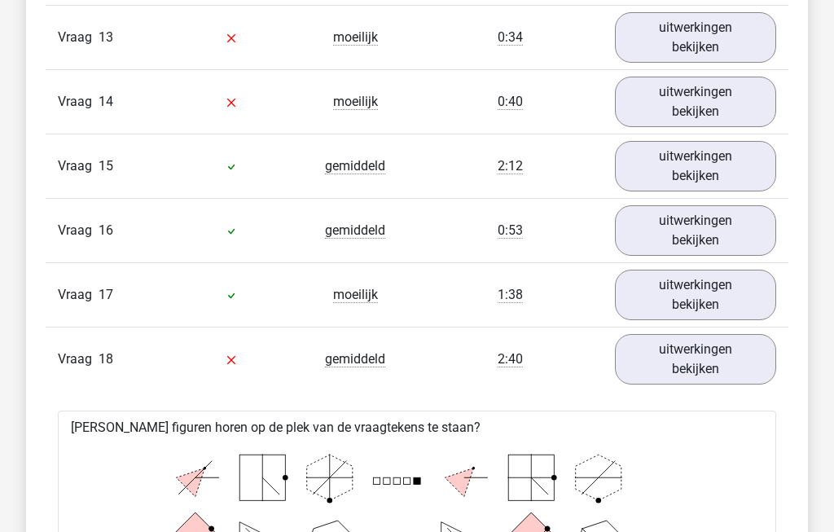
click at [733, 369] on link "uitwerkingen bekijken" at bounding box center [695, 359] width 161 height 50
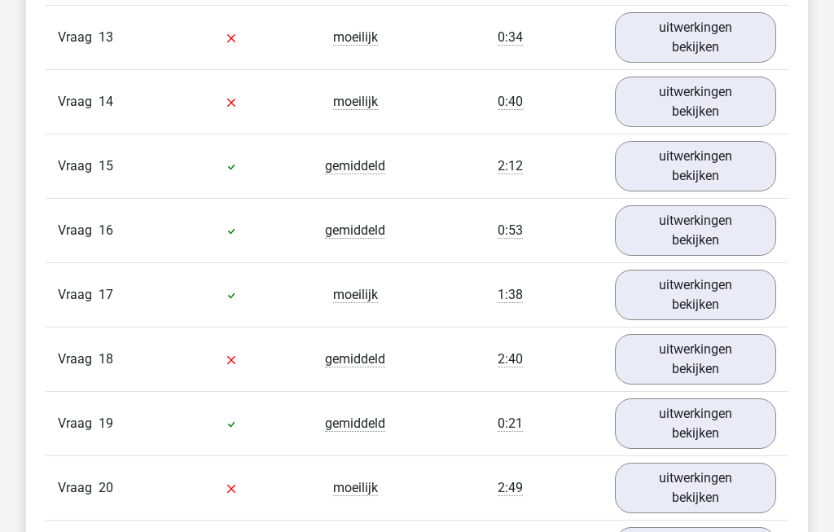
click at [728, 414] on link "uitwerkingen bekijken" at bounding box center [695, 423] width 161 height 50
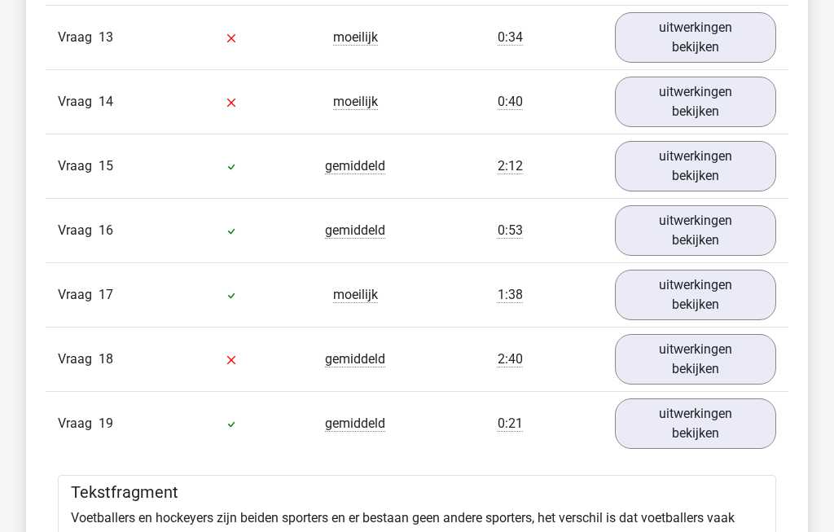
click at [725, 417] on link "uitwerkingen bekijken" at bounding box center [695, 423] width 161 height 50
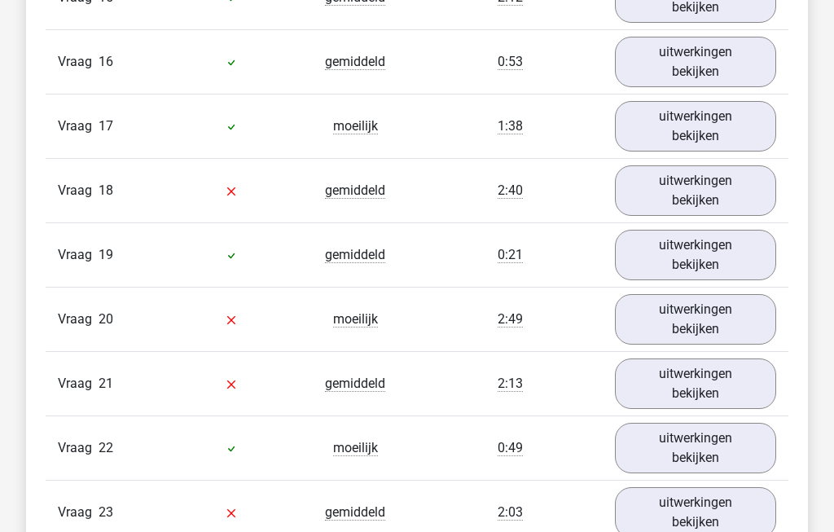
click at [720, 320] on link "uitwerkingen bekijken" at bounding box center [695, 320] width 161 height 50
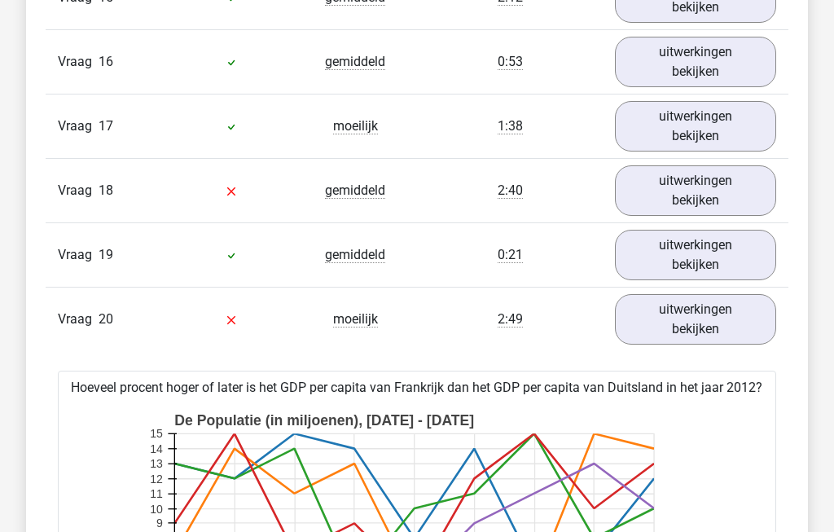
click at [734, 320] on link "uitwerkingen bekijken" at bounding box center [695, 319] width 161 height 50
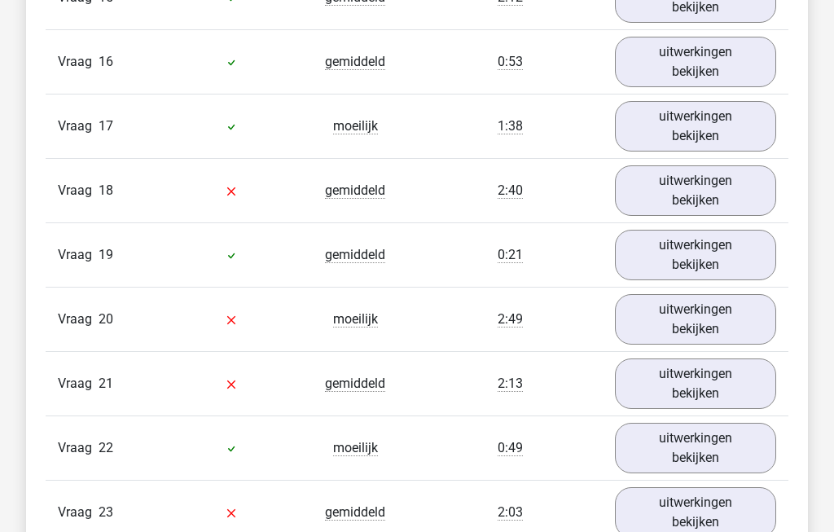
click at [735, 377] on link "uitwerkingen bekijken" at bounding box center [695, 383] width 161 height 50
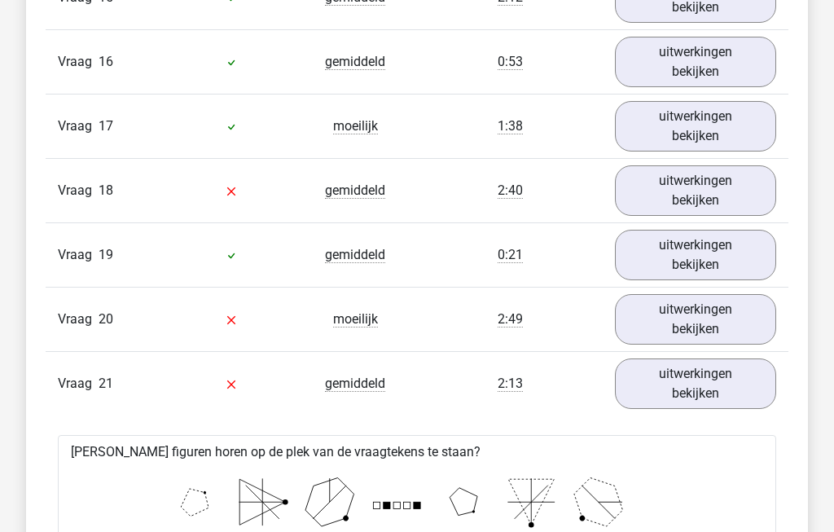
click at [739, 379] on link "uitwerkingen bekijken" at bounding box center [695, 383] width 161 height 50
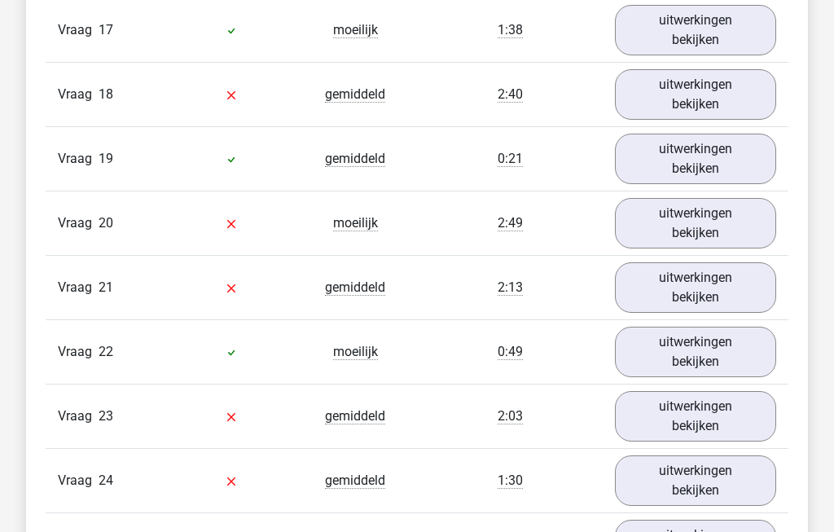
scroll to position [2825, 0]
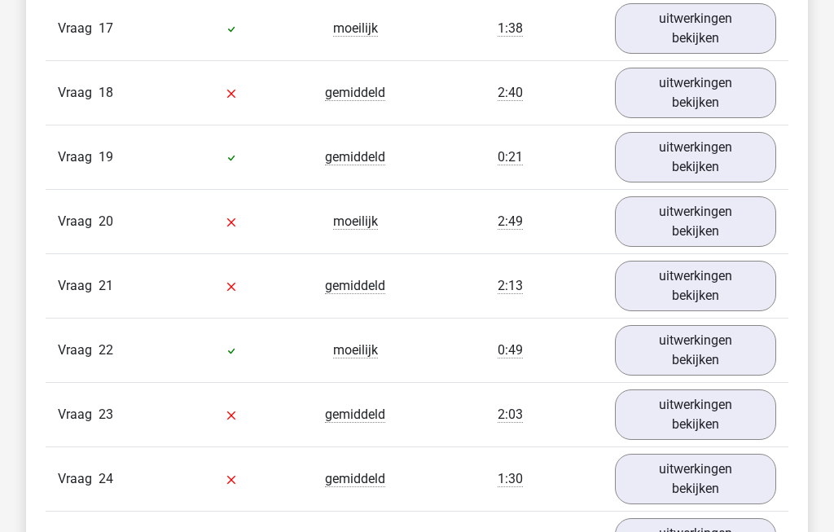
click at [742, 339] on link "uitwerkingen bekijken" at bounding box center [695, 350] width 161 height 50
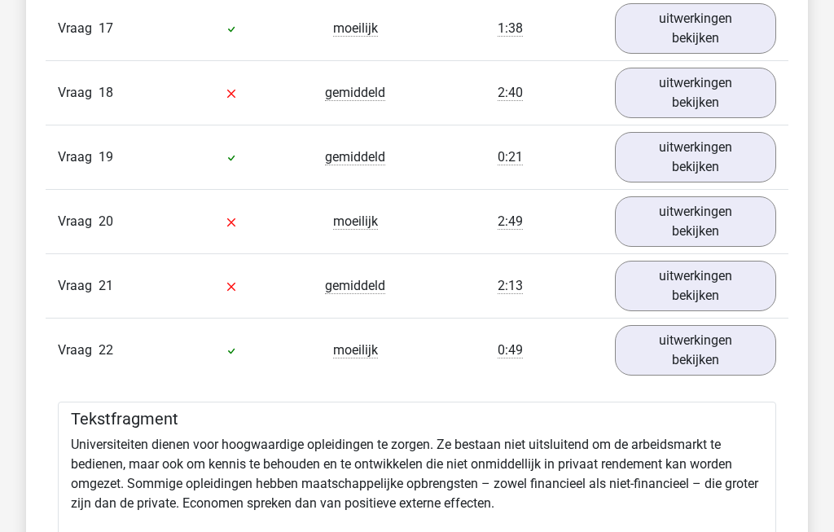
click at [735, 353] on link "uitwerkingen bekijken" at bounding box center [695, 350] width 161 height 50
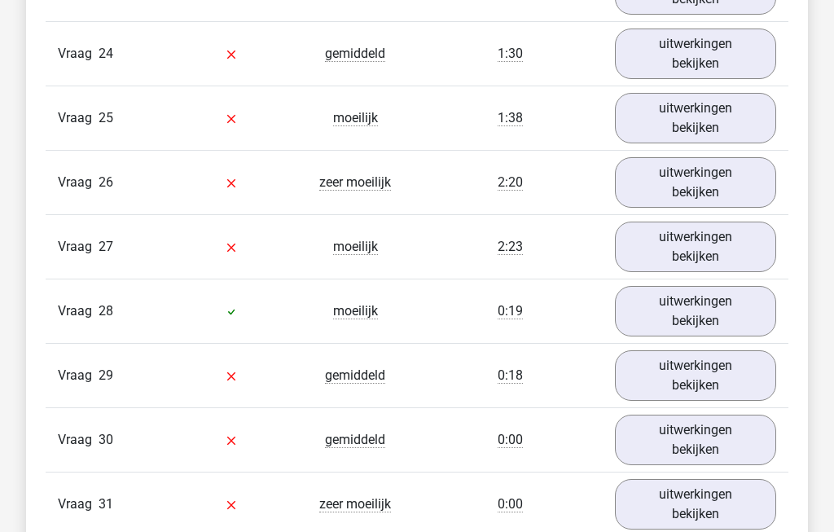
scroll to position [3250, 0]
click at [731, 309] on link "uitwerkingen bekijken" at bounding box center [695, 311] width 161 height 50
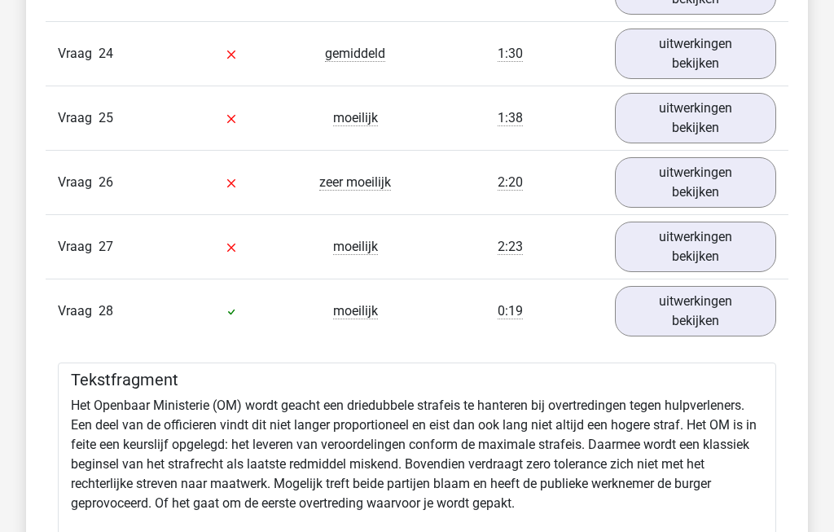
click at [734, 308] on link "uitwerkingen bekijken" at bounding box center [695, 311] width 161 height 50
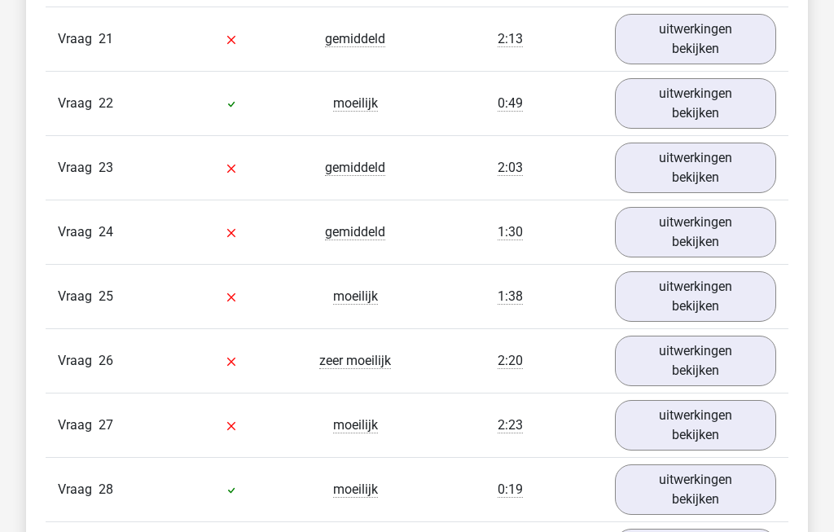
click at [735, 160] on link "uitwerkingen bekijken" at bounding box center [695, 168] width 161 height 50
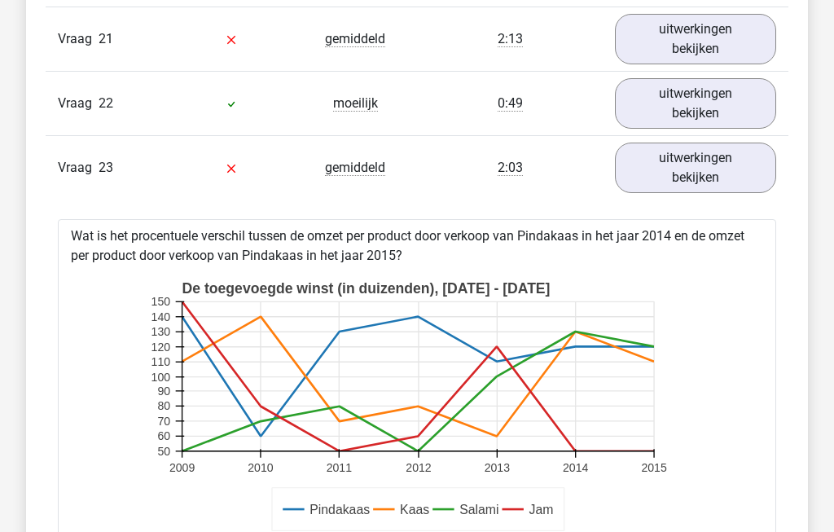
click at [736, 161] on link "uitwerkingen bekijken" at bounding box center [695, 167] width 161 height 50
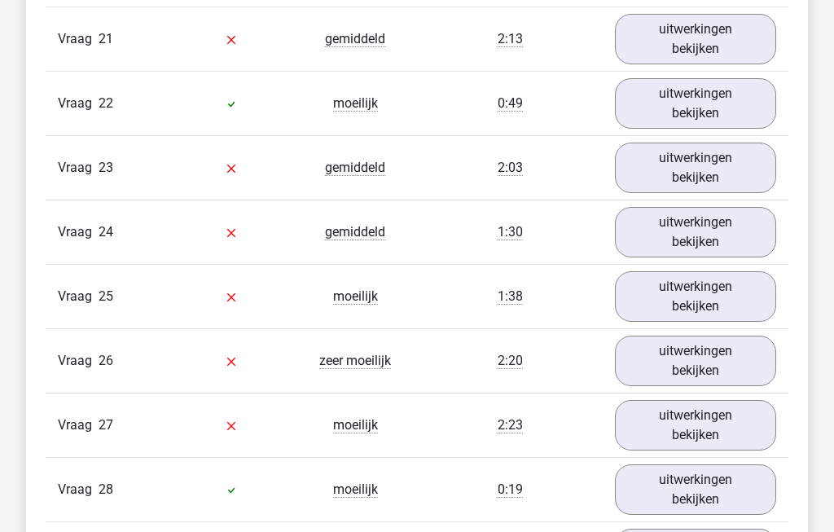
click at [729, 231] on link "uitwerkingen bekijken" at bounding box center [695, 232] width 161 height 50
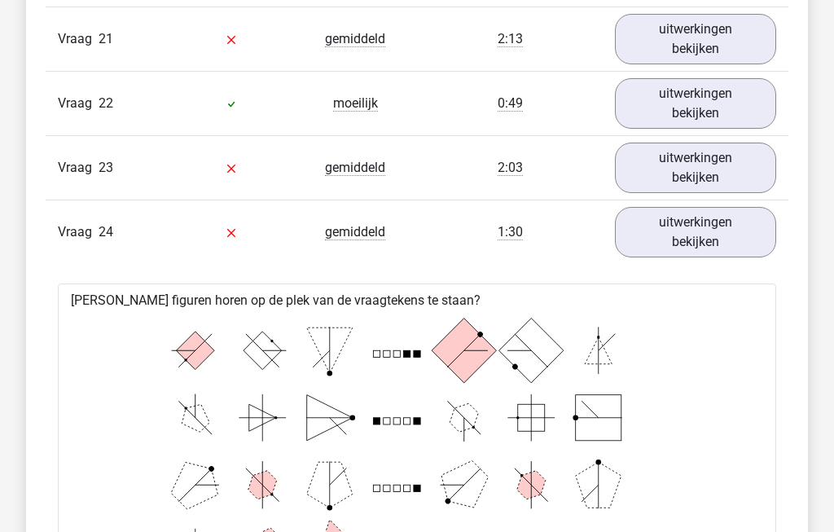
click at [734, 225] on link "uitwerkingen bekijken" at bounding box center [695, 232] width 161 height 50
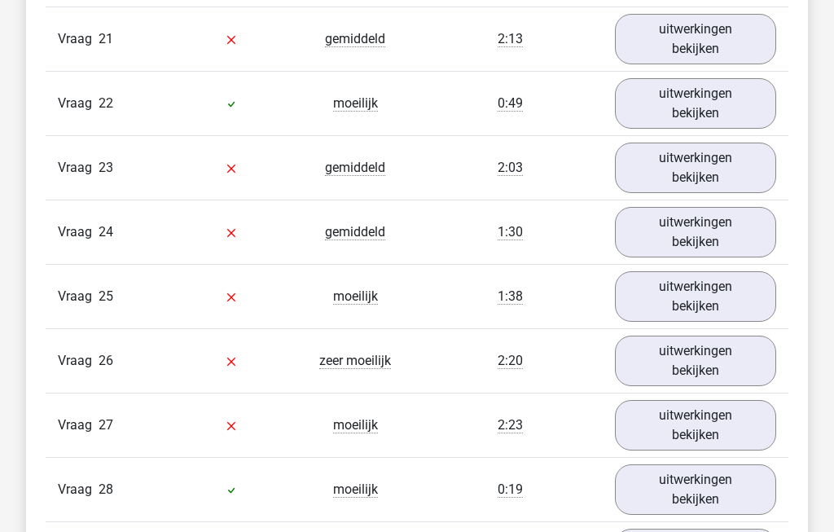
click at [731, 293] on link "uitwerkingen bekijken" at bounding box center [695, 296] width 161 height 50
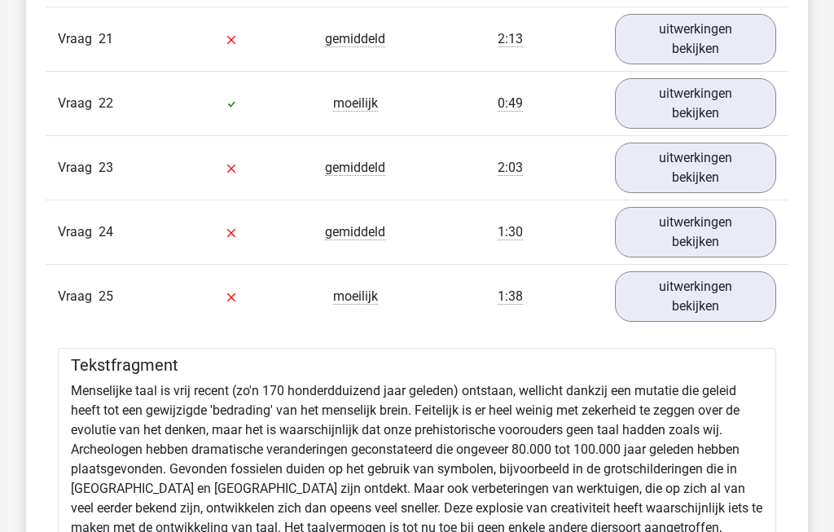
click at [733, 300] on link "uitwerkingen bekijken" at bounding box center [695, 296] width 161 height 50
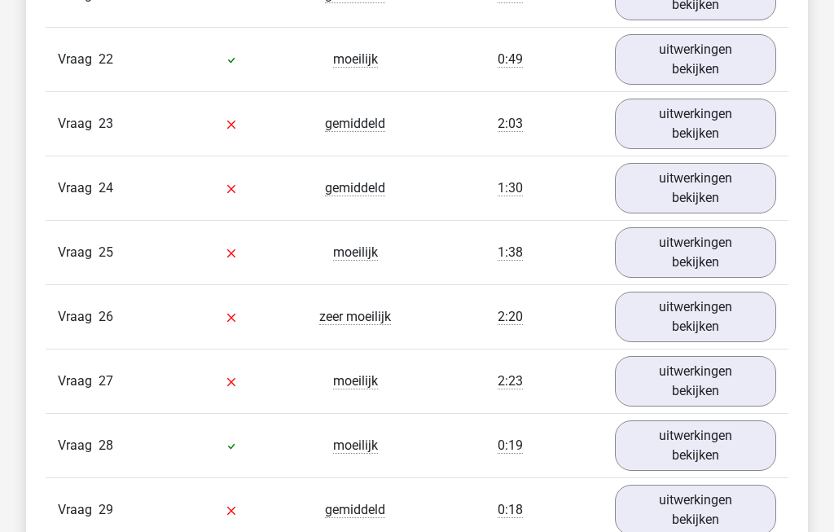
scroll to position [3117, 0]
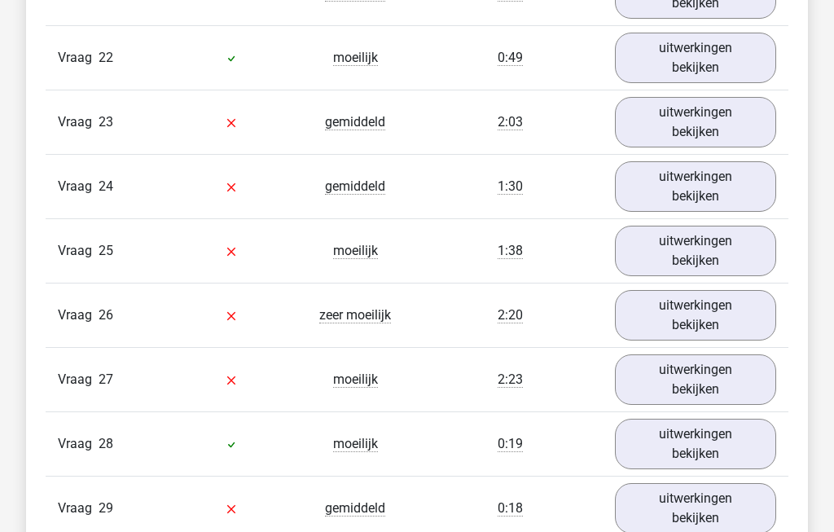
click at [734, 313] on link "uitwerkingen bekijken" at bounding box center [695, 315] width 161 height 50
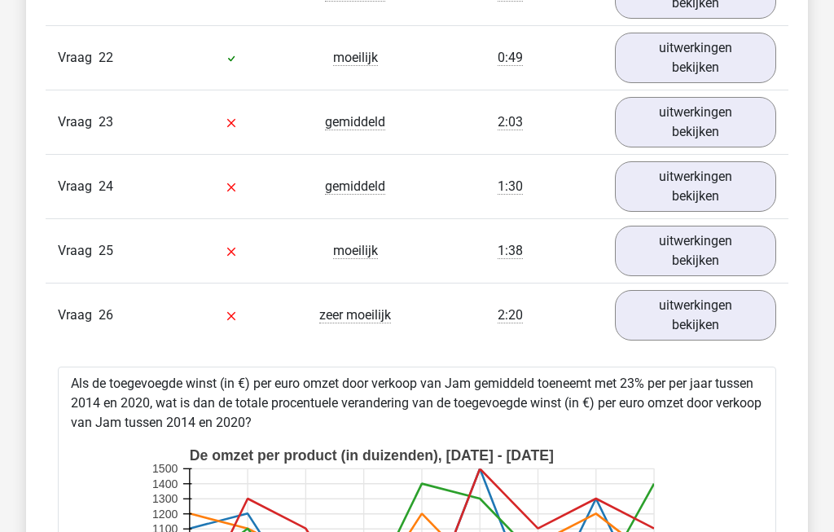
click at [736, 319] on link "uitwerkingen bekijken" at bounding box center [695, 315] width 161 height 50
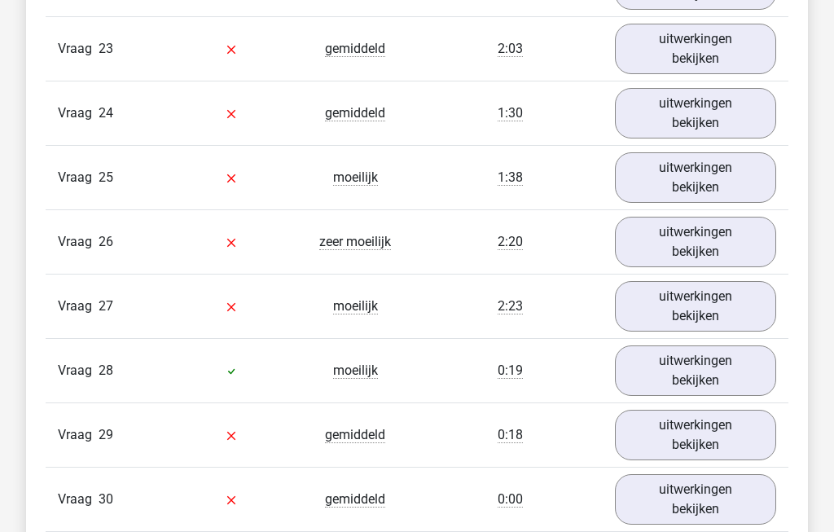
scroll to position [3190, 0]
click at [739, 298] on link "uitwerkingen bekijken" at bounding box center [695, 306] width 161 height 50
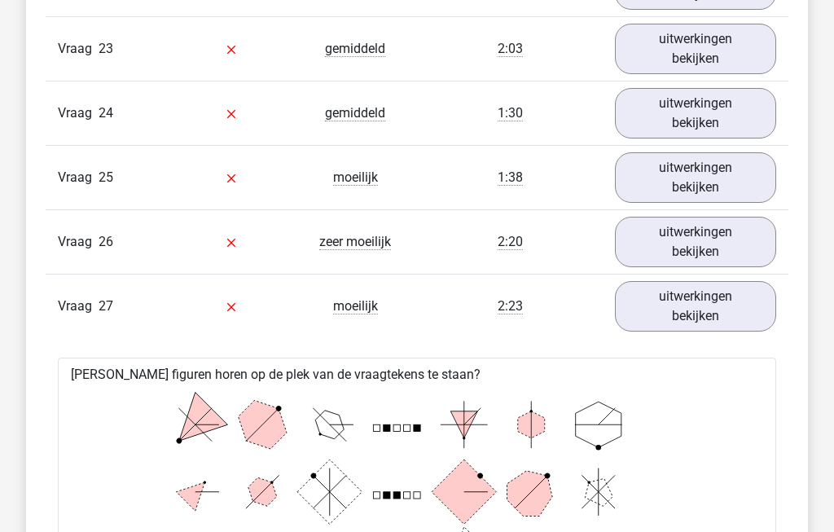
click at [738, 300] on link "uitwerkingen bekijken" at bounding box center [695, 306] width 161 height 50
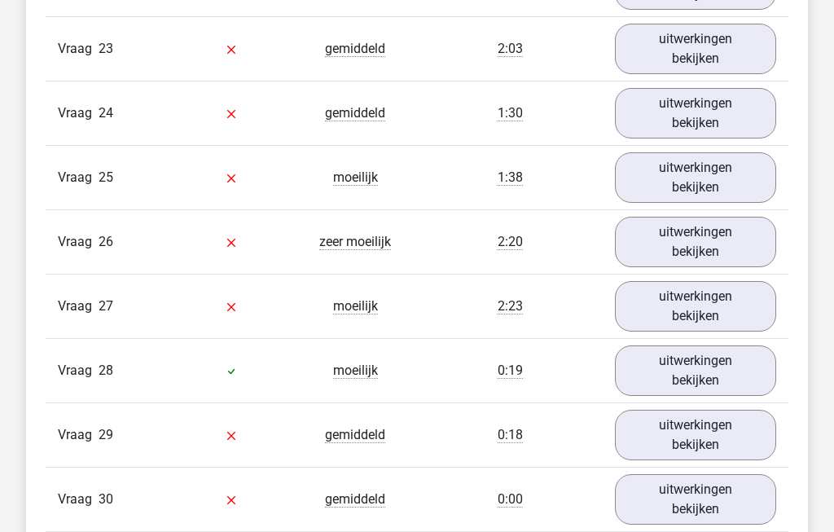
click at [733, 238] on link "uitwerkingen bekijken" at bounding box center [695, 242] width 161 height 50
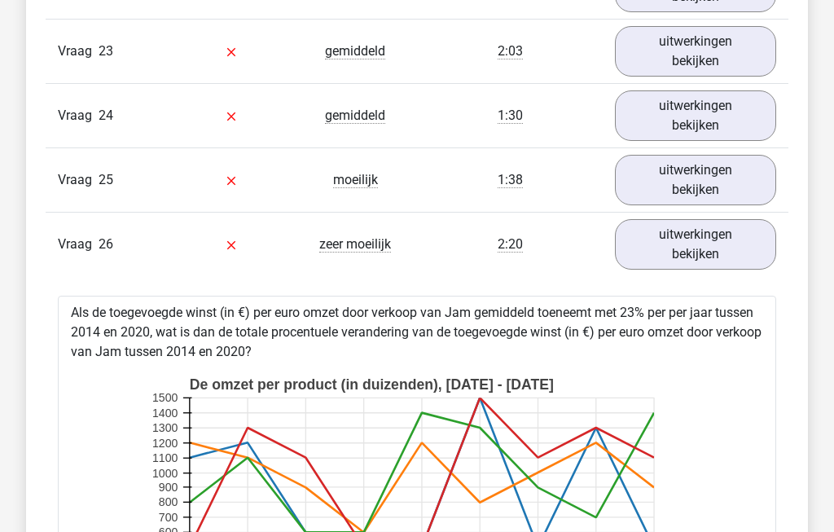
scroll to position [3182, 0]
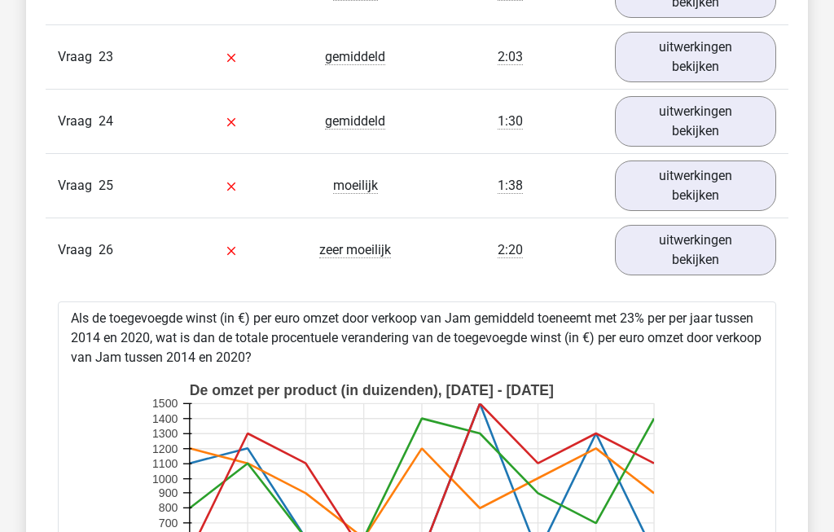
click at [742, 234] on link "uitwerkingen bekijken" at bounding box center [695, 250] width 161 height 50
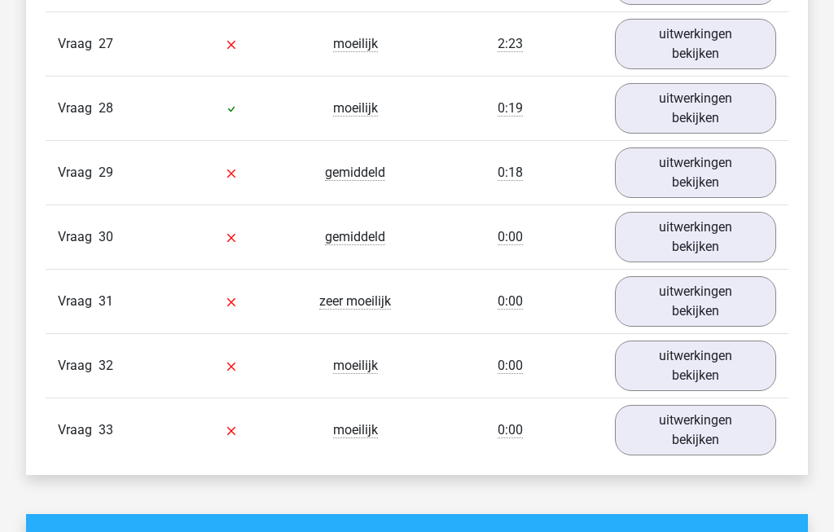
scroll to position [3452, 0]
click at [736, 161] on link "uitwerkingen bekijken" at bounding box center [695, 172] width 161 height 50
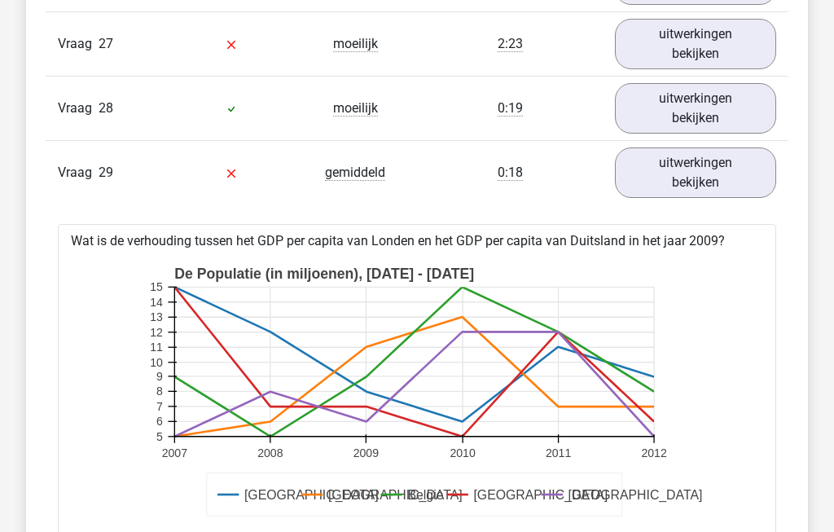
click at [745, 170] on link "uitwerkingen bekijken" at bounding box center [695, 172] width 161 height 50
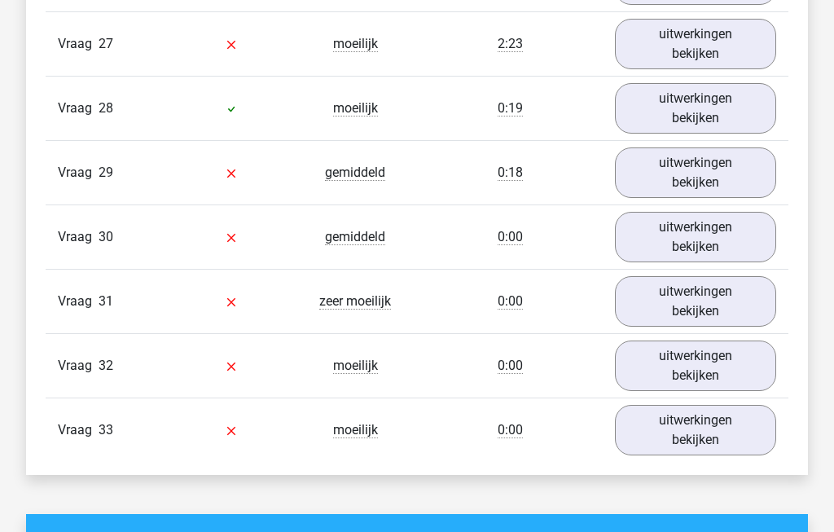
click at [735, 227] on link "uitwerkingen bekijken" at bounding box center [695, 237] width 161 height 50
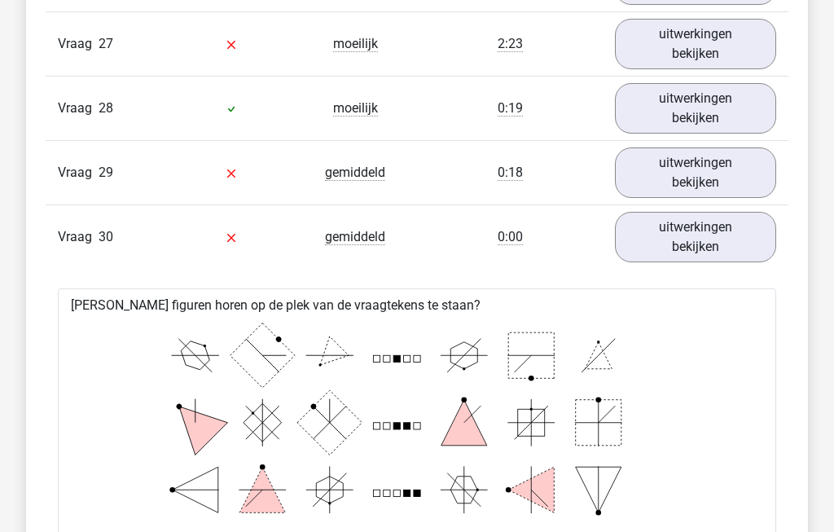
click at [732, 234] on link "uitwerkingen bekijken" at bounding box center [695, 237] width 161 height 50
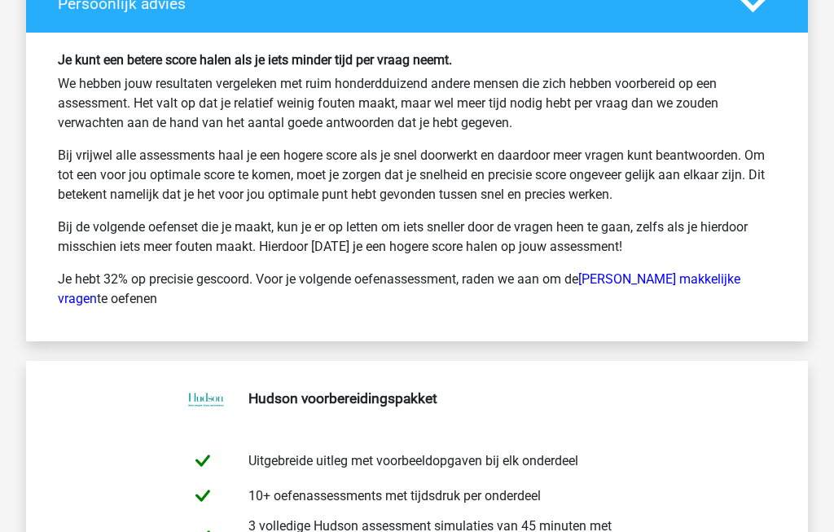
scroll to position [4524, 0]
click at [694, 272] on link "Hudson makkelijke vragen" at bounding box center [399, 289] width 682 height 35
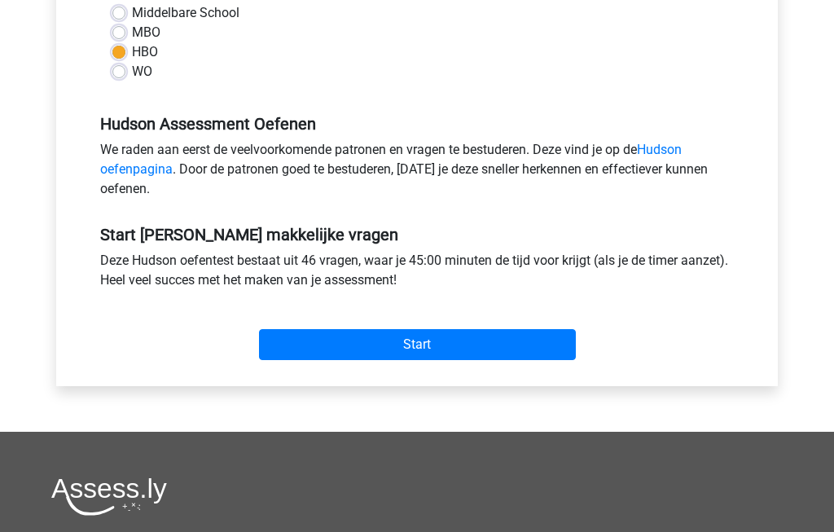
scroll to position [418, 0]
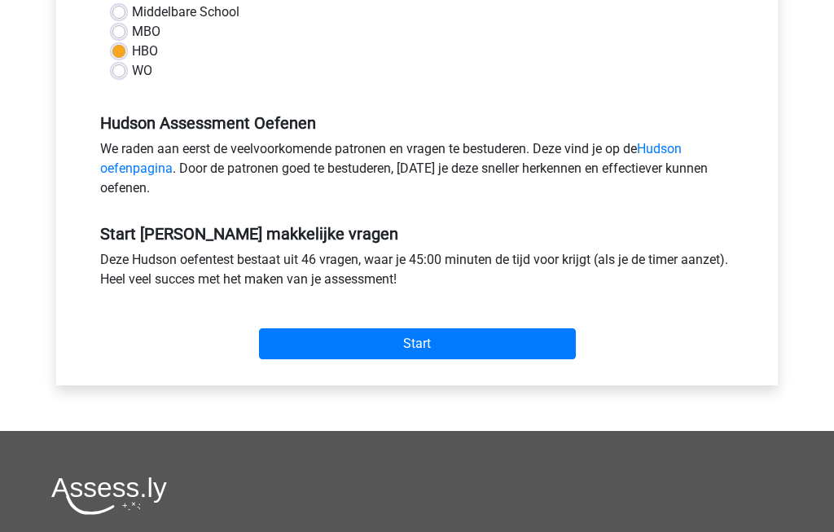
click at [681, 142] on link "Hudson oefenpagina" at bounding box center [390, 159] width 581 height 35
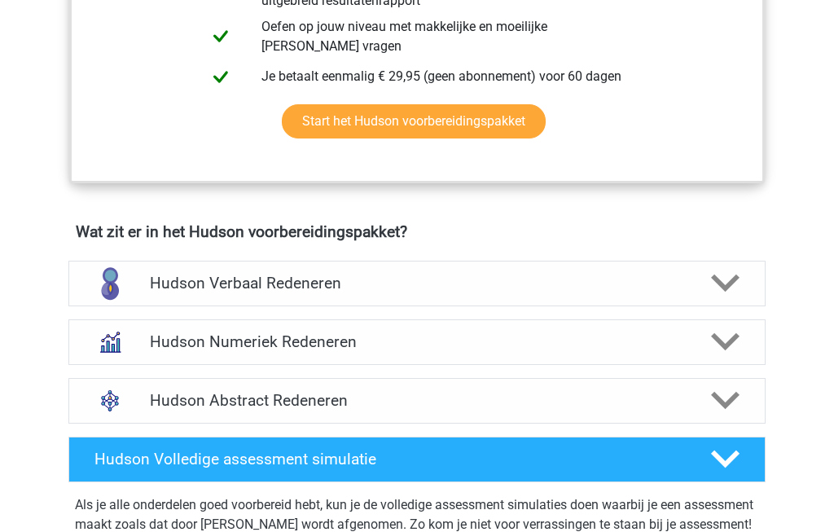
scroll to position [852, 0]
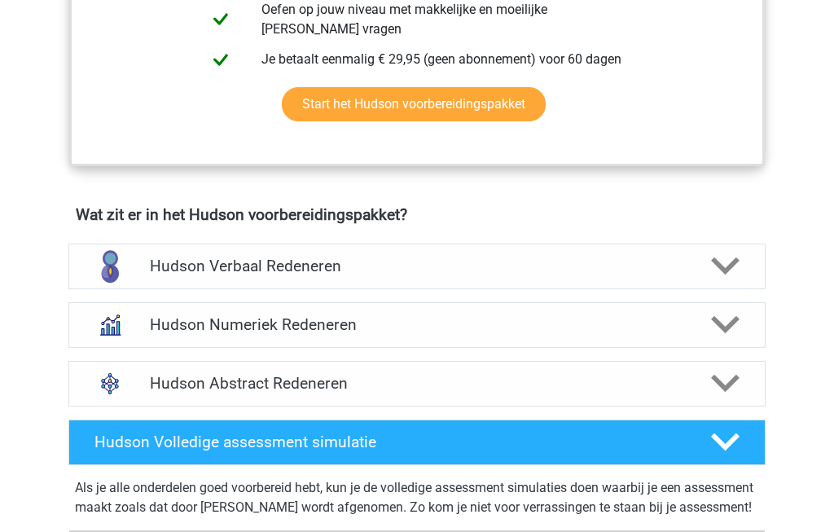
click at [731, 327] on icon at bounding box center [725, 325] width 28 height 28
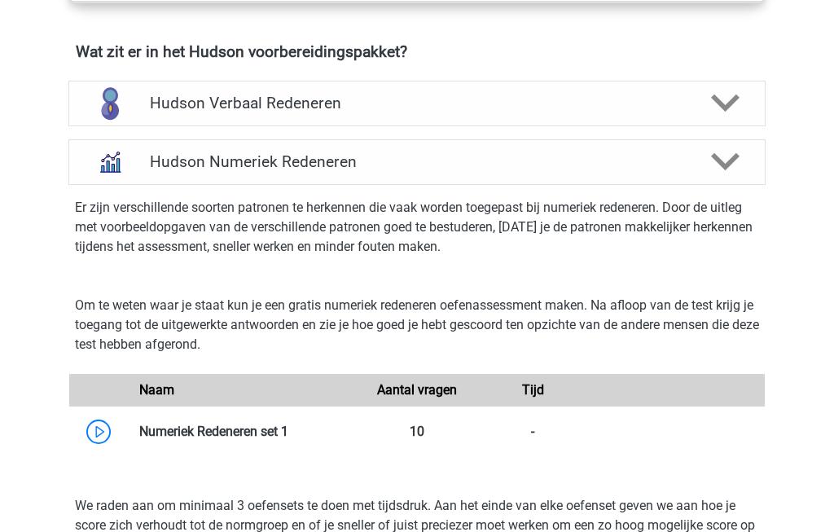
scroll to position [1016, 0]
click at [288, 433] on link at bounding box center [288, 430] width 0 height 15
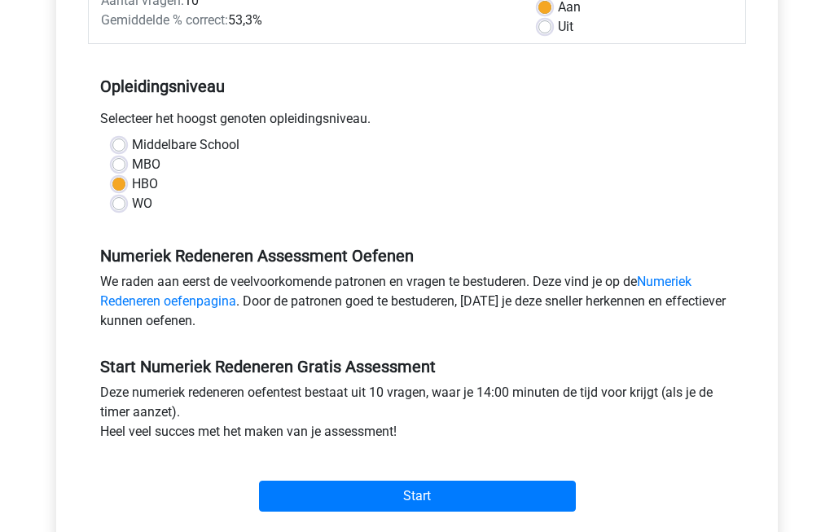
scroll to position [289, 0]
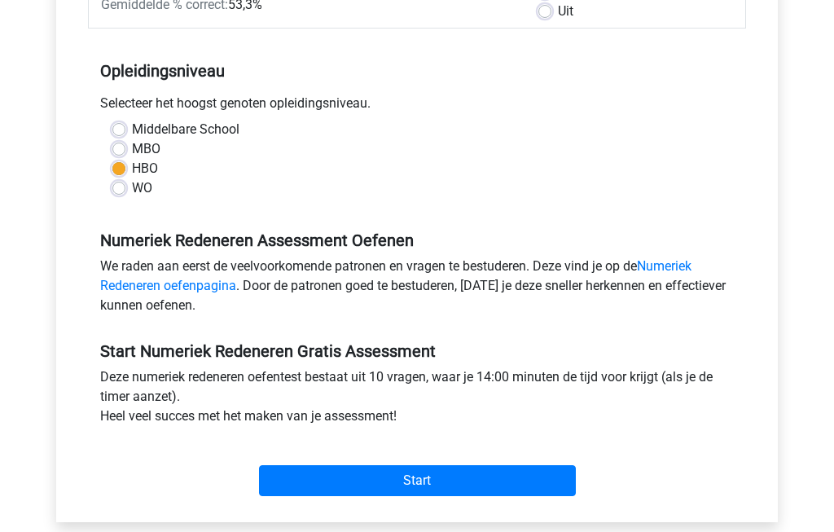
click at [527, 484] on input "Start" at bounding box center [417, 480] width 317 height 31
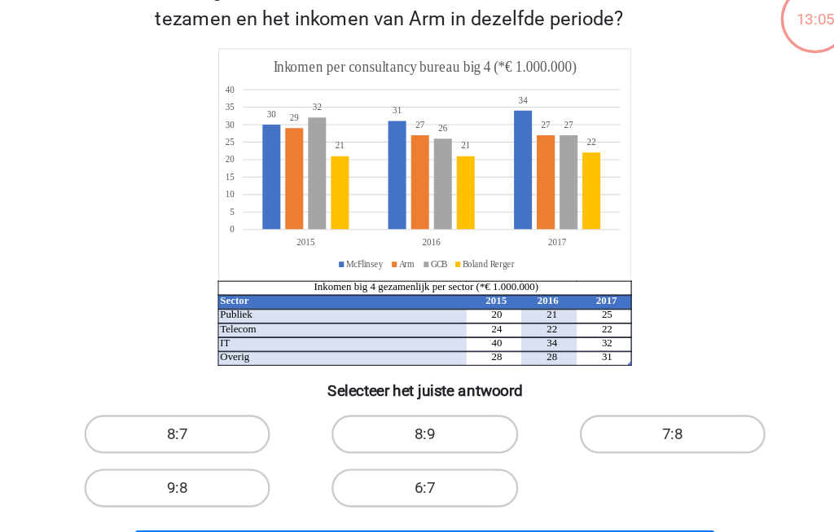
scroll to position [79, 0]
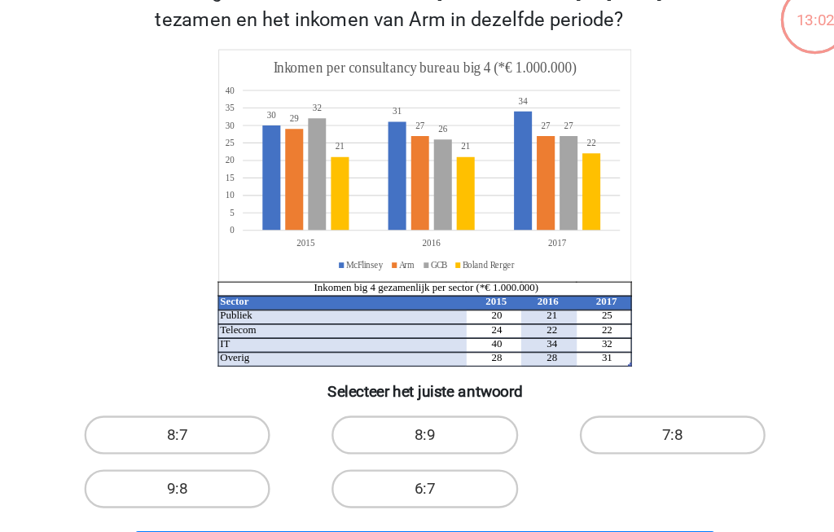
click at [588, 381] on label "7:8" at bounding box center [626, 397] width 157 height 33
click at [626, 397] on input "7:8" at bounding box center [631, 402] width 11 height 11
radio input "true"
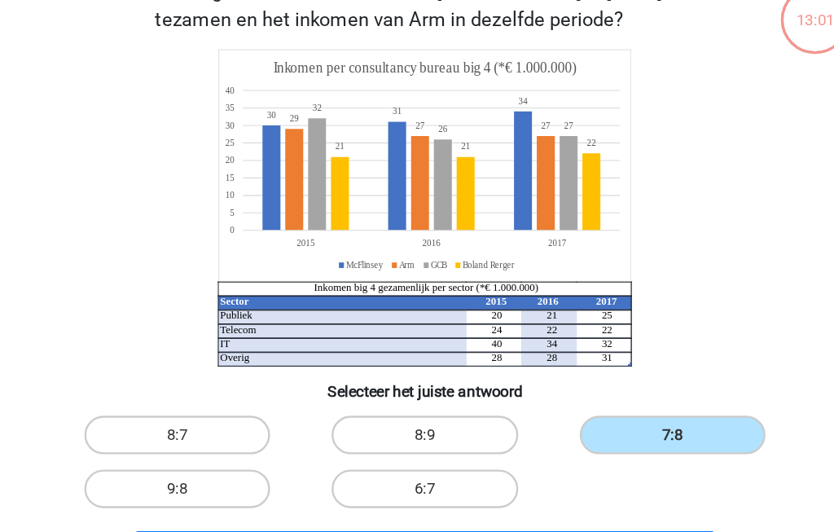
click at [523, 479] on button "Volgende vraag" at bounding box center [417, 496] width 493 height 34
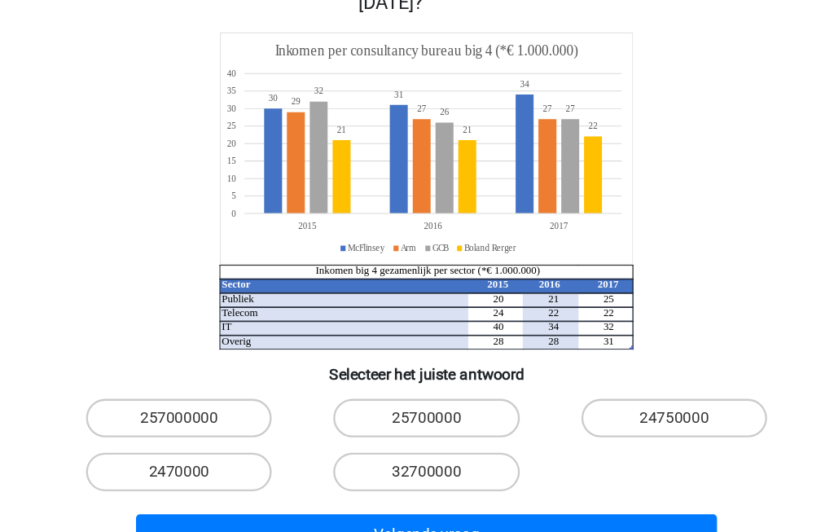
scroll to position [168, 0]
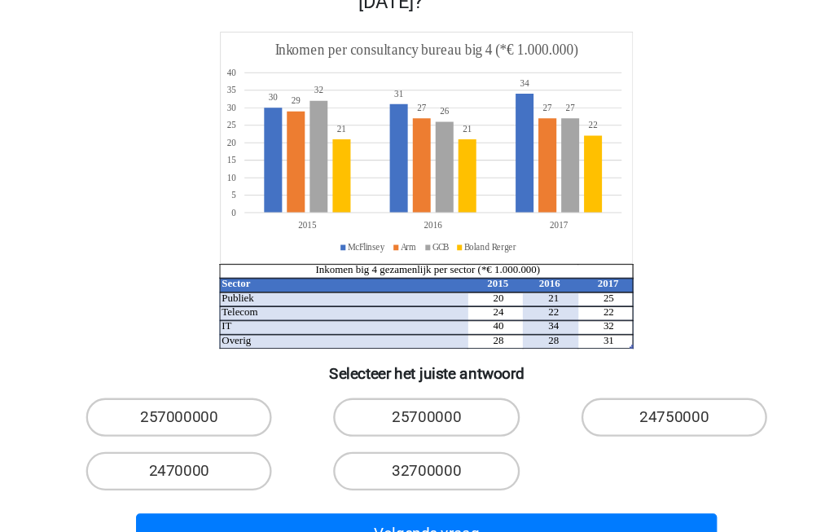
click at [147, 366] on label "257000000" at bounding box center [207, 382] width 157 height 33
click at [208, 382] on input "257000000" at bounding box center [213, 387] width 11 height 11
radio input "true"
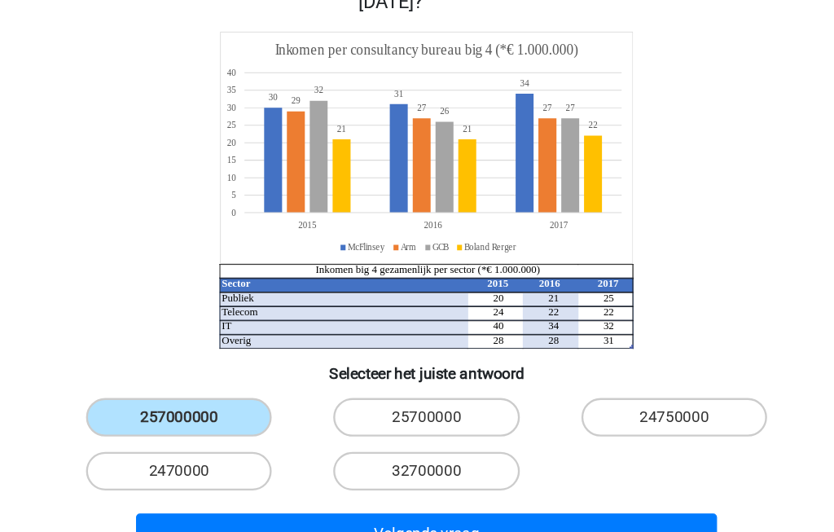
click at [208, 382] on input "257000000" at bounding box center [213, 387] width 11 height 11
click at [499, 463] on button "Volgende vraag" at bounding box center [417, 480] width 493 height 34
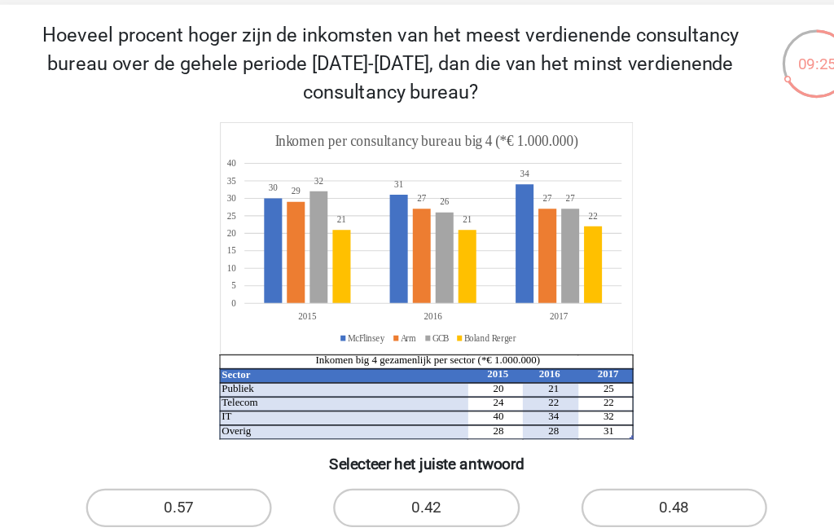
scroll to position [71, 0]
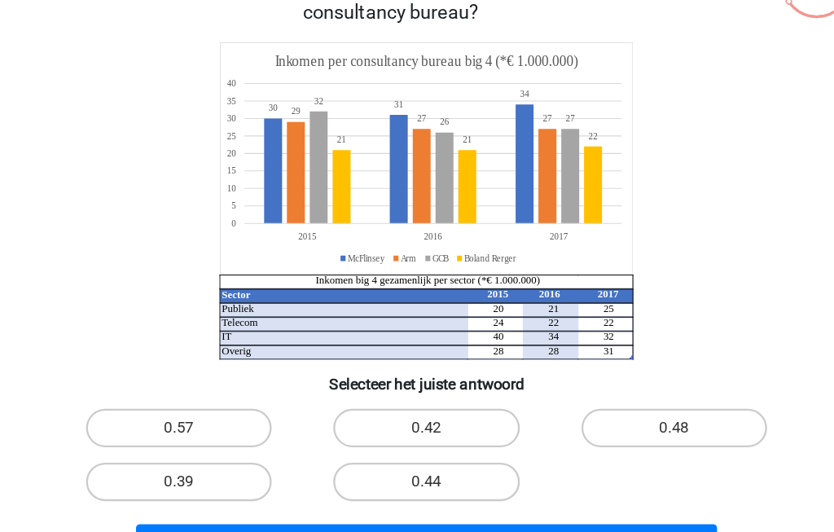
click at [150, 459] on label "0.39" at bounding box center [207, 475] width 157 height 33
click at [208, 475] on input "0.39" at bounding box center [213, 480] width 11 height 11
radio input "true"
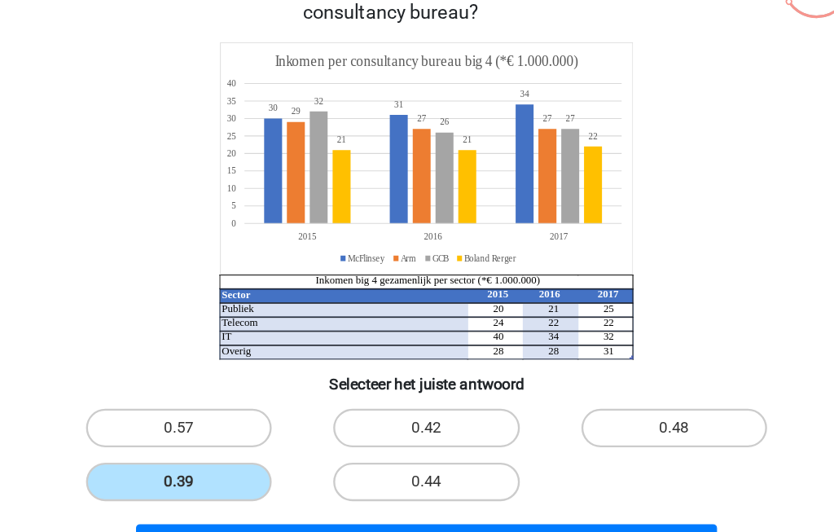
scroll to position [109, 0]
click at [243, 473] on button "Volgende vraag" at bounding box center [417, 490] width 493 height 34
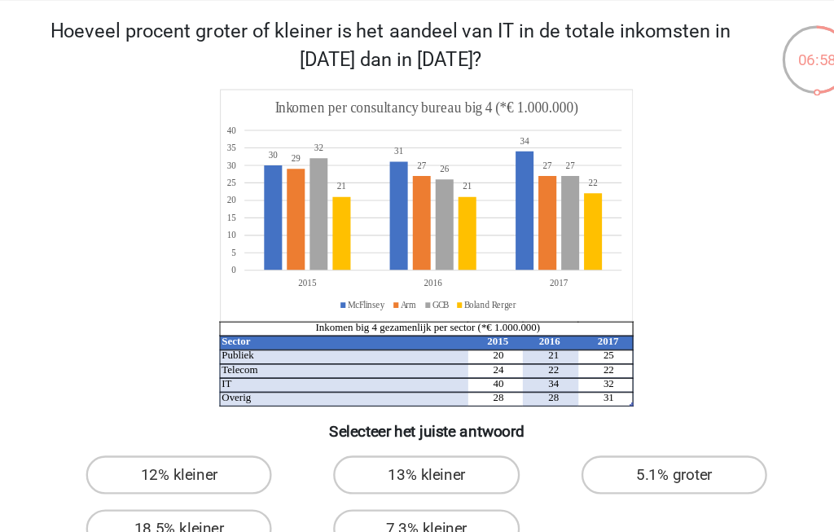
scroll to position [176, 0]
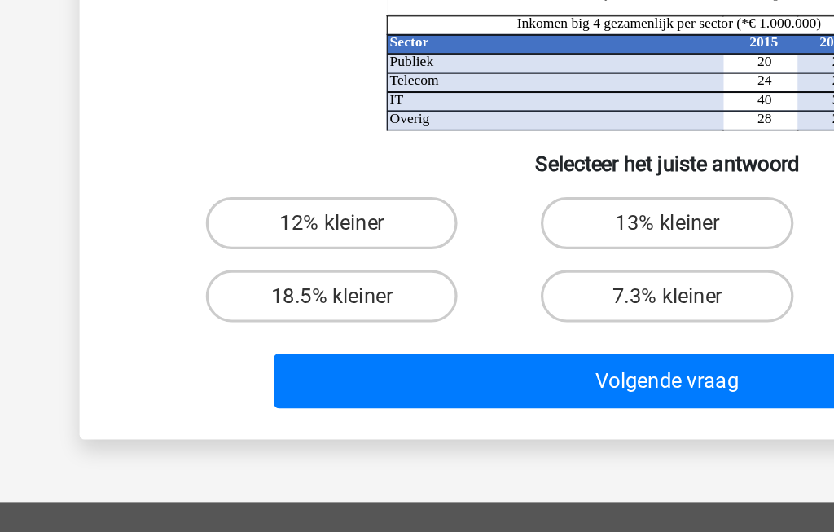
click at [199, 330] on label "18.5% kleiner" at bounding box center [207, 346] width 157 height 33
click at [208, 346] on input "18.5% kleiner" at bounding box center [213, 351] width 11 height 11
radio input "true"
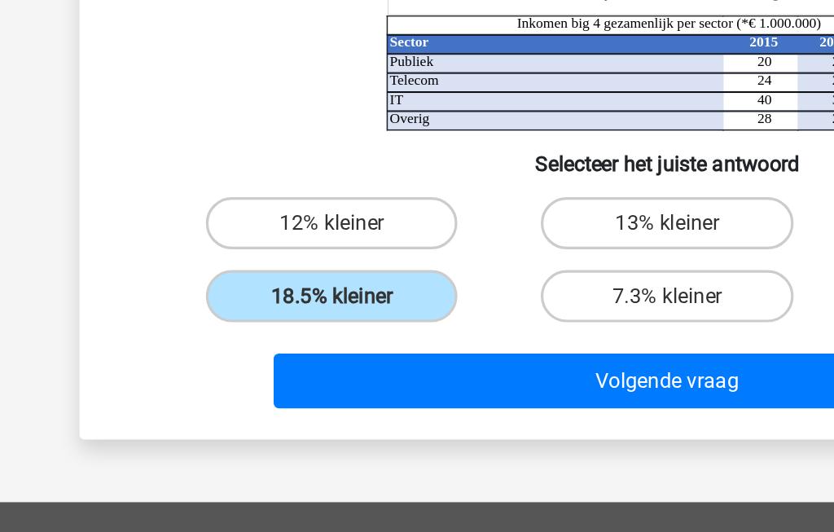
click at [370, 382] on button "Volgende vraag" at bounding box center [417, 399] width 493 height 34
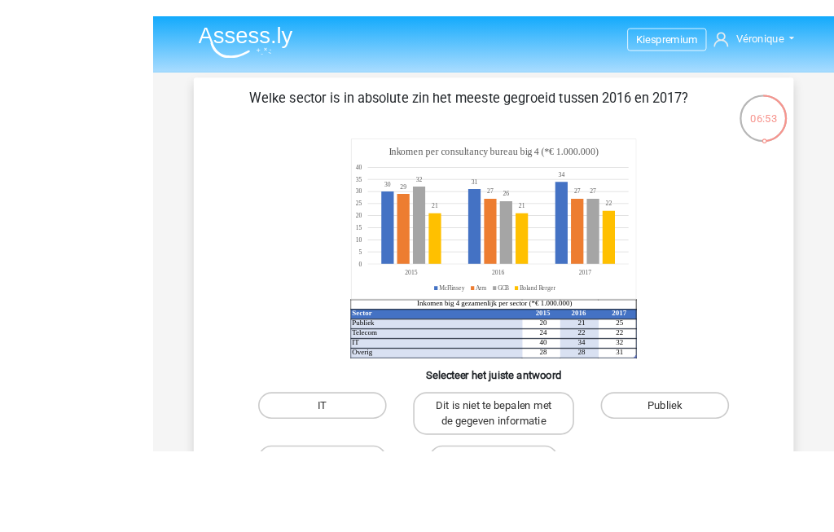
scroll to position [27, 0]
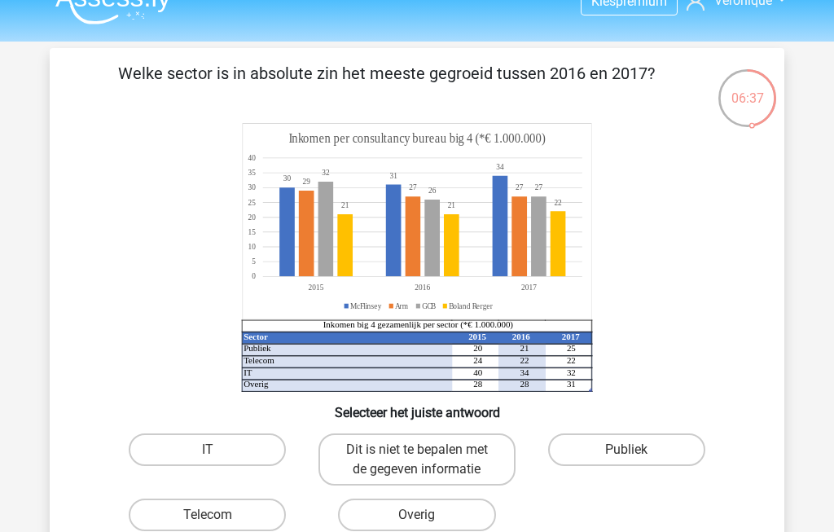
click at [641, 438] on label "Publiek" at bounding box center [626, 449] width 157 height 33
click at [637, 449] on input "Publiek" at bounding box center [631, 454] width 11 height 11
radio input "true"
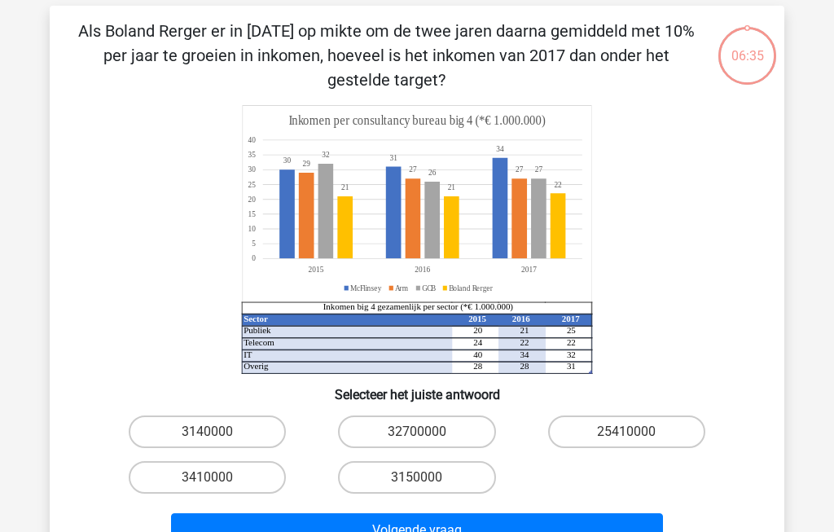
scroll to position [75, 0]
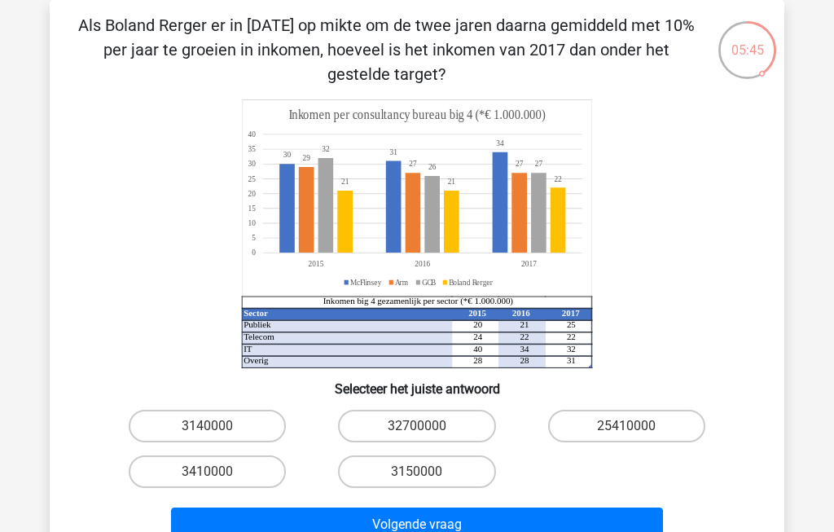
click at [191, 470] on label "3410000" at bounding box center [207, 471] width 157 height 33
click at [208, 471] on input "3410000" at bounding box center [213, 476] width 11 height 11
radio input "true"
click at [369, 528] on button "Volgende vraag" at bounding box center [417, 524] width 493 height 34
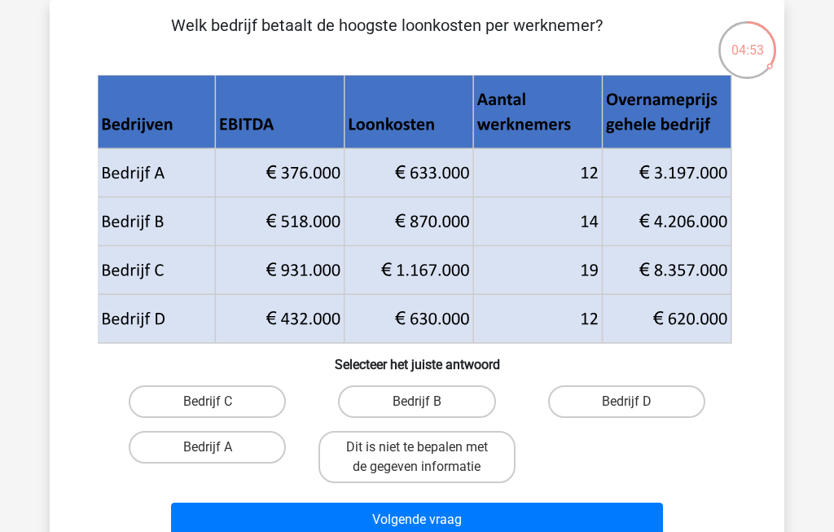
click at [197, 398] on label "Bedrijf C" at bounding box center [207, 401] width 157 height 33
click at [208, 401] on input "Bedrijf C" at bounding box center [213, 406] width 11 height 11
radio input "true"
click at [403, 519] on button "Volgende vraag" at bounding box center [417, 519] width 493 height 34
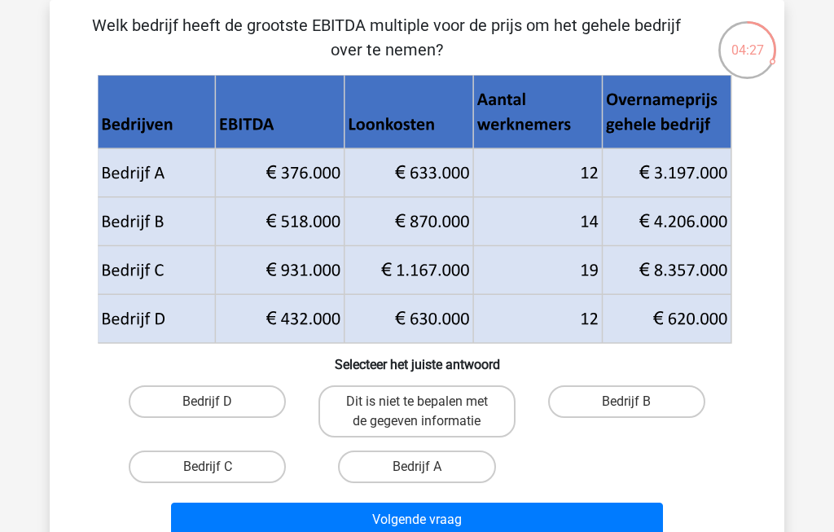
click at [206, 462] on label "Bedrijf C" at bounding box center [207, 466] width 157 height 33
click at [208, 466] on input "Bedrijf C" at bounding box center [213, 471] width 11 height 11
radio input "true"
click at [404, 517] on button "Volgende vraag" at bounding box center [417, 519] width 493 height 34
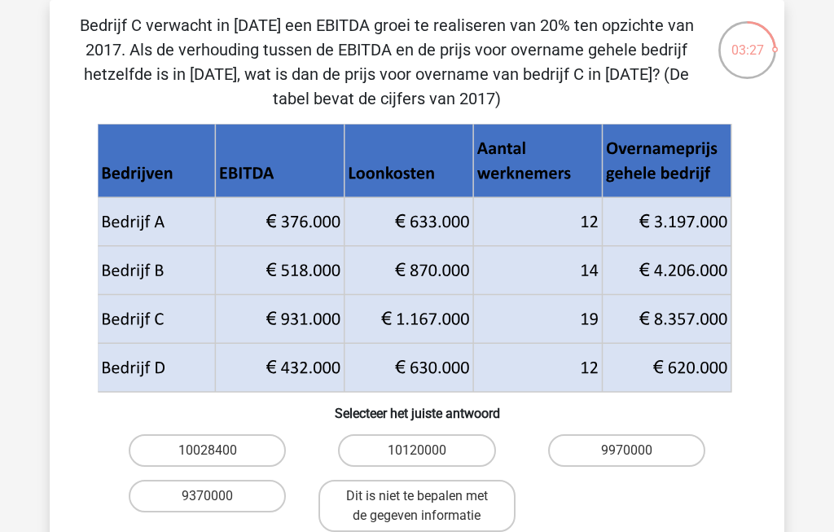
click at [199, 449] on label "10028400" at bounding box center [207, 450] width 157 height 33
click at [208, 450] on input "10028400" at bounding box center [213, 455] width 11 height 11
radio input "true"
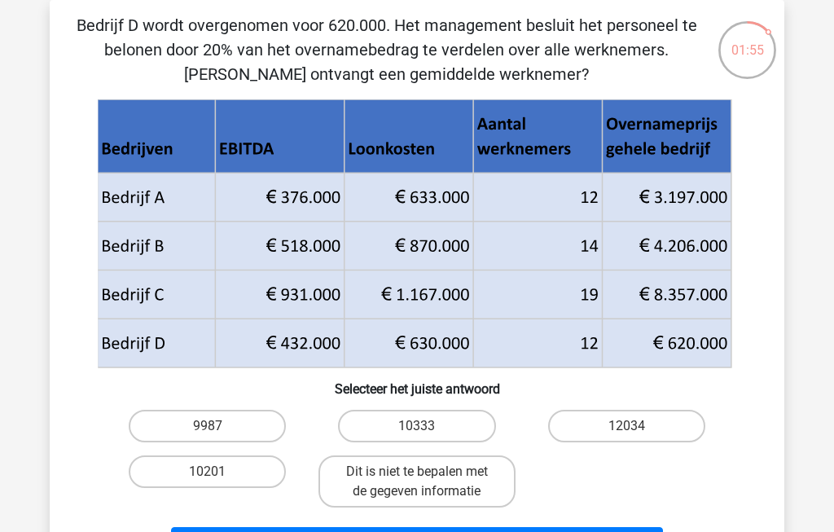
click at [414, 479] on label "Dit is niet te bepalen met de gegeven informatie" at bounding box center [416, 481] width 196 height 52
click at [417, 479] on input "Dit is niet te bepalen met de gegeven informatie" at bounding box center [422, 476] width 11 height 11
radio input "true"
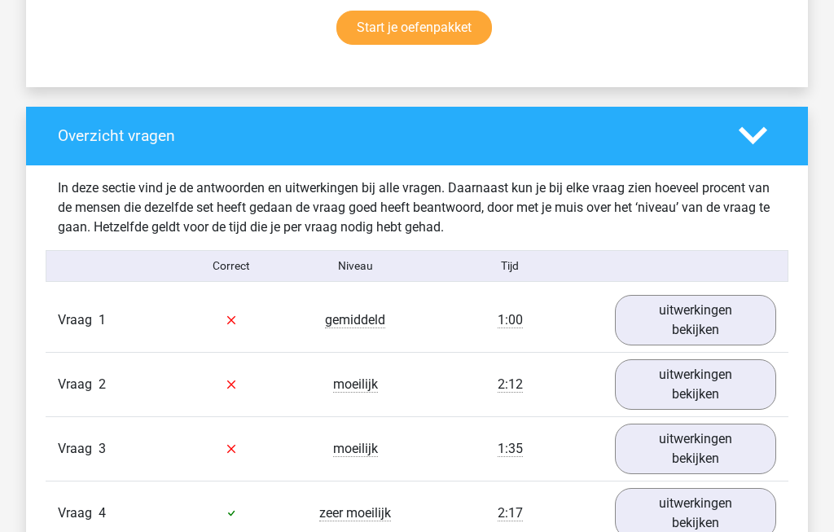
scroll to position [1108, 0]
click at [729, 326] on link "uitwerkingen bekijken" at bounding box center [695, 320] width 161 height 50
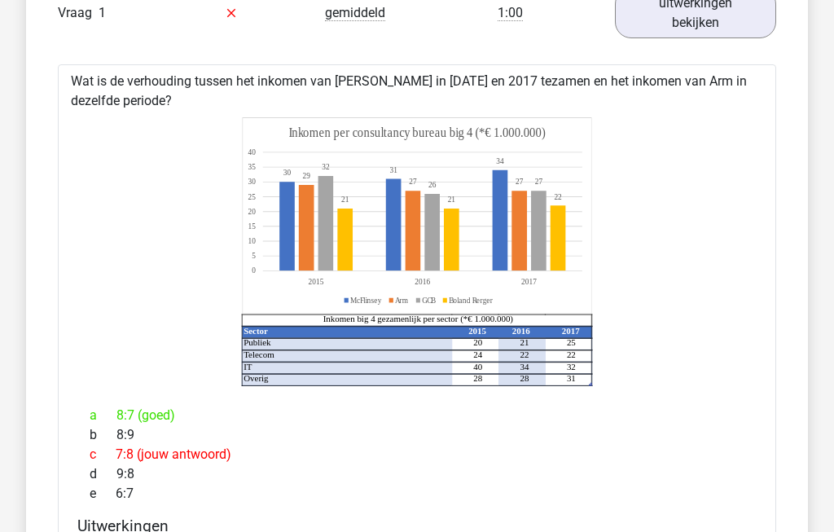
scroll to position [1416, 0]
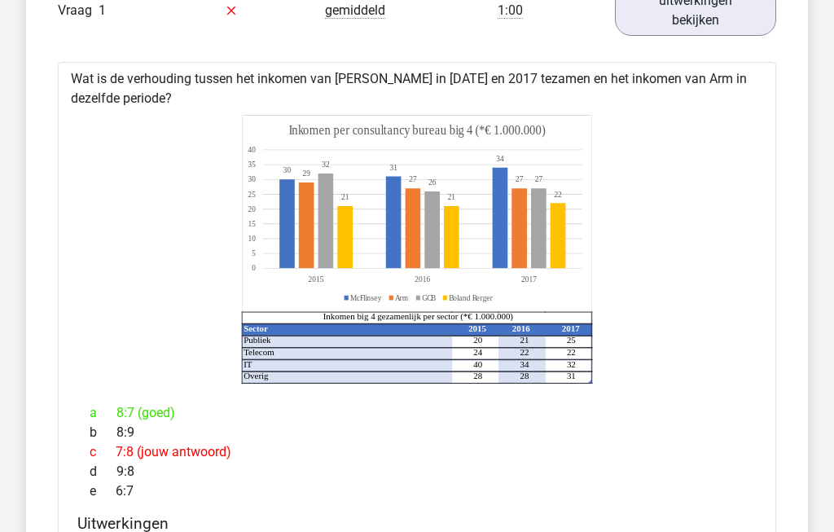
click at [717, 519] on div "Wat is de verhouding tussen het inkomen van McFlinsey in 2015 en 2017 tezamen e…" at bounding box center [417, 378] width 718 height 630
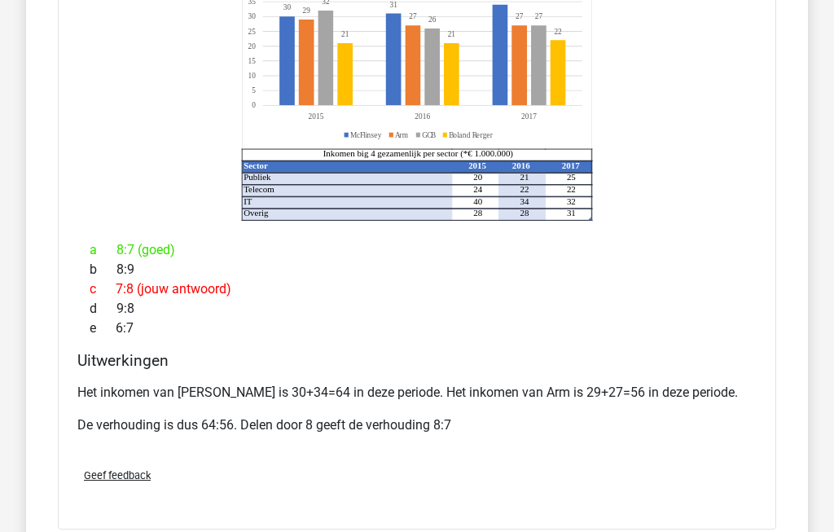
scroll to position [1577, 0]
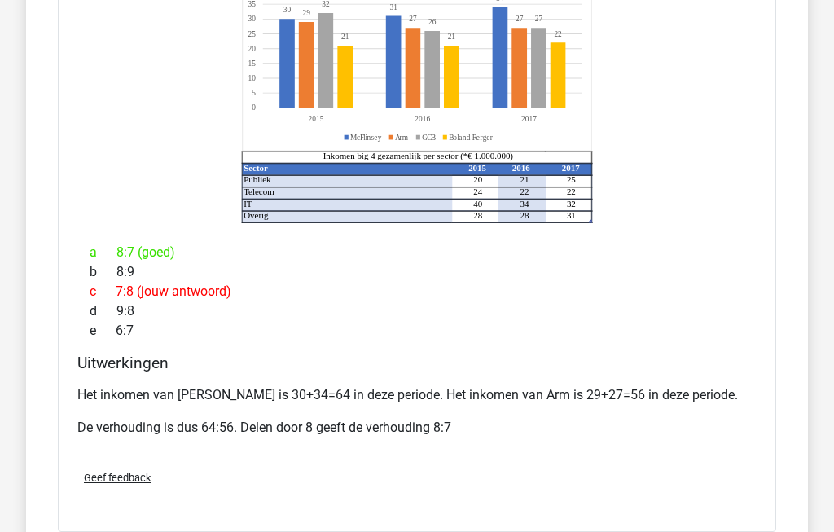
click at [117, 484] on span "Geef feedback" at bounding box center [117, 478] width 67 height 12
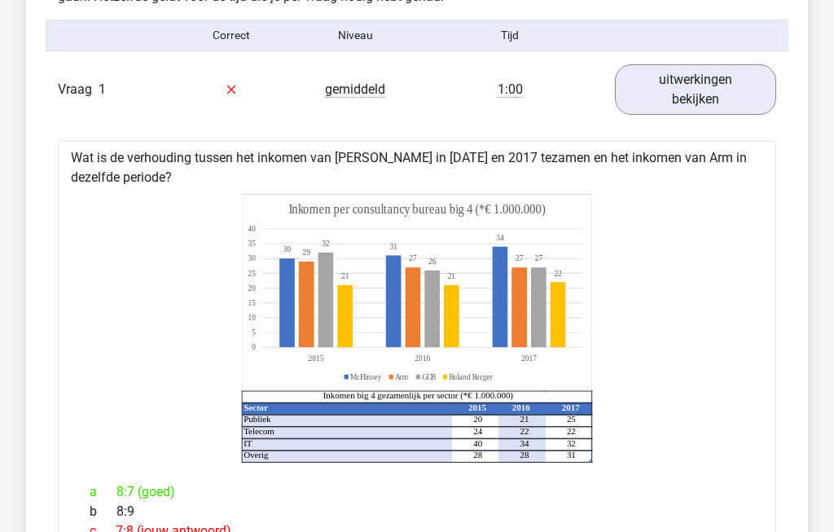
scroll to position [1335, 0]
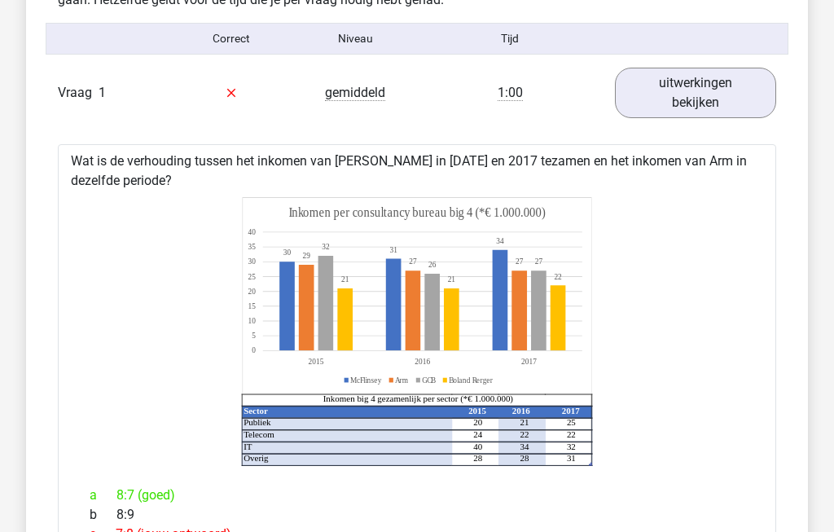
click at [720, 106] on link "uitwerkingen bekijken" at bounding box center [695, 93] width 161 height 50
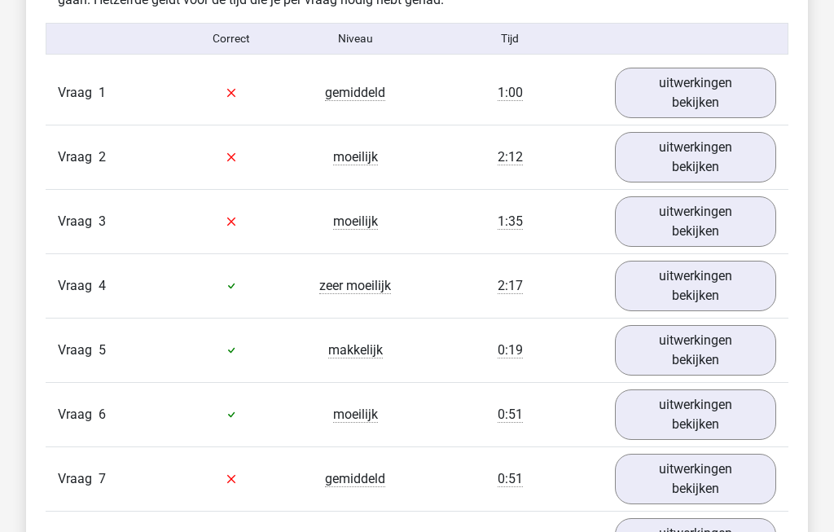
click at [733, 162] on link "uitwerkingen bekijken" at bounding box center [695, 157] width 161 height 50
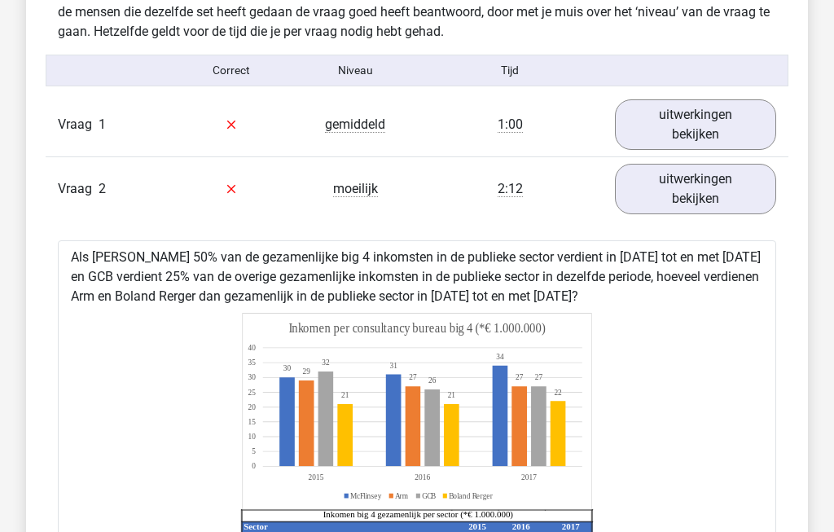
scroll to position [1288, 0]
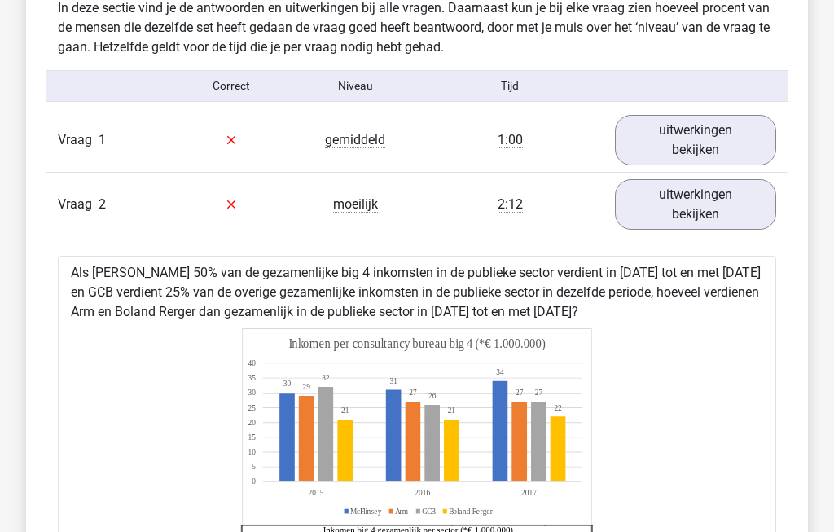
click at [703, 223] on link "uitwerkingen bekijken" at bounding box center [695, 204] width 161 height 50
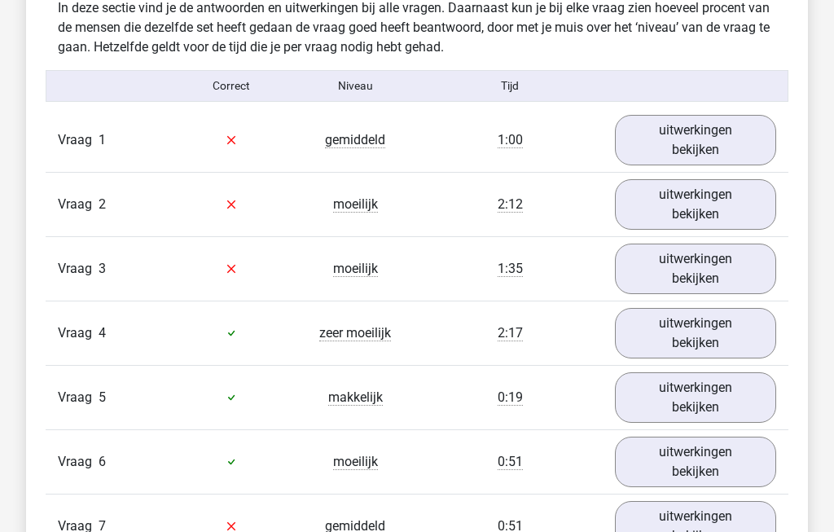
click at [731, 287] on link "uitwerkingen bekijken" at bounding box center [695, 268] width 161 height 50
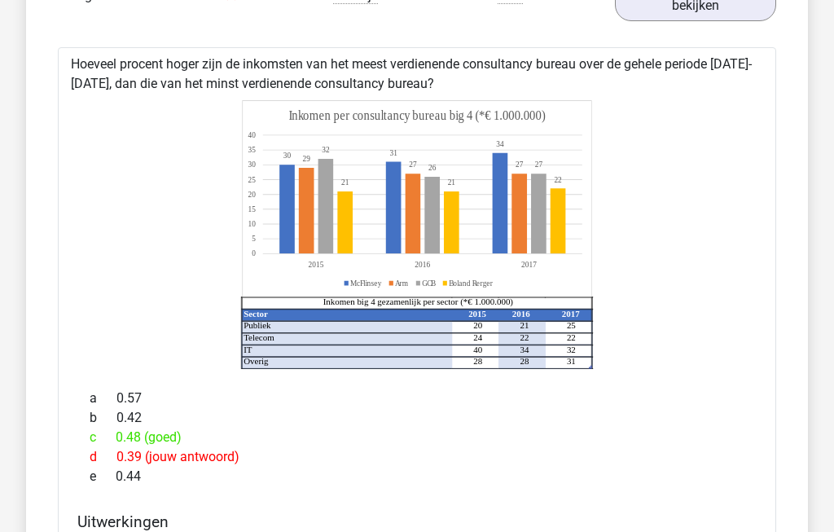
scroll to position [1538, 0]
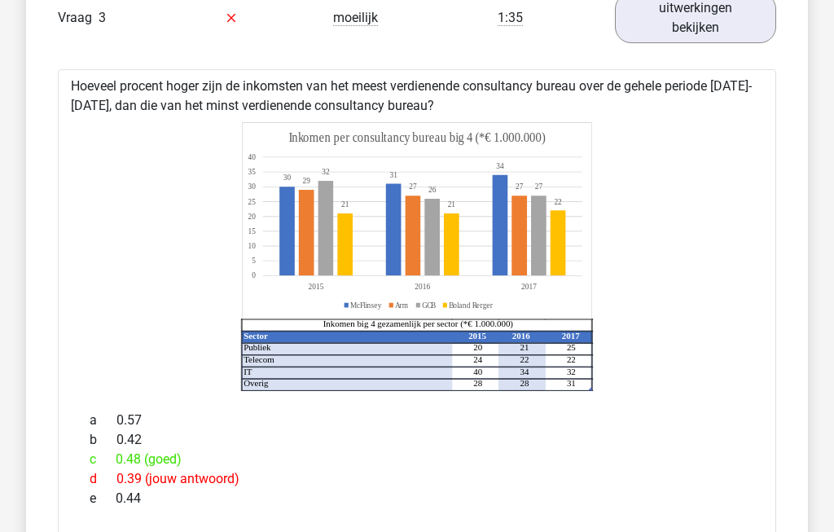
click at [715, 32] on link "uitwerkingen bekijken" at bounding box center [695, 18] width 161 height 50
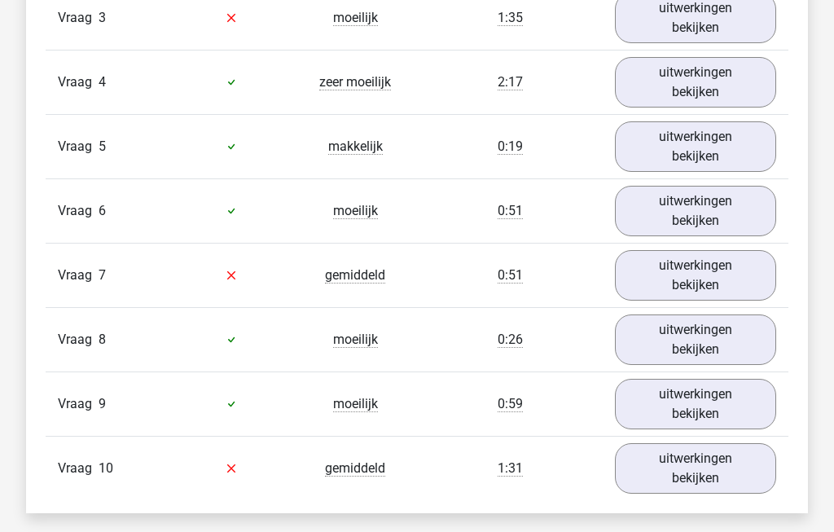
click at [733, 94] on link "uitwerkingen bekijken" at bounding box center [695, 82] width 161 height 50
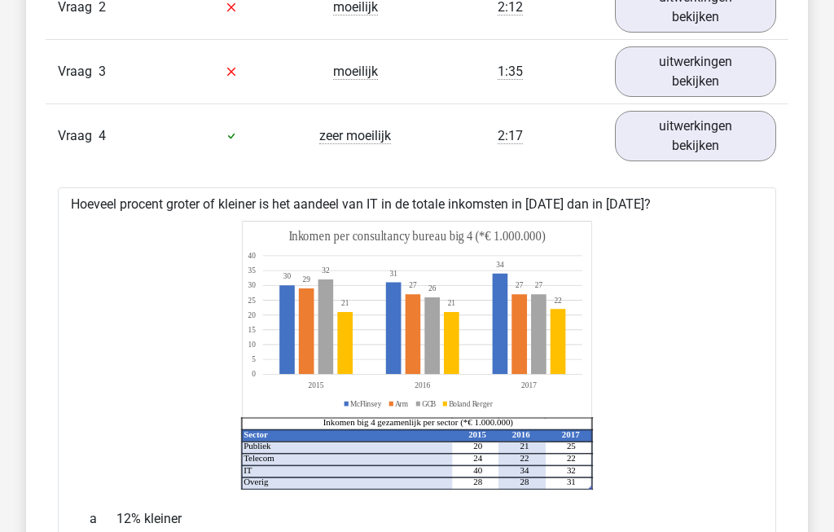
scroll to position [1474, 0]
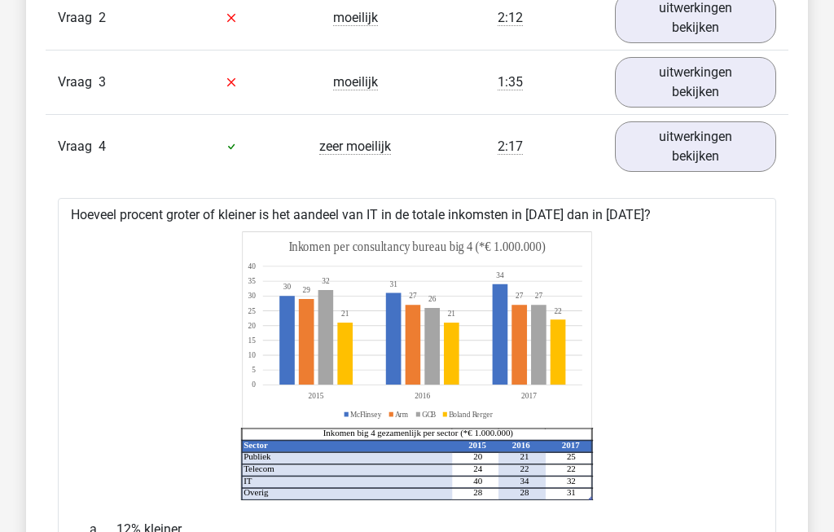
click at [718, 95] on link "uitwerkingen bekijken" at bounding box center [695, 82] width 161 height 50
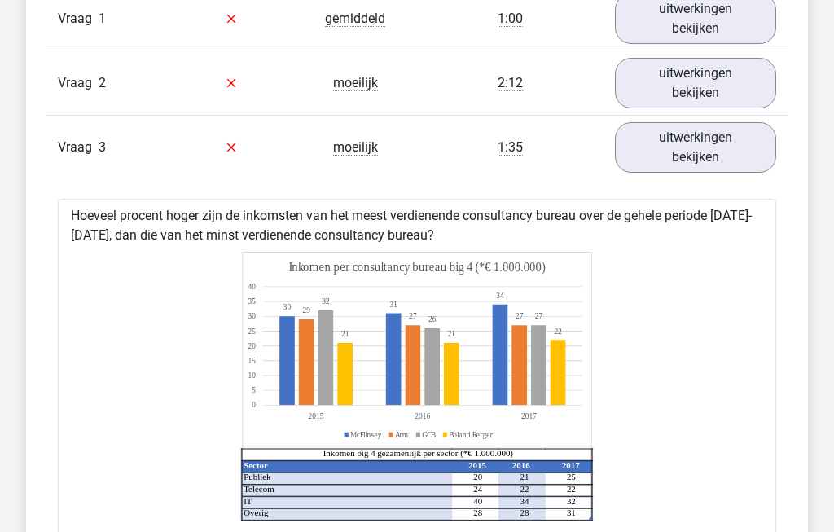
click at [718, 170] on link "uitwerkingen bekijken" at bounding box center [695, 148] width 161 height 50
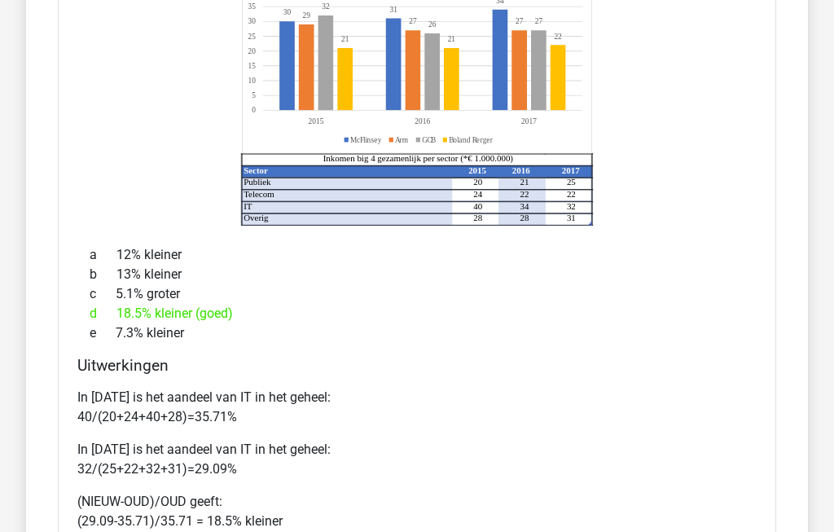
scroll to position [1736, 0]
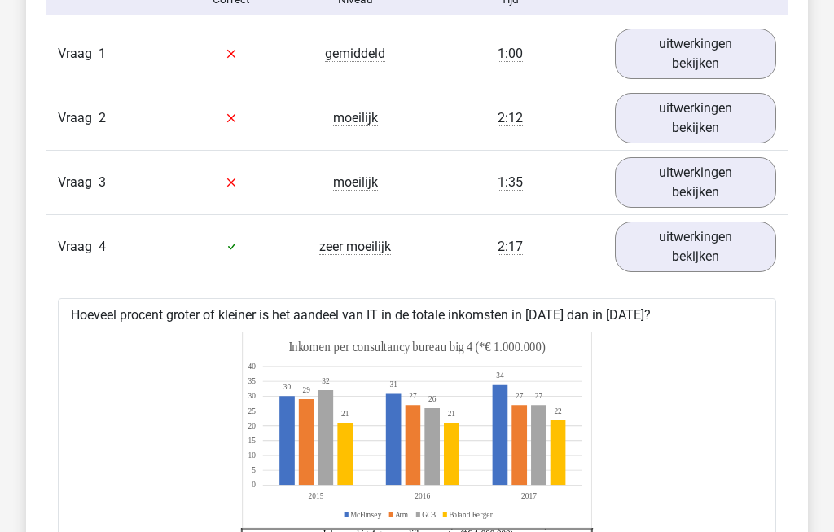
click at [707, 260] on link "uitwerkingen bekijken" at bounding box center [695, 247] width 161 height 50
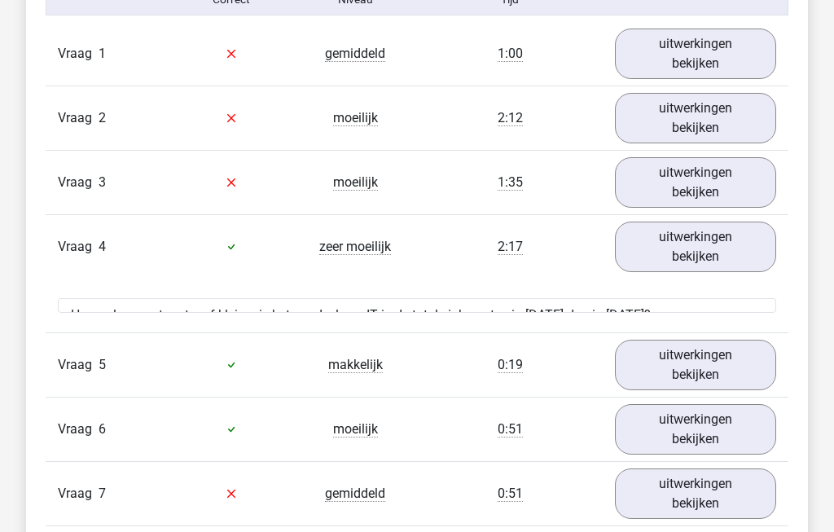
scroll to position [1374, 0]
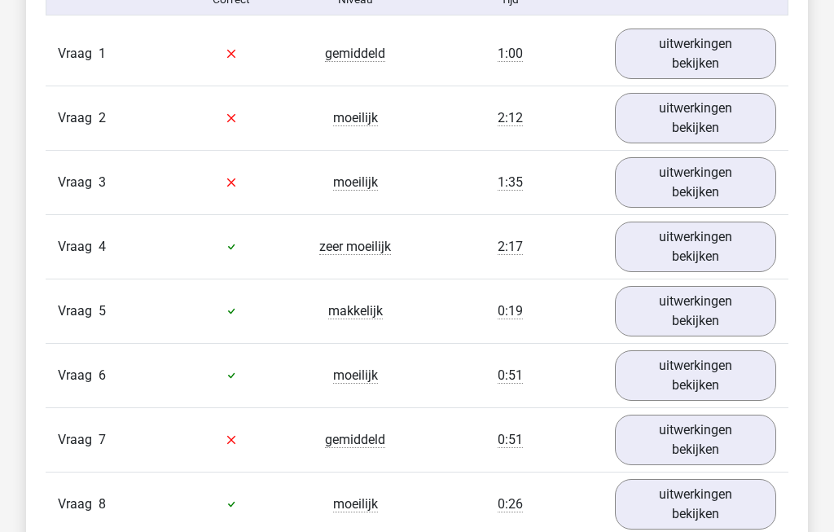
click at [720, 257] on link "uitwerkingen bekijken" at bounding box center [695, 246] width 161 height 50
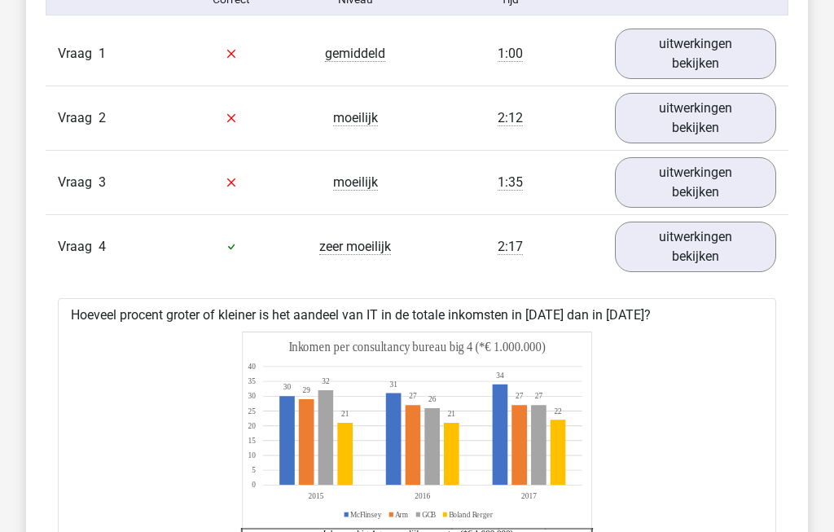
click at [720, 269] on link "uitwerkingen bekijken" at bounding box center [695, 246] width 161 height 50
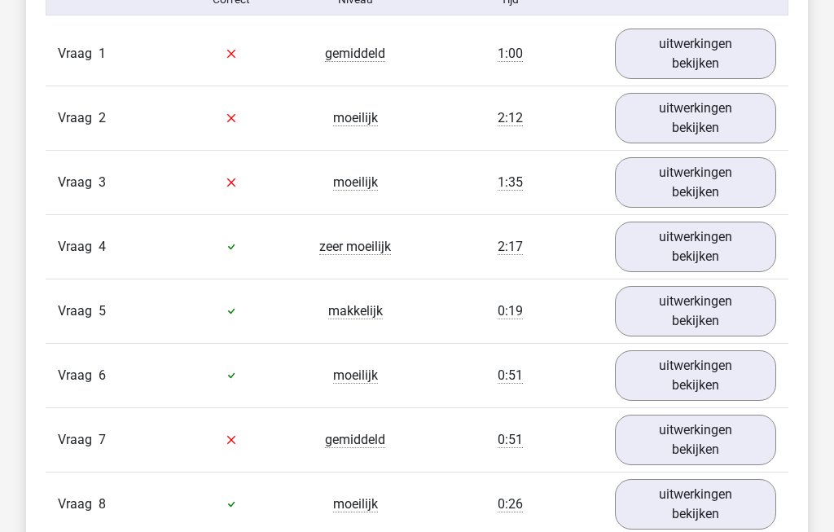
click at [725, 327] on link "uitwerkingen bekijken" at bounding box center [695, 311] width 161 height 50
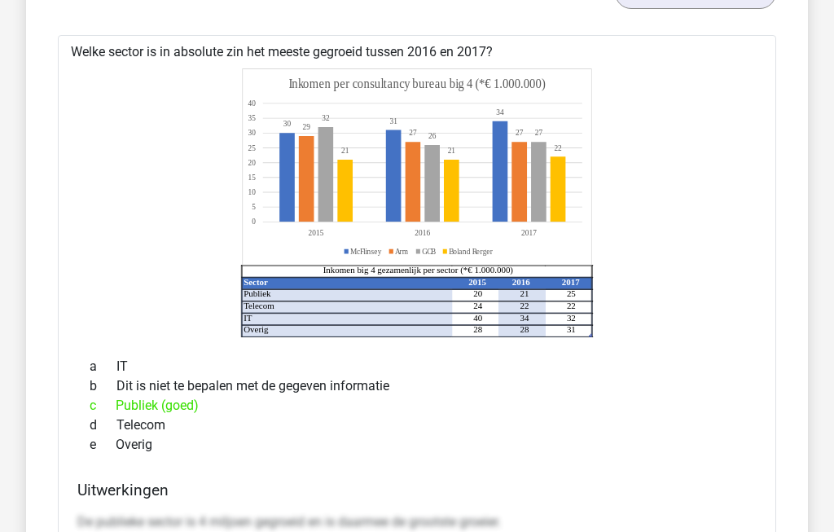
scroll to position [1700, 0]
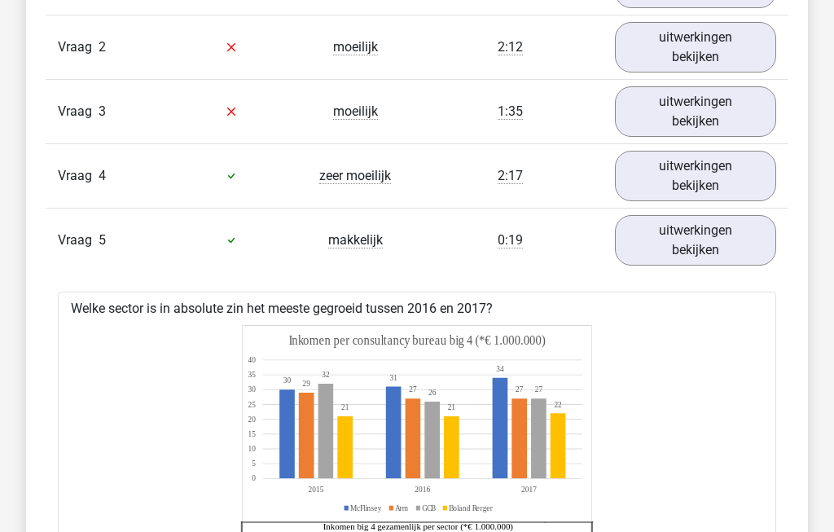
click at [717, 240] on link "uitwerkingen bekijken" at bounding box center [695, 241] width 161 height 50
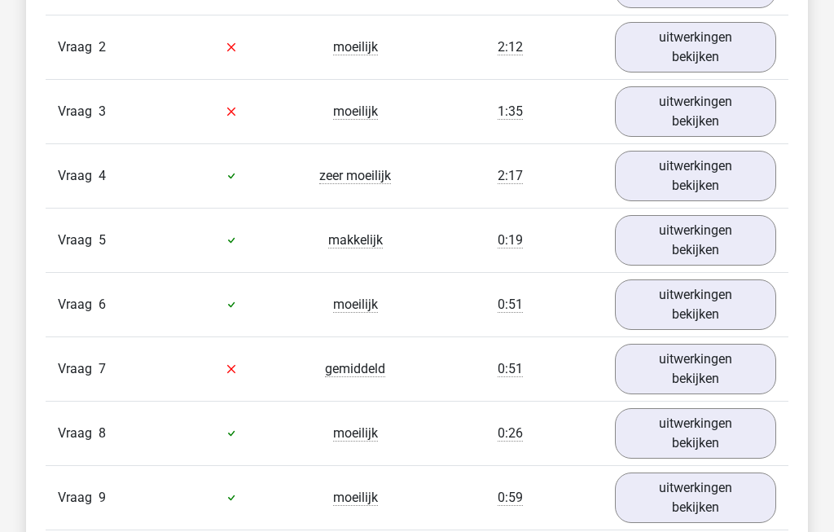
click at [720, 323] on link "uitwerkingen bekijken" at bounding box center [695, 304] width 161 height 50
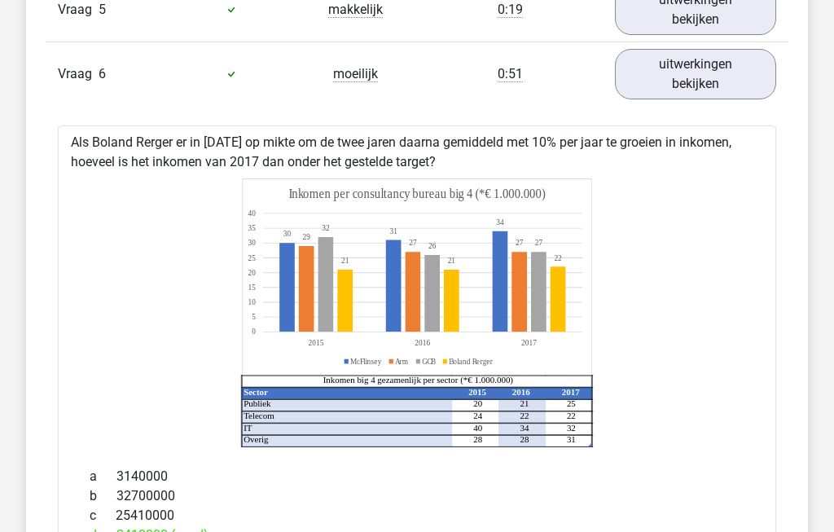
scroll to position [1675, 0]
click at [711, 90] on link "uitwerkingen bekijken" at bounding box center [695, 75] width 161 height 50
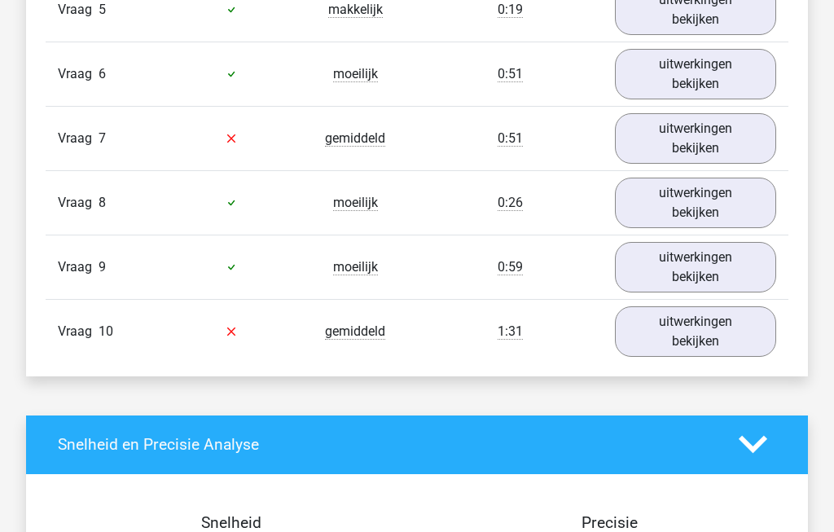
click at [720, 160] on link "uitwerkingen bekijken" at bounding box center [695, 138] width 161 height 50
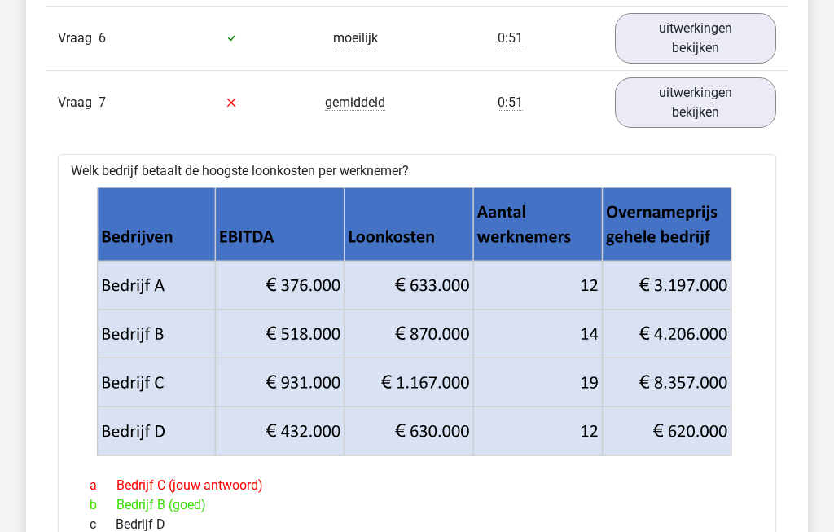
scroll to position [1712, 0]
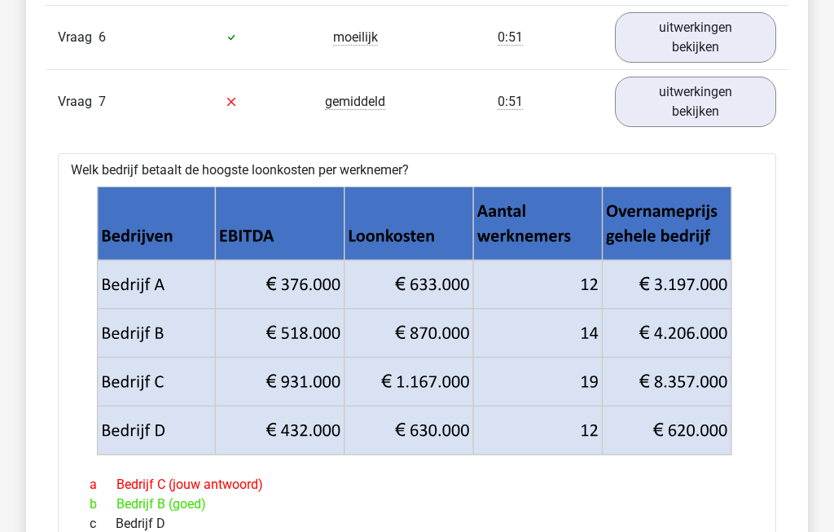
click at [721, 109] on link "uitwerkingen bekijken" at bounding box center [695, 102] width 161 height 50
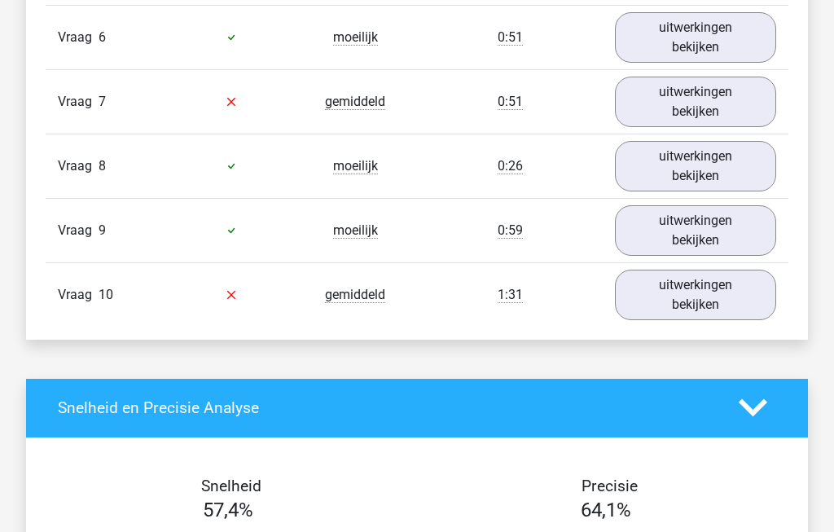
click at [730, 178] on link "uitwerkingen bekijken" at bounding box center [695, 166] width 161 height 50
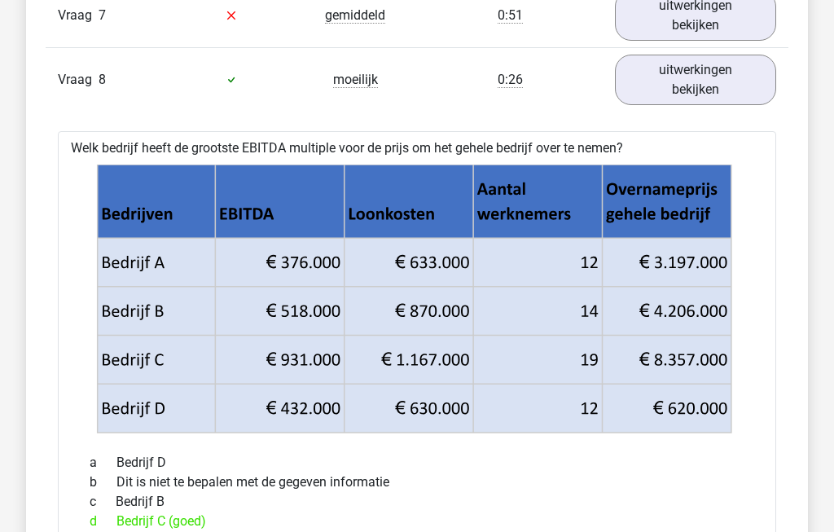
scroll to position [1769, 0]
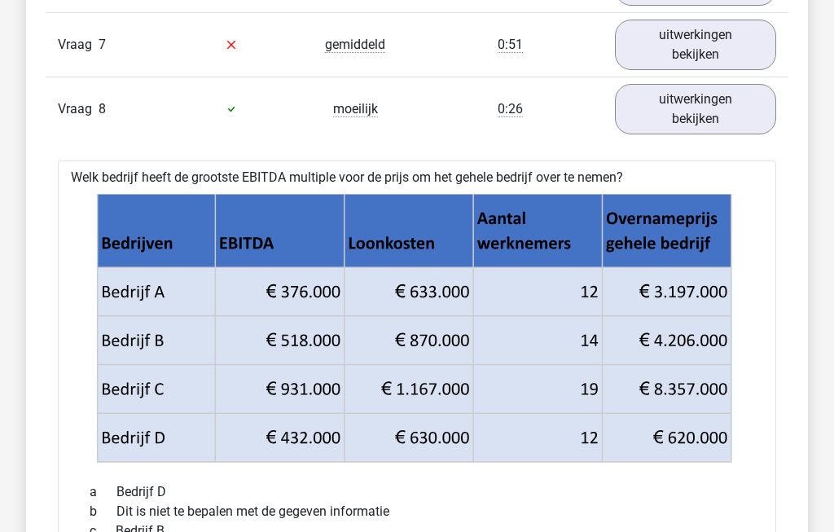
click at [741, 111] on link "uitwerkingen bekijken" at bounding box center [695, 109] width 161 height 50
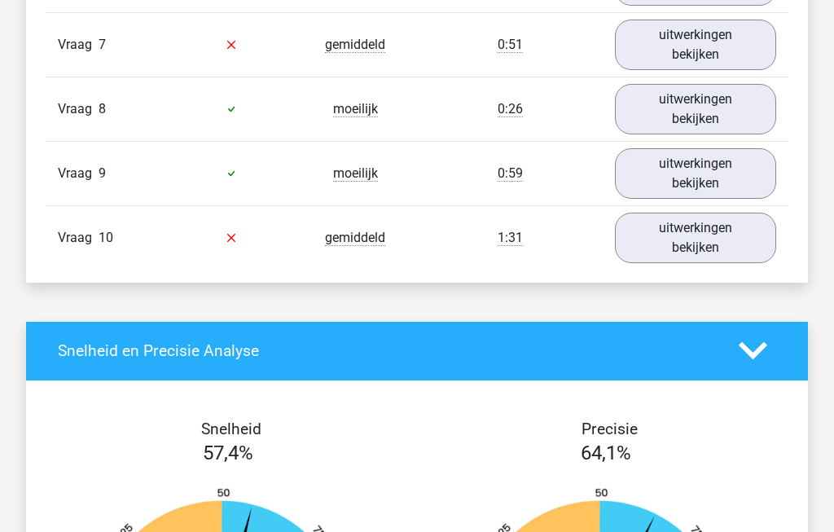
click at [742, 190] on link "uitwerkingen bekijken" at bounding box center [695, 173] width 161 height 50
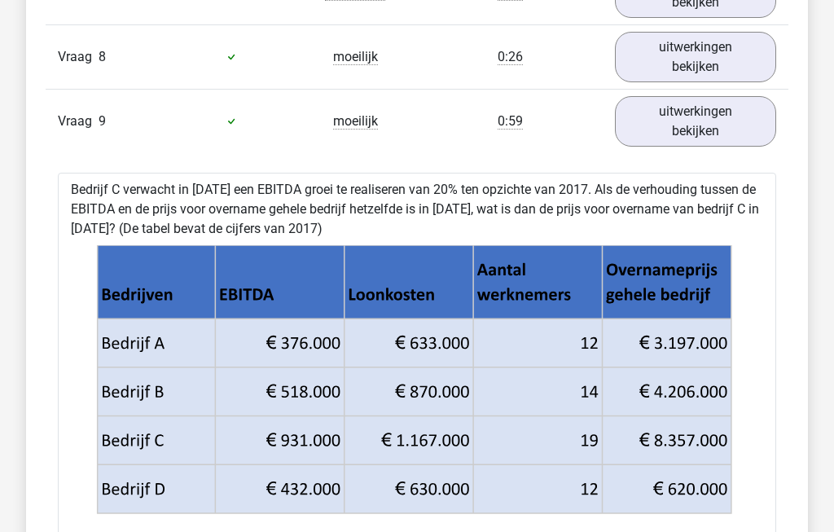
scroll to position [1821, 0]
click at [741, 130] on link "uitwerkingen bekijken" at bounding box center [695, 121] width 161 height 50
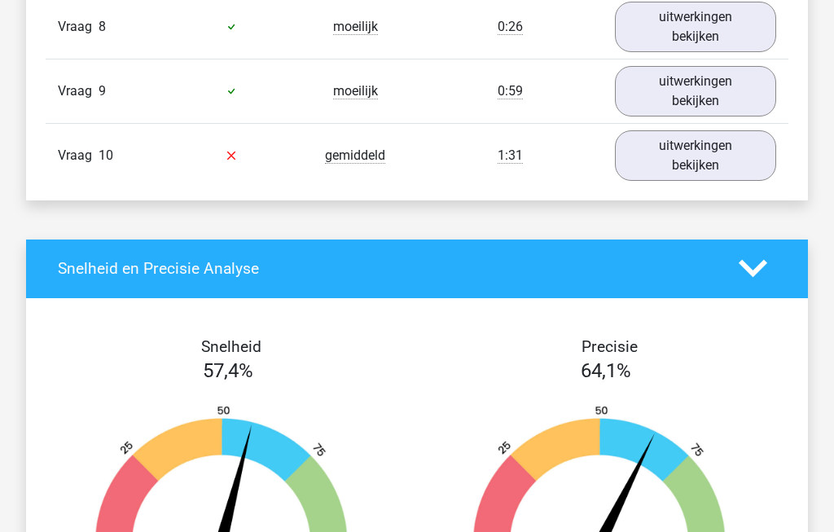
click at [729, 172] on link "uitwerkingen bekijken" at bounding box center [695, 156] width 161 height 50
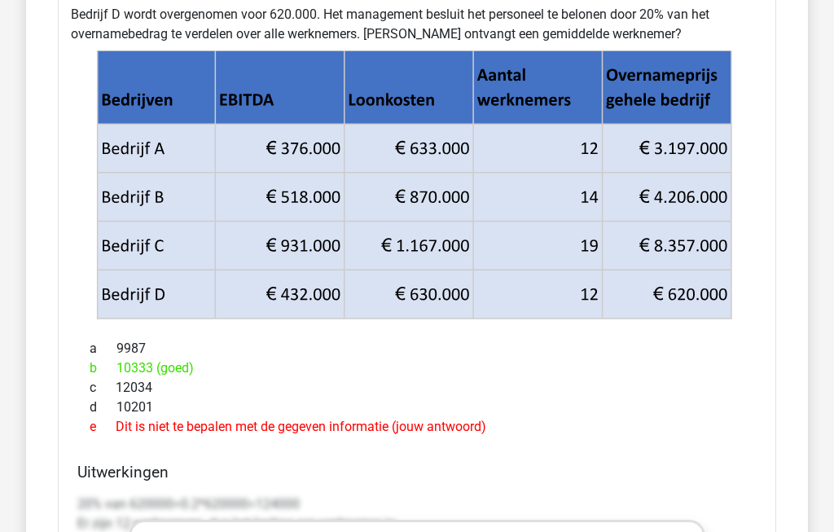
scroll to position [2065, 0]
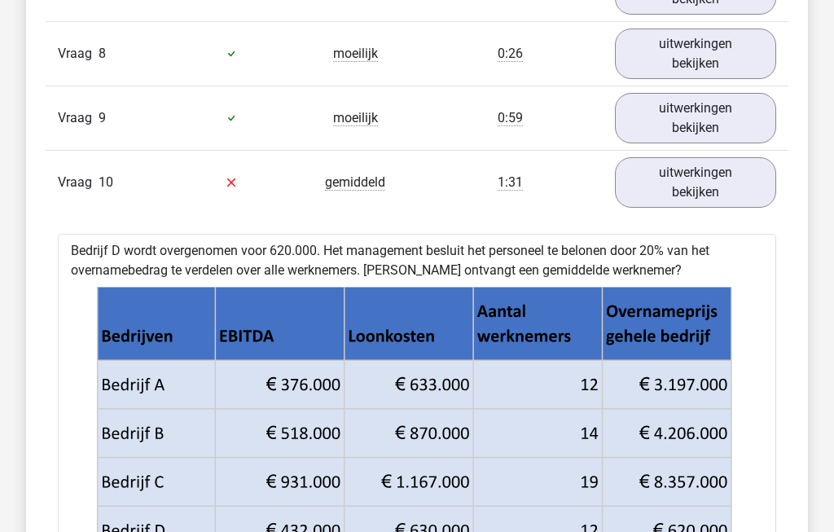
click at [706, 189] on link "uitwerkingen bekijken" at bounding box center [695, 182] width 161 height 50
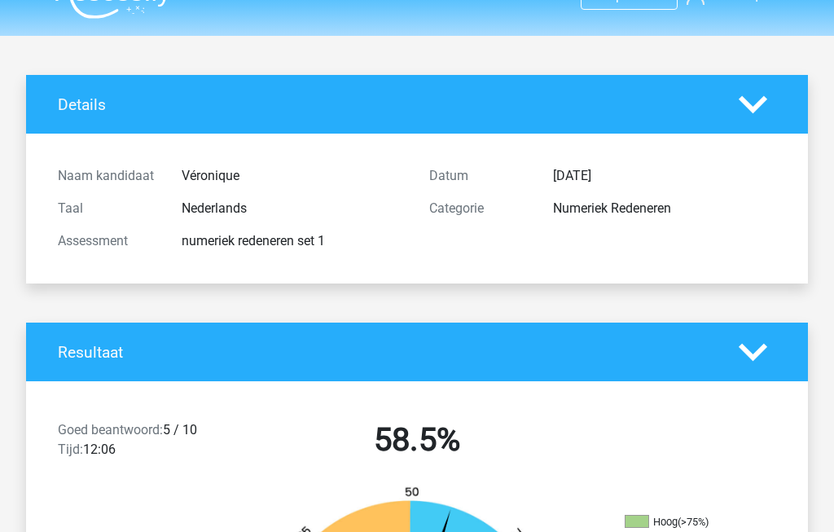
scroll to position [0, 0]
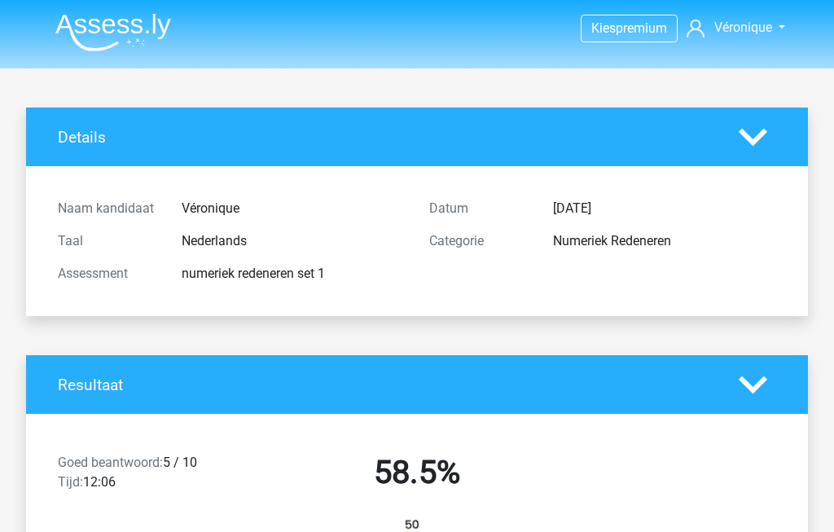
click at [760, 141] on icon at bounding box center [752, 137] width 28 height 28
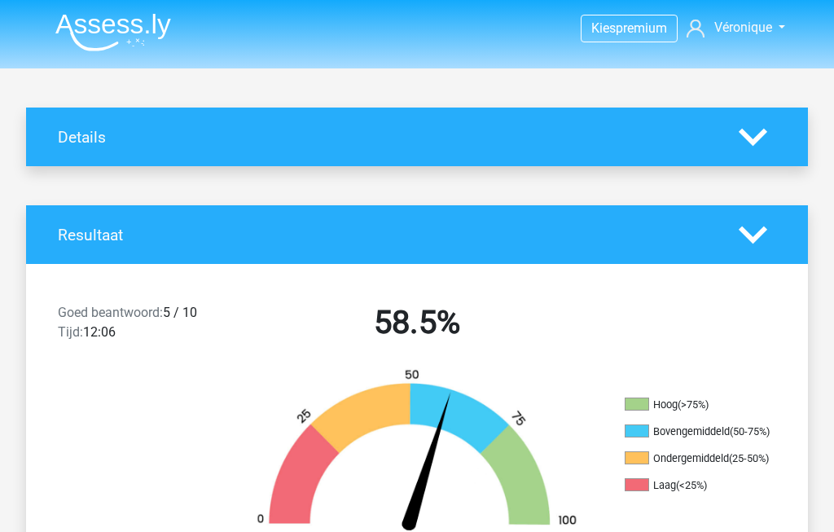
click at [763, 237] on icon at bounding box center [752, 235] width 28 height 28
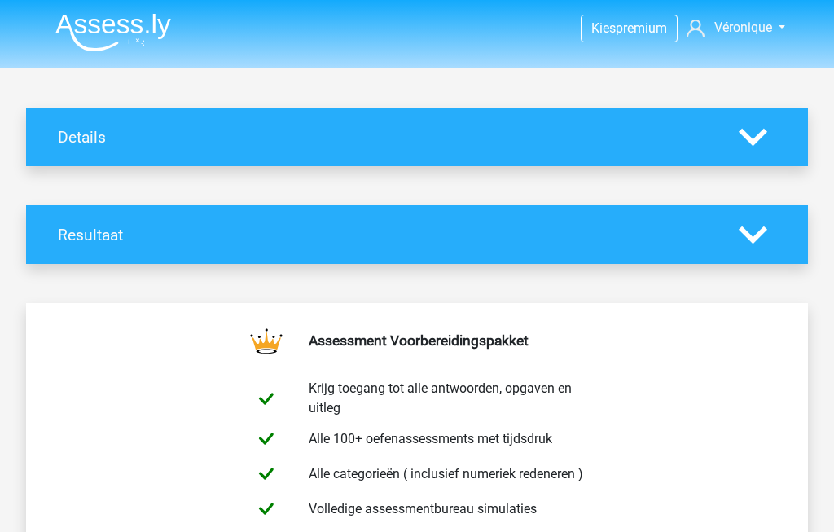
click at [763, 237] on icon at bounding box center [752, 235] width 28 height 28
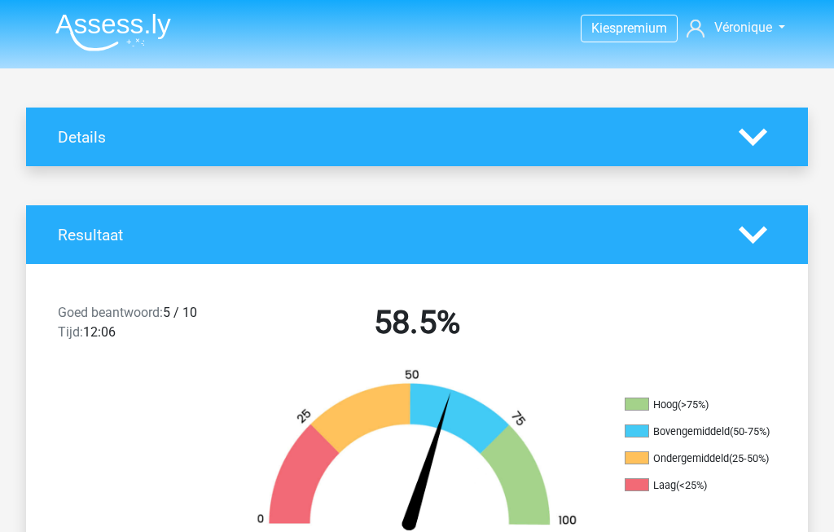
click at [765, 242] on icon at bounding box center [752, 235] width 28 height 28
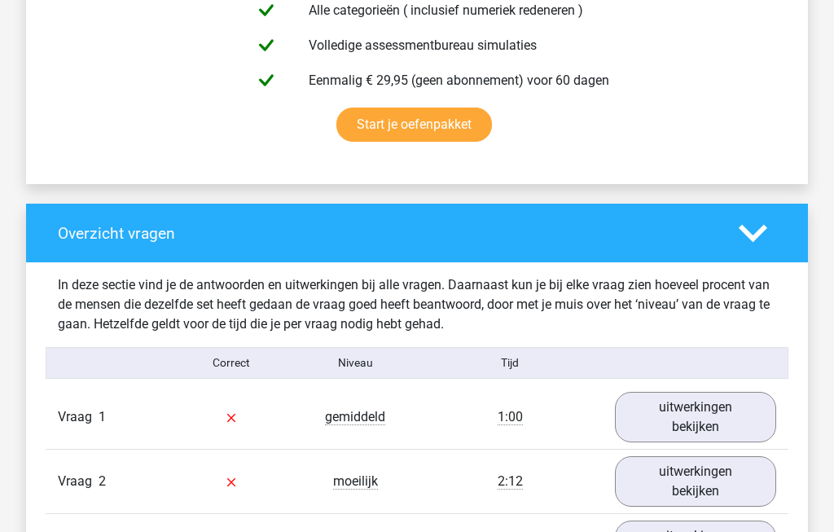
scroll to position [466, 0]
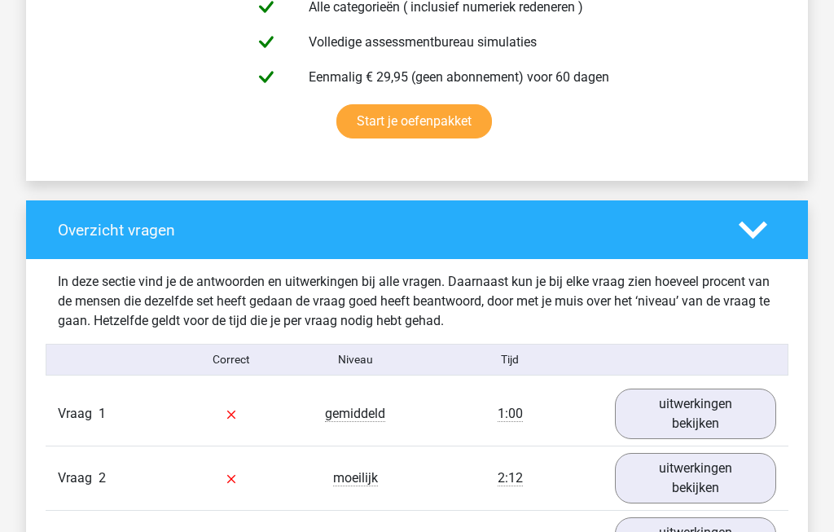
click at [767, 245] on icon at bounding box center [752, 231] width 28 height 28
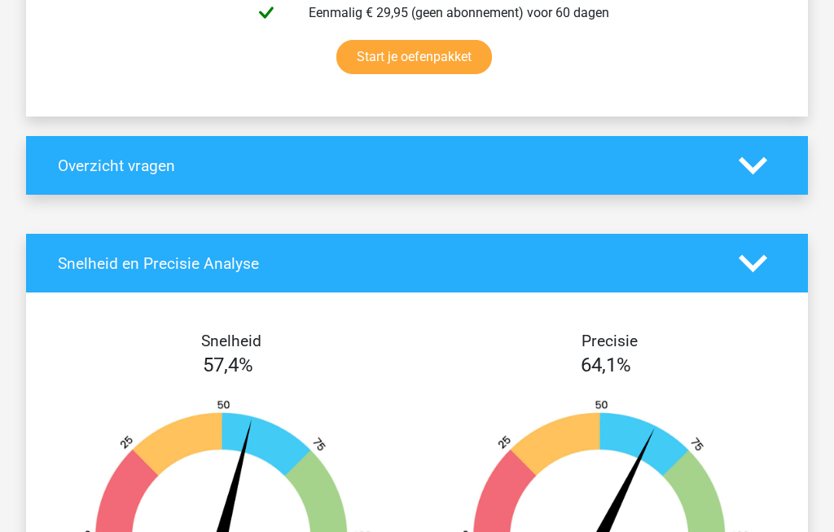
click at [758, 271] on polygon at bounding box center [752, 263] width 28 height 18
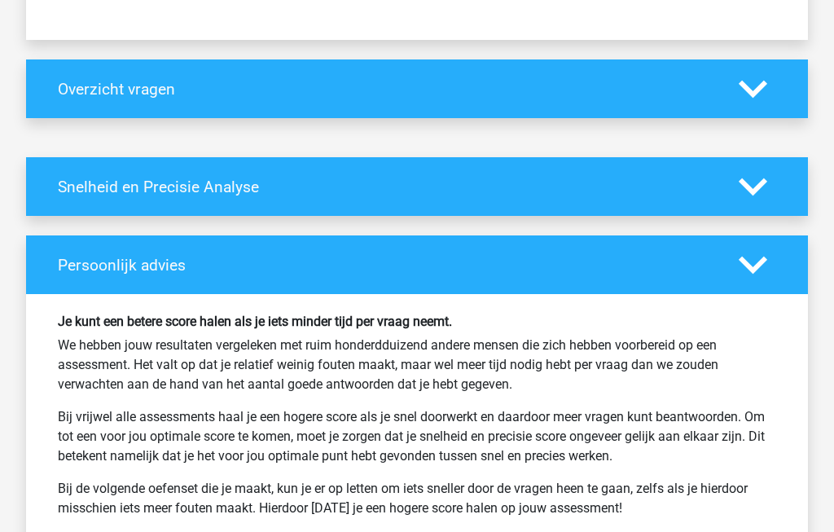
click at [763, 280] on icon at bounding box center [752, 266] width 28 height 28
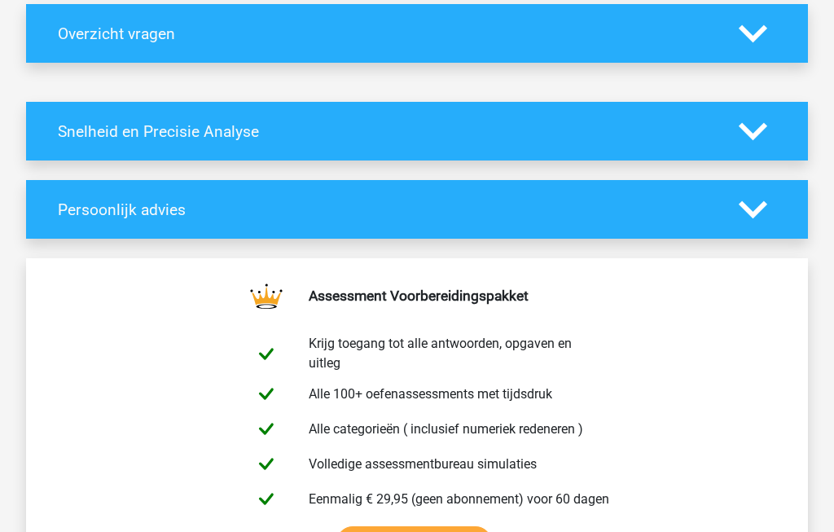
click at [756, 219] on polygon at bounding box center [752, 210] width 28 height 18
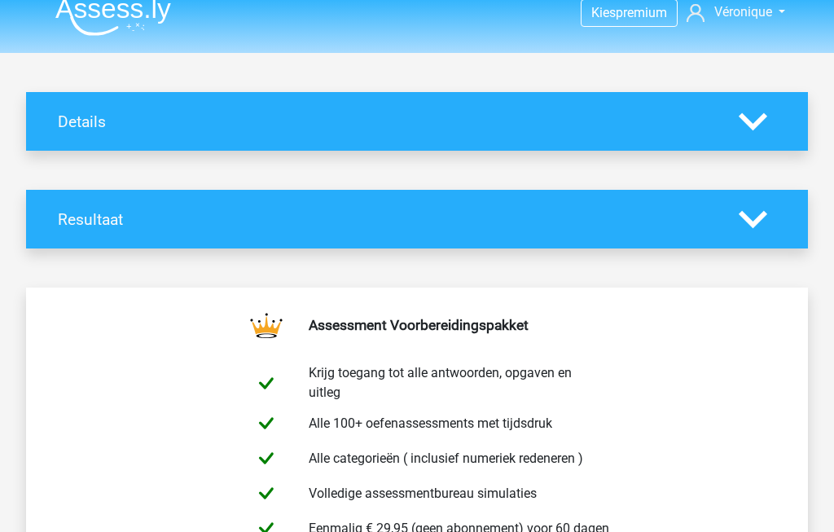
scroll to position [0, 0]
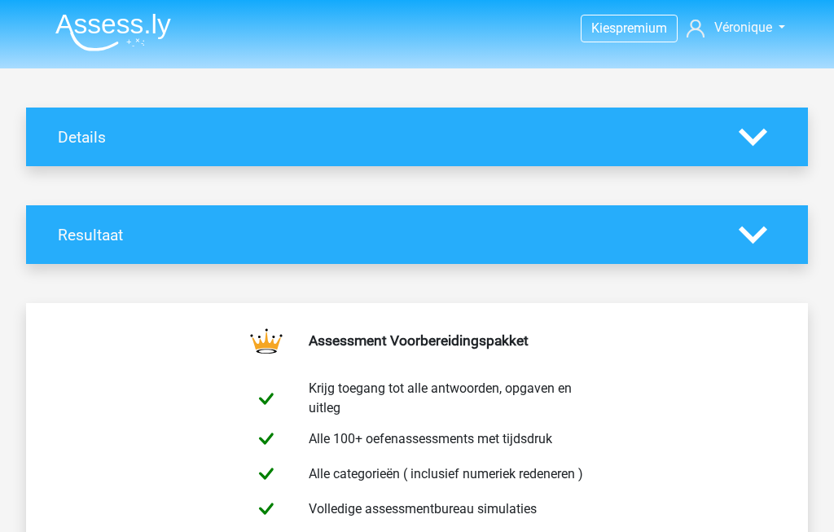
click at [755, 138] on polygon at bounding box center [752, 137] width 28 height 18
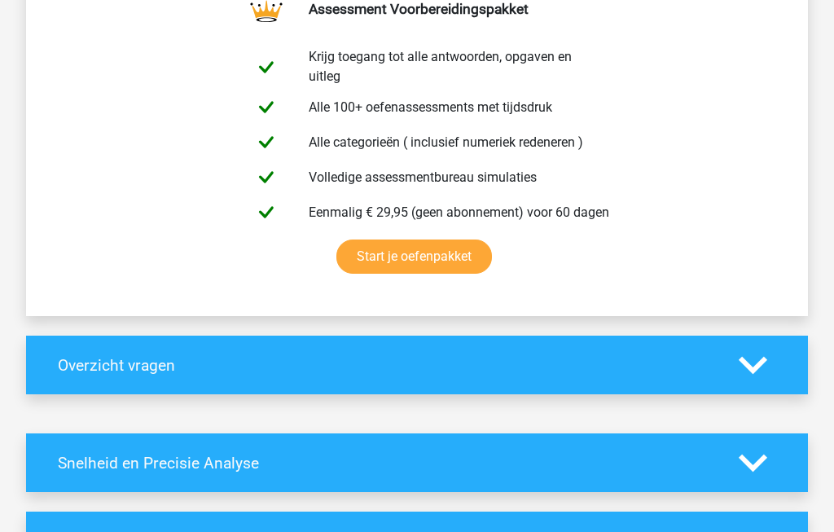
click at [761, 380] on icon at bounding box center [752, 366] width 28 height 28
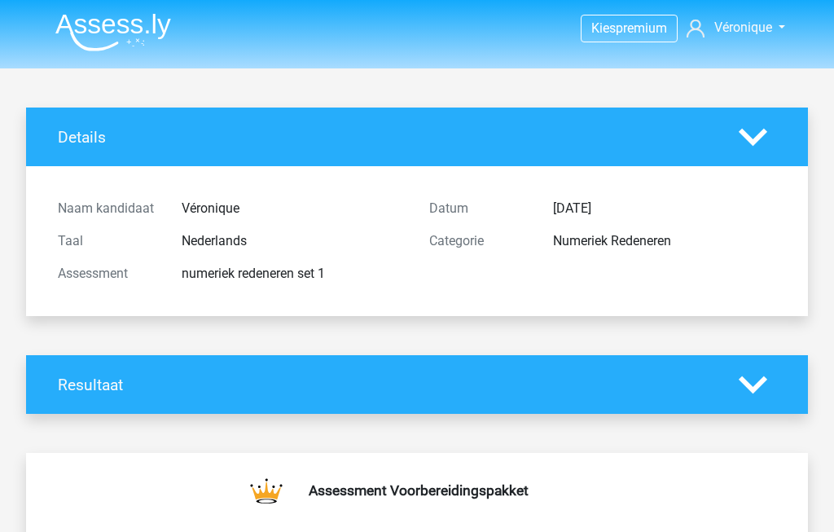
click at [105, 23] on img at bounding box center [113, 32] width 116 height 38
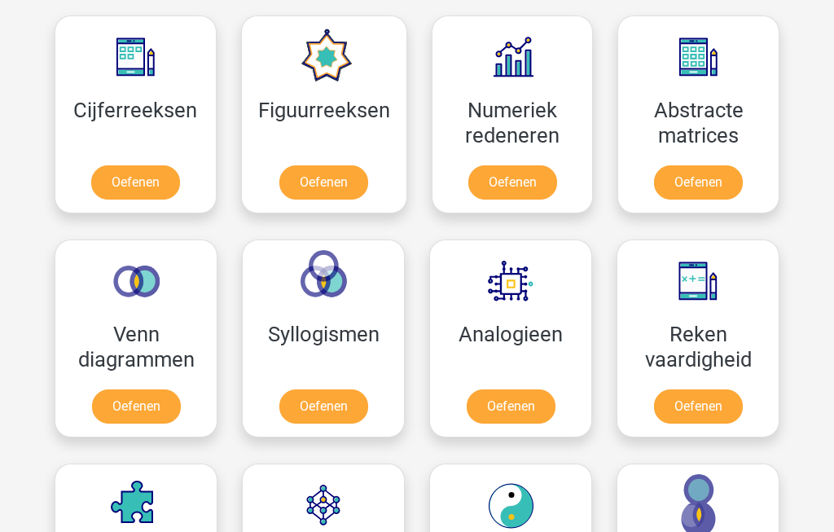
scroll to position [742, 0]
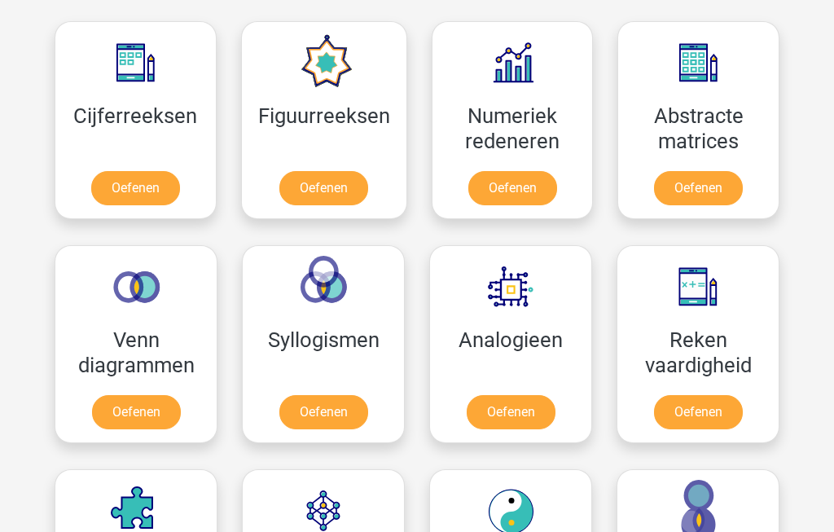
click at [134, 185] on link "Oefenen" at bounding box center [135, 189] width 89 height 34
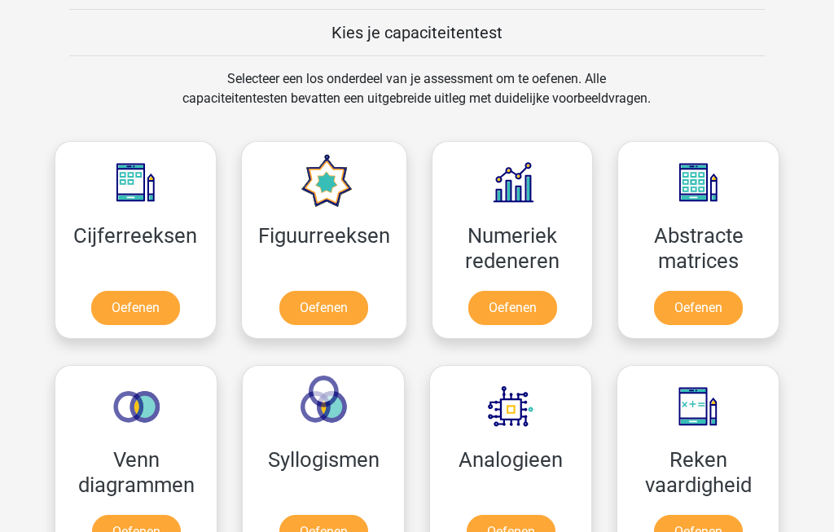
scroll to position [620, 0]
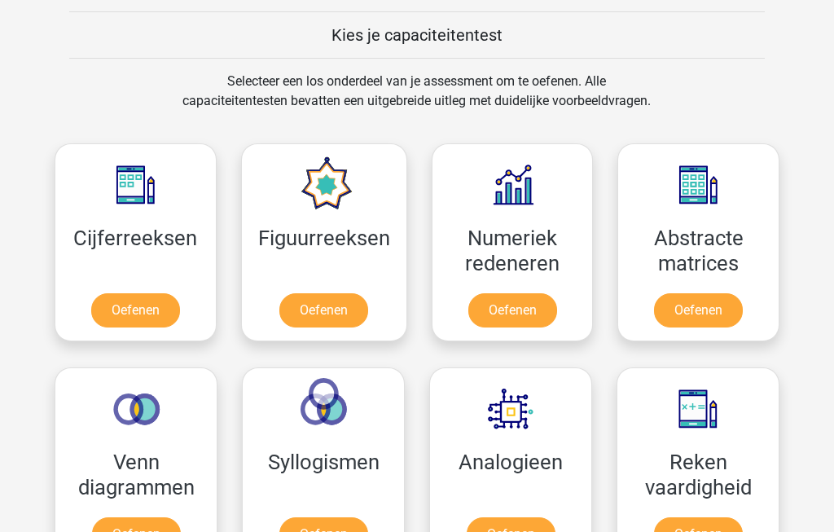
click at [720, 322] on link "Oefenen" at bounding box center [698, 310] width 89 height 34
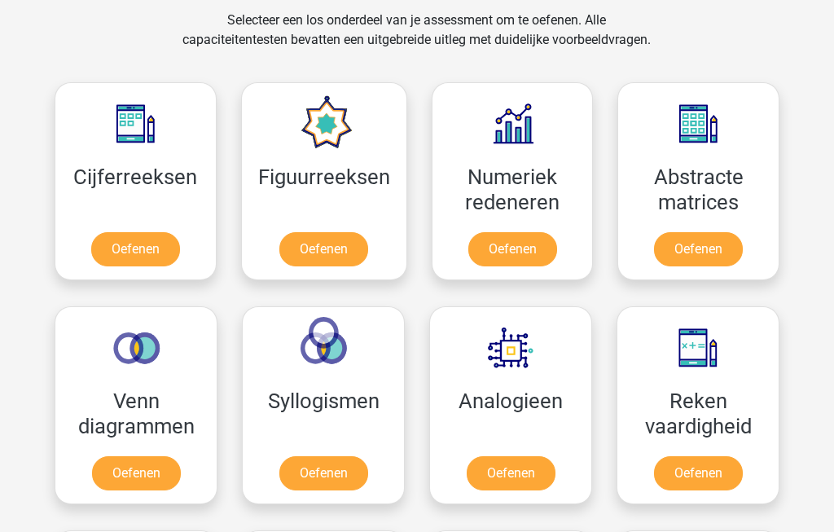
click at [713, 476] on link "Oefenen" at bounding box center [698, 473] width 89 height 34
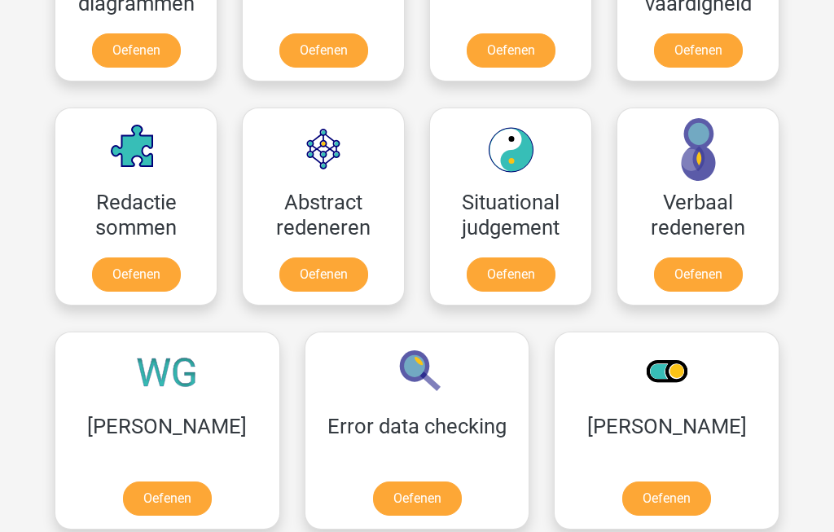
scroll to position [1104, 0]
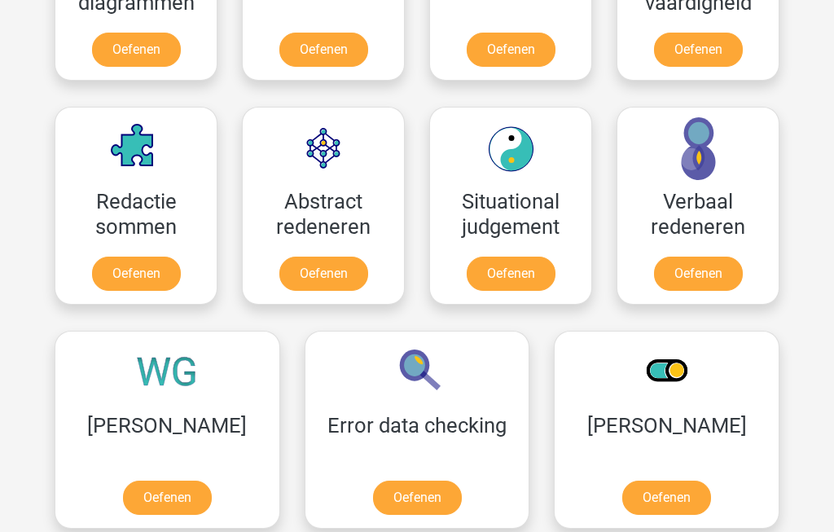
click at [321, 267] on link "Oefenen" at bounding box center [323, 274] width 89 height 34
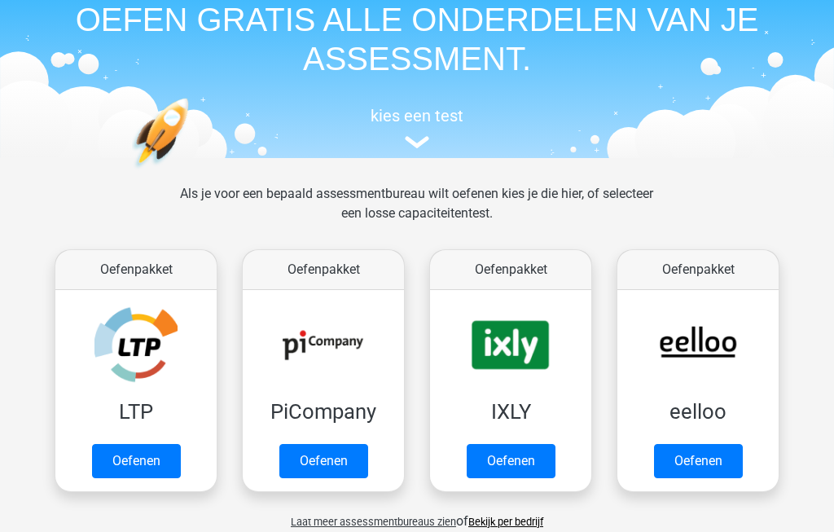
scroll to position [0, 0]
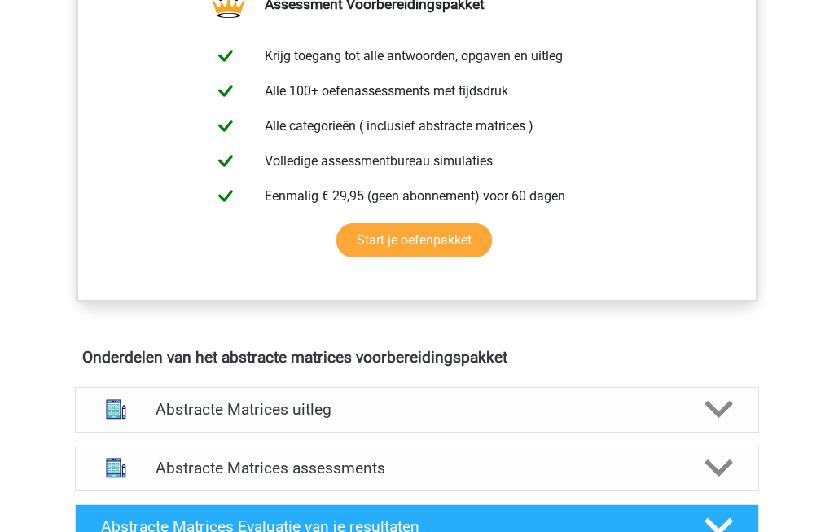
scroll to position [654, 0]
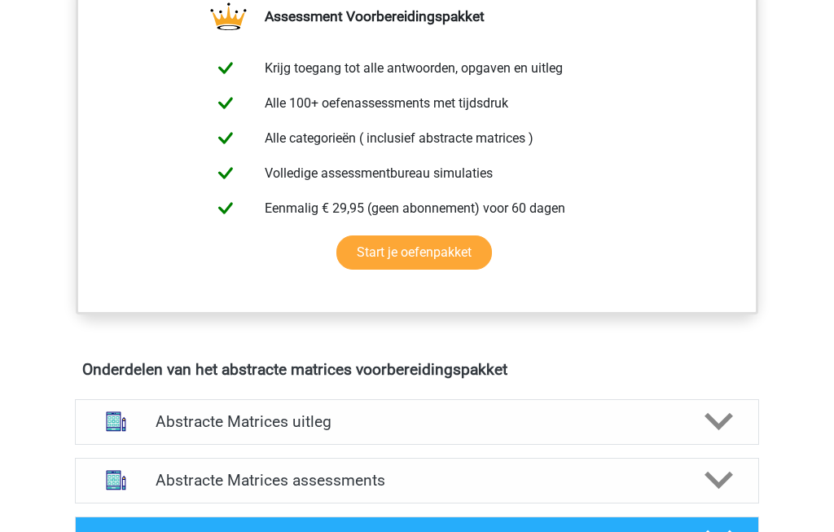
click at [728, 424] on icon at bounding box center [718, 421] width 28 height 28
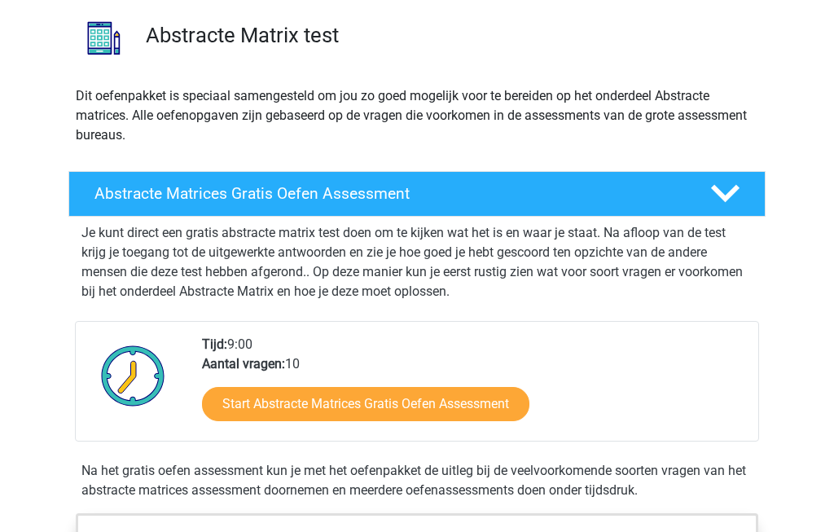
scroll to position [0, 0]
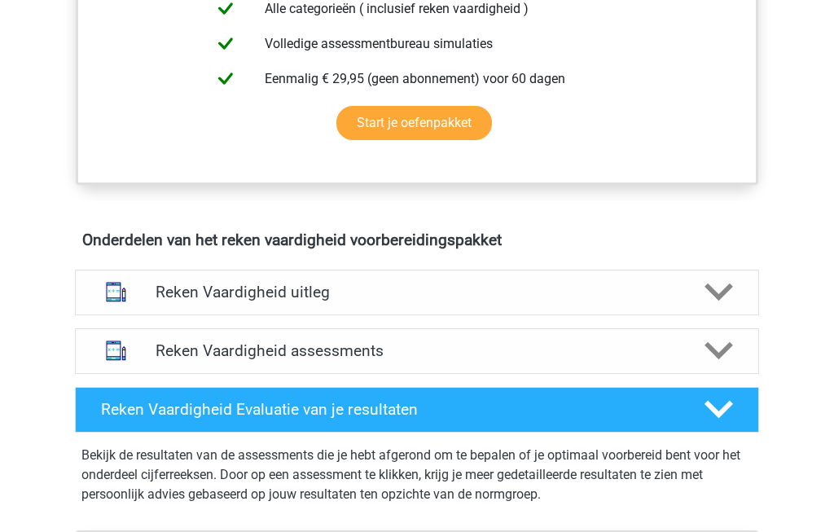
scroll to position [769, 0]
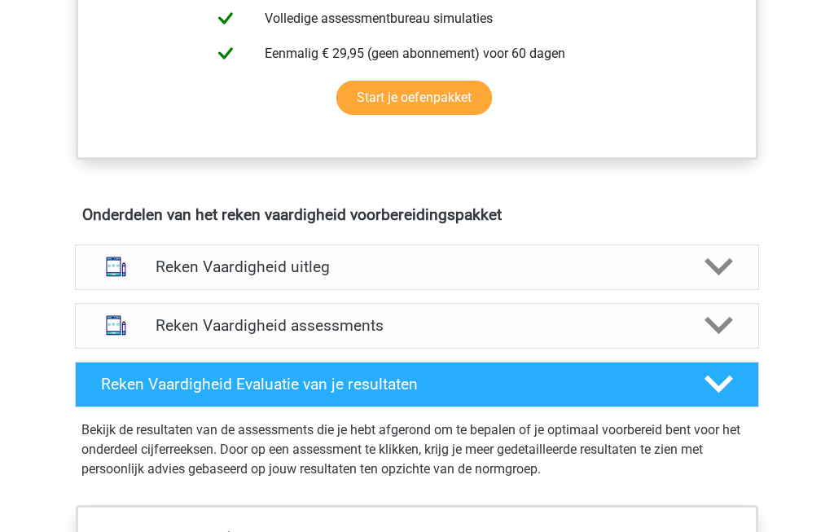
click at [721, 327] on polygon at bounding box center [718, 326] width 28 height 18
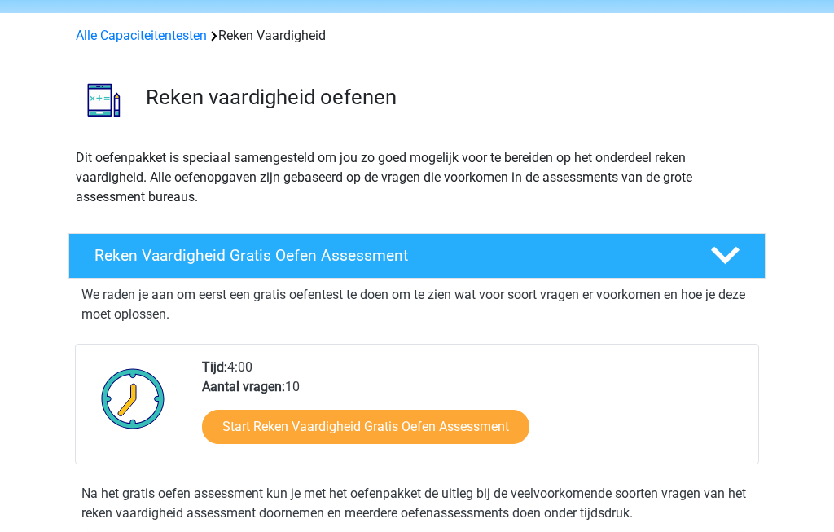
scroll to position [0, 0]
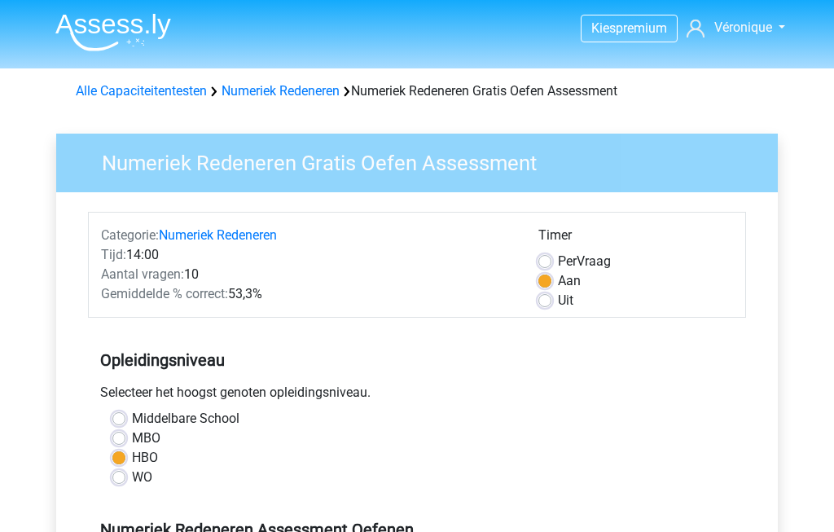
scroll to position [350, 0]
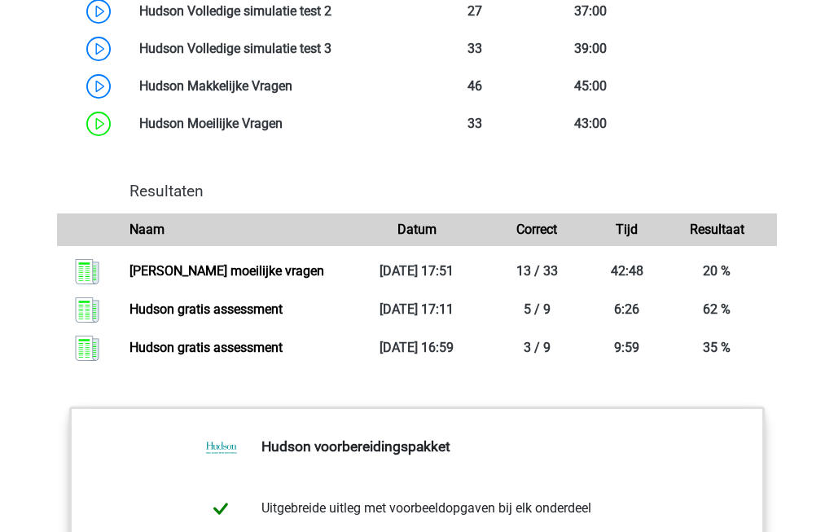
scroll to position [1438, 0]
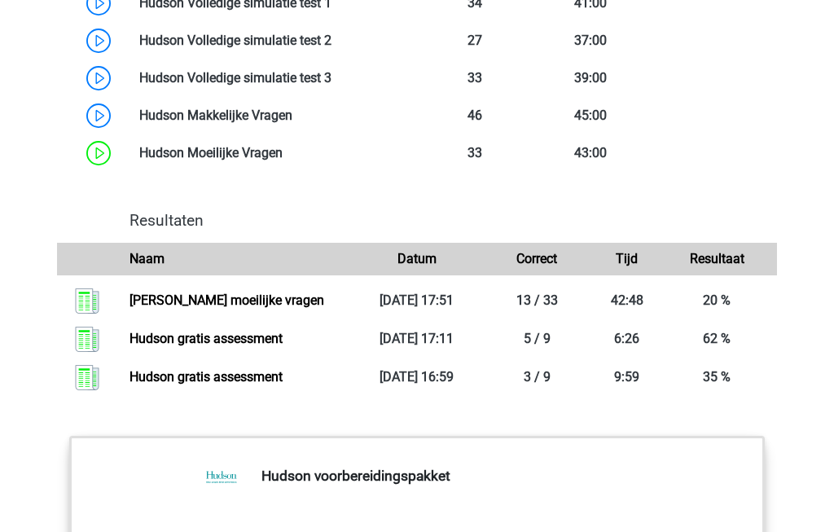
click at [171, 308] on link "[PERSON_NAME] moeilijke vragen" at bounding box center [226, 299] width 195 height 15
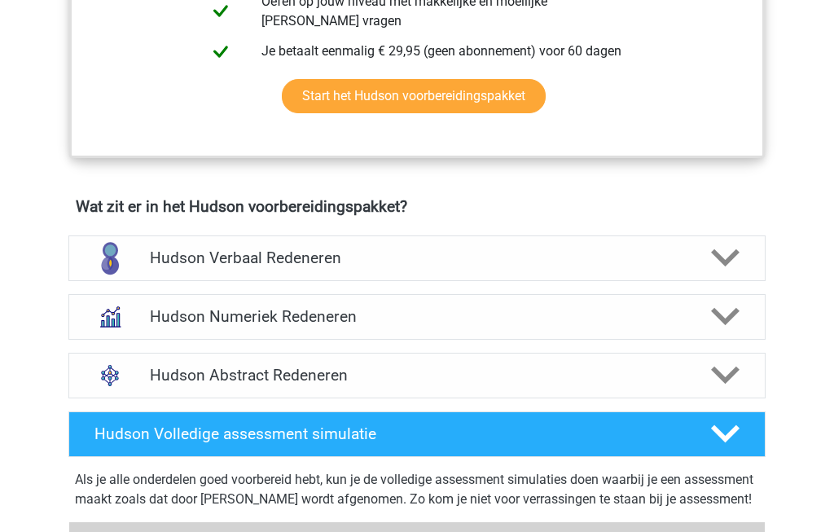
scroll to position [860, 0]
click at [738, 312] on icon at bounding box center [725, 317] width 28 height 28
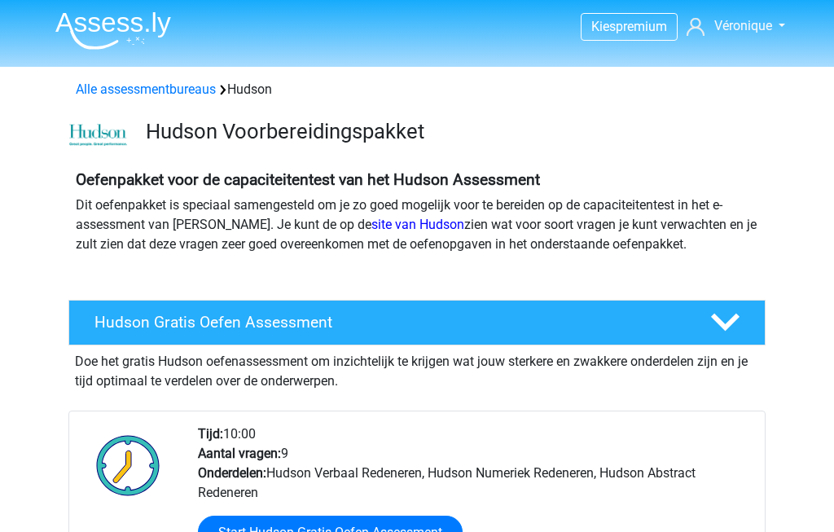
scroll to position [0, 0]
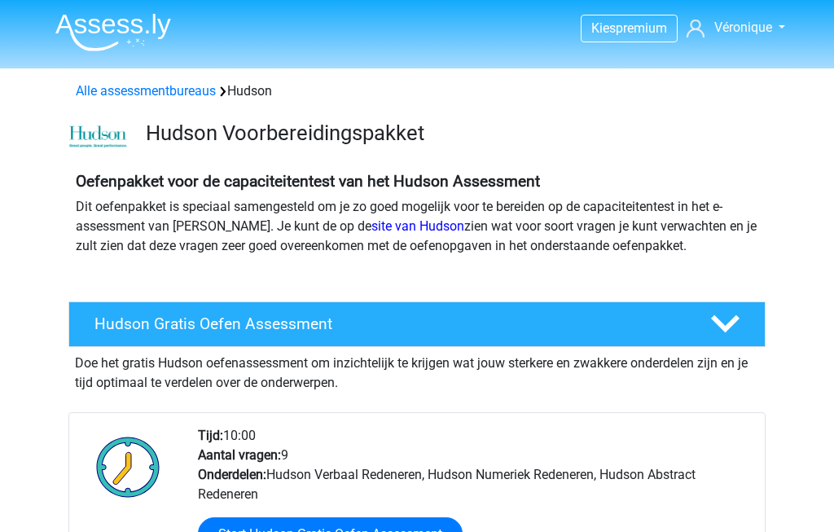
click at [729, 329] on icon at bounding box center [725, 323] width 28 height 28
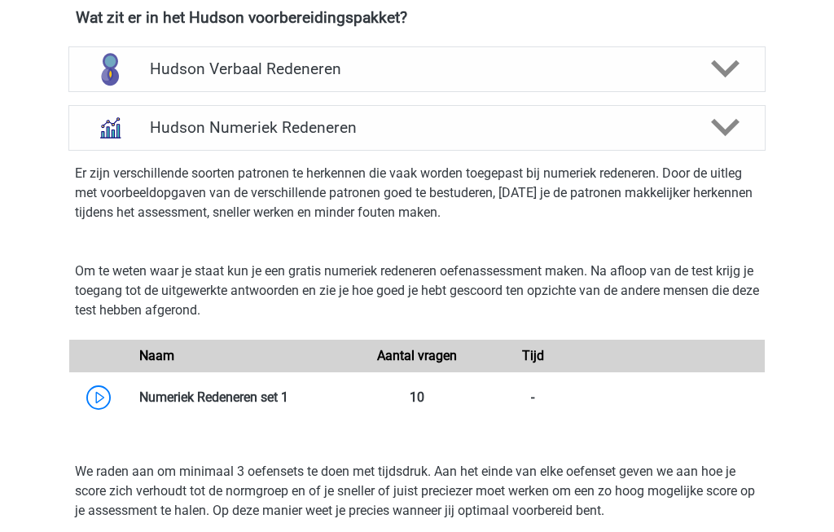
scroll to position [761, 0]
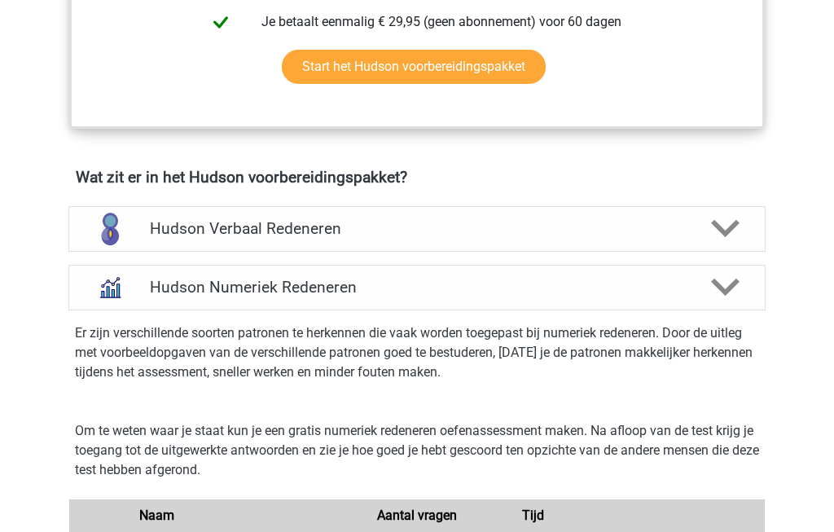
click at [724, 291] on polygon at bounding box center [725, 288] width 28 height 18
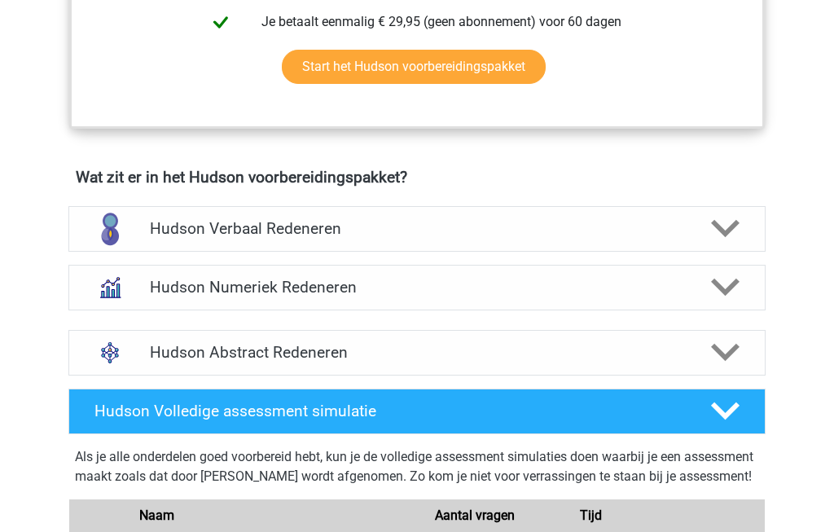
scroll to position [601, 0]
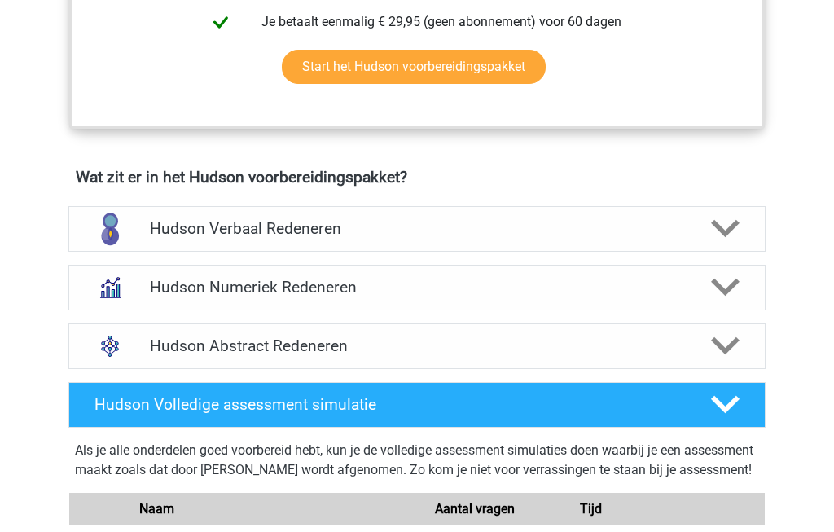
click at [729, 348] on polygon at bounding box center [725, 346] width 28 height 18
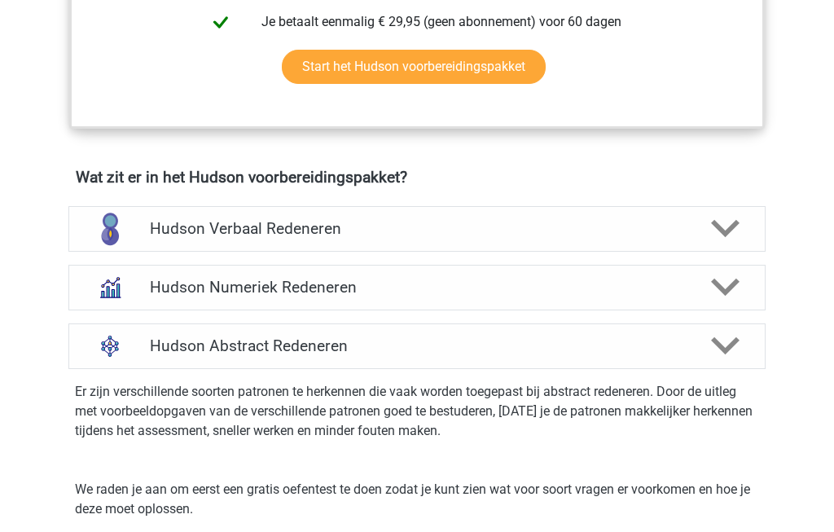
click at [734, 348] on icon at bounding box center [725, 345] width 28 height 28
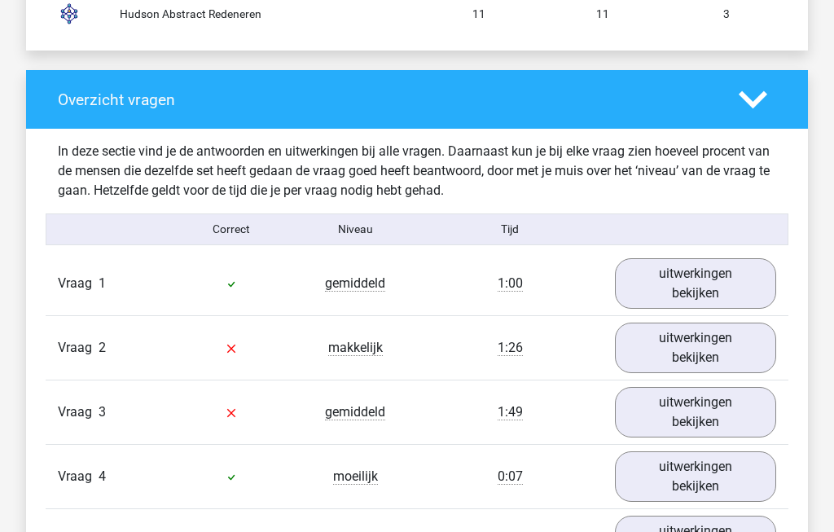
click at [694, 273] on link "uitwerkingen bekijken" at bounding box center [695, 283] width 161 height 50
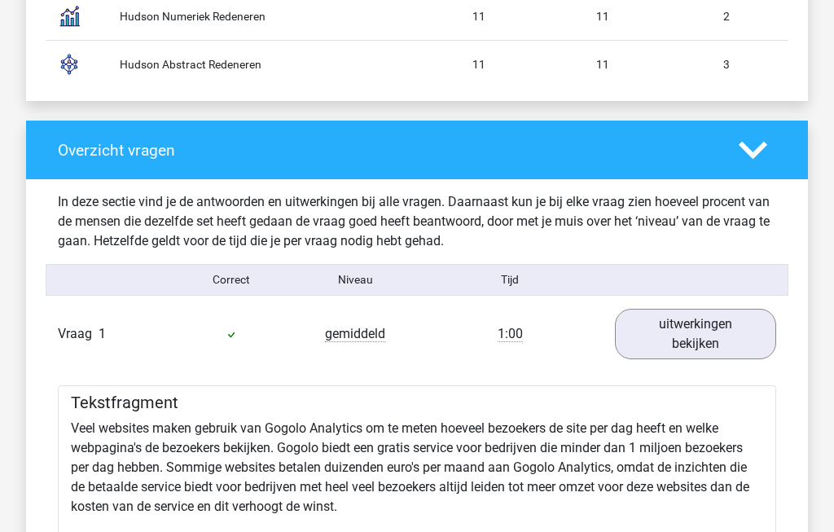
scroll to position [1482, 0]
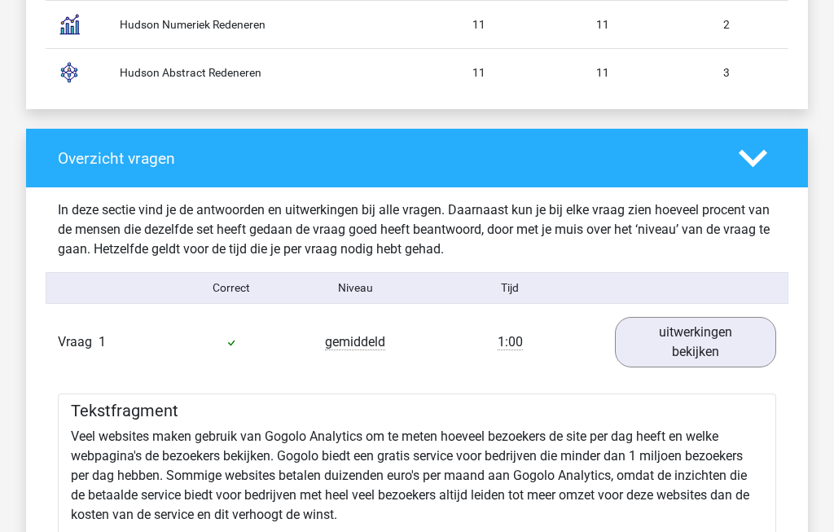
click at [710, 346] on link "uitwerkingen bekijken" at bounding box center [695, 342] width 161 height 50
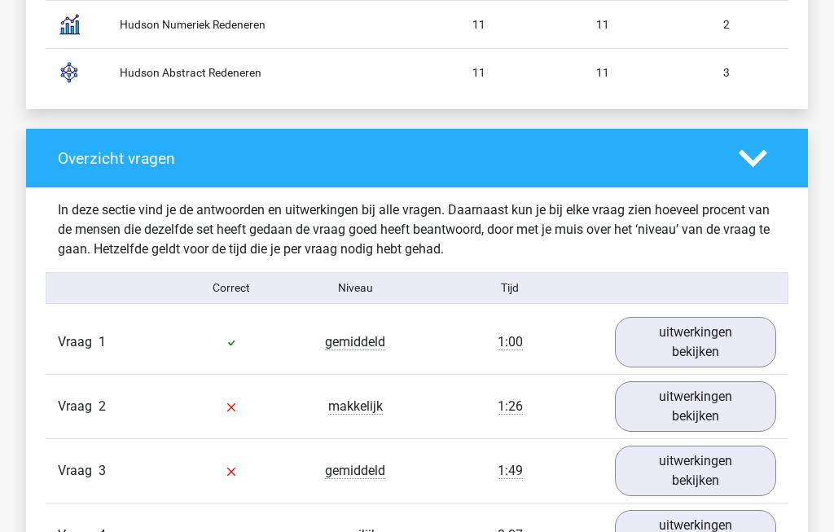
click at [714, 397] on link "uitwerkingen bekijken" at bounding box center [695, 406] width 161 height 50
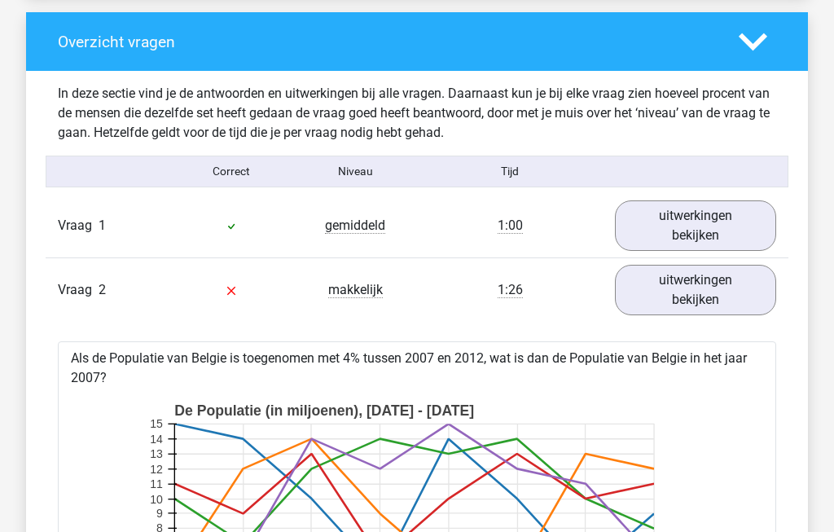
scroll to position [1586, 0]
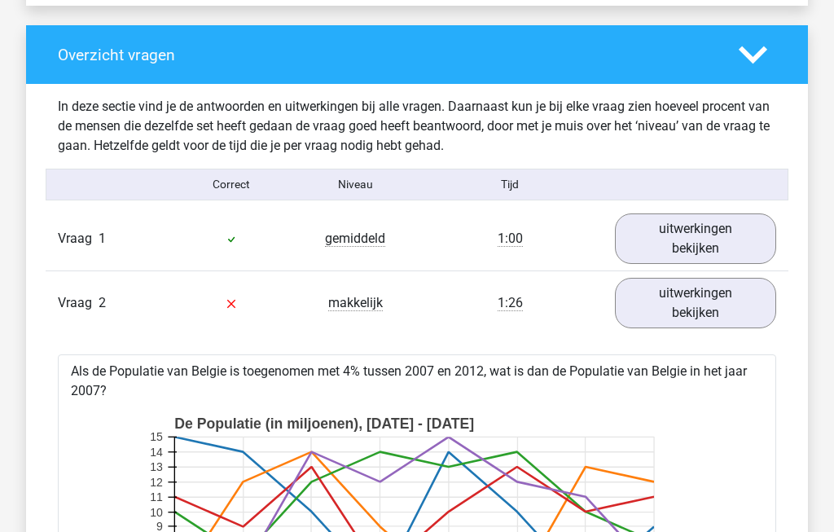
click at [725, 296] on link "uitwerkingen bekijken" at bounding box center [695, 303] width 161 height 50
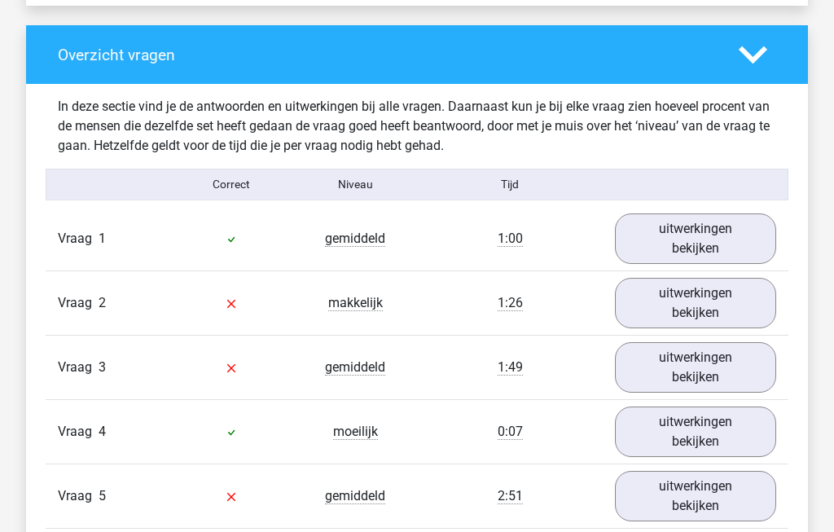
click at [732, 367] on link "uitwerkingen bekijken" at bounding box center [695, 367] width 161 height 50
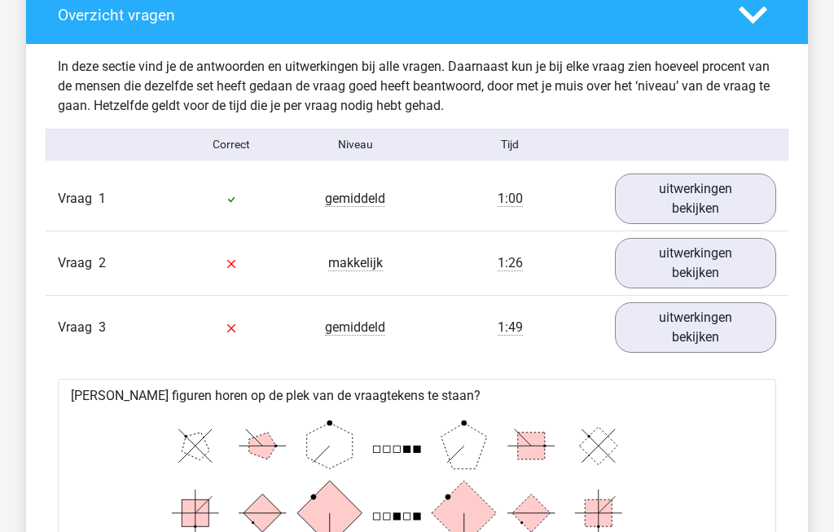
click at [727, 313] on link "uitwerkingen bekijken" at bounding box center [695, 328] width 161 height 50
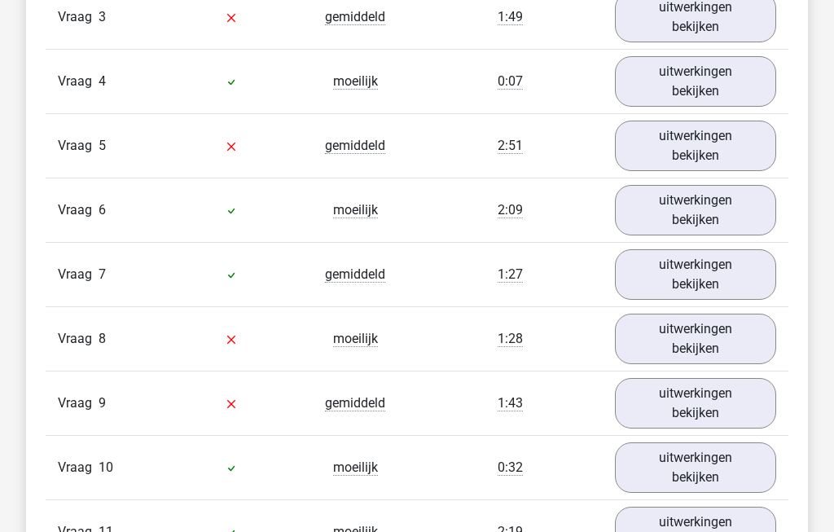
scroll to position [1933, 0]
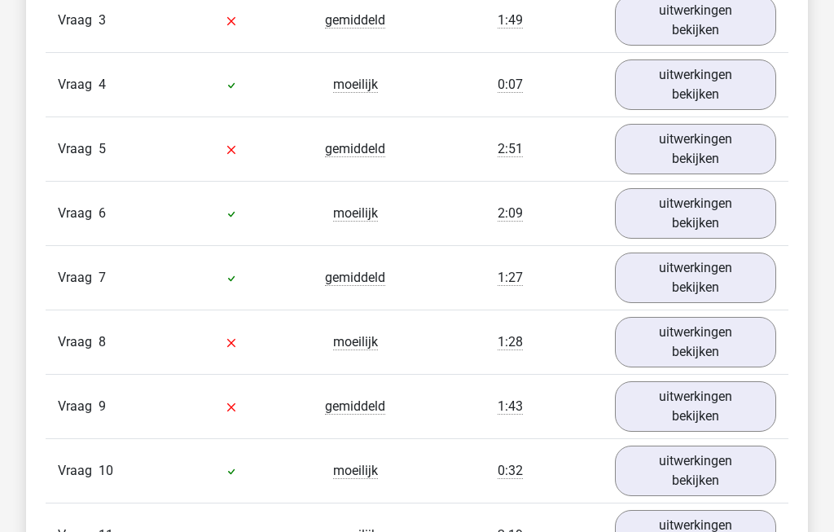
click at [733, 326] on link "uitwerkingen bekijken" at bounding box center [695, 342] width 161 height 50
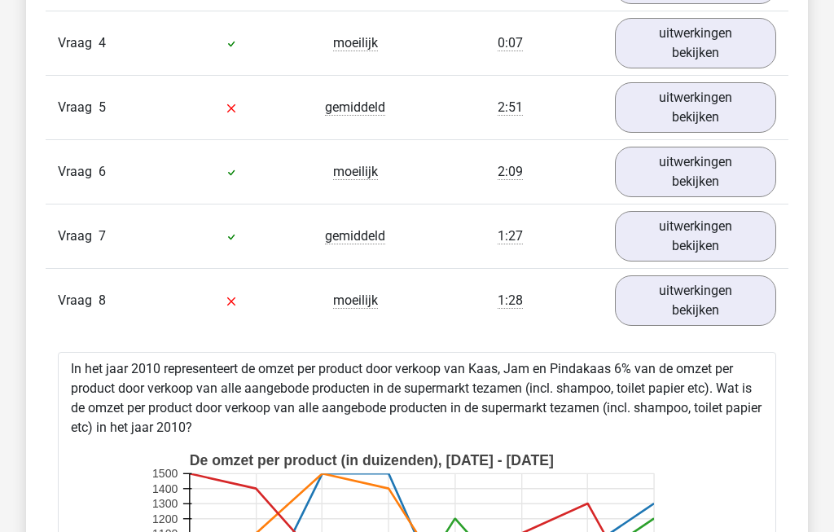
scroll to position [1972, 0]
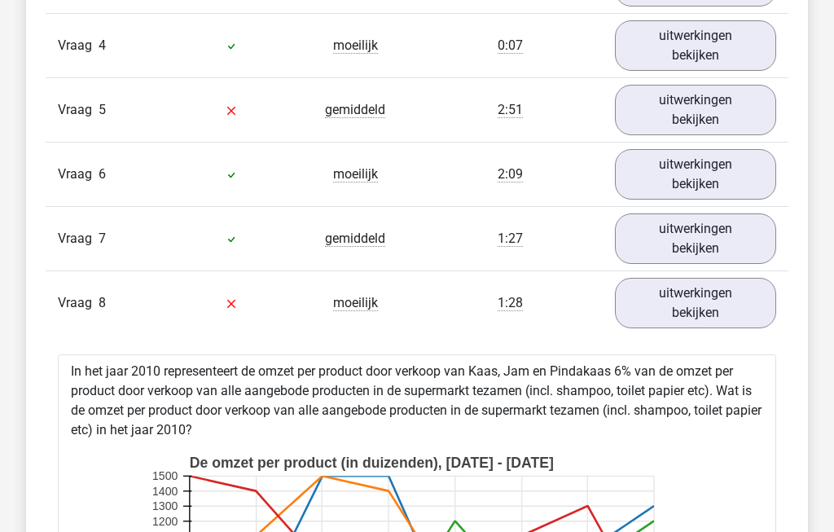
click at [727, 291] on link "uitwerkingen bekijken" at bounding box center [695, 303] width 161 height 50
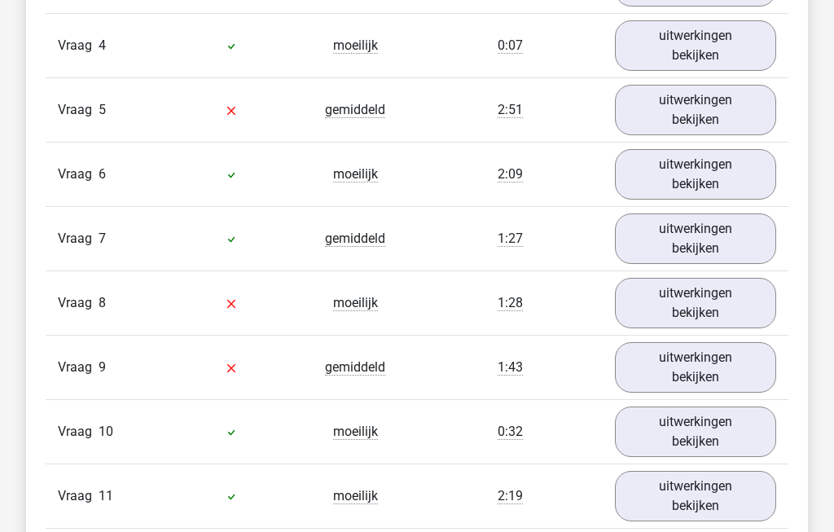
click at [716, 369] on link "uitwerkingen bekijken" at bounding box center [695, 367] width 161 height 50
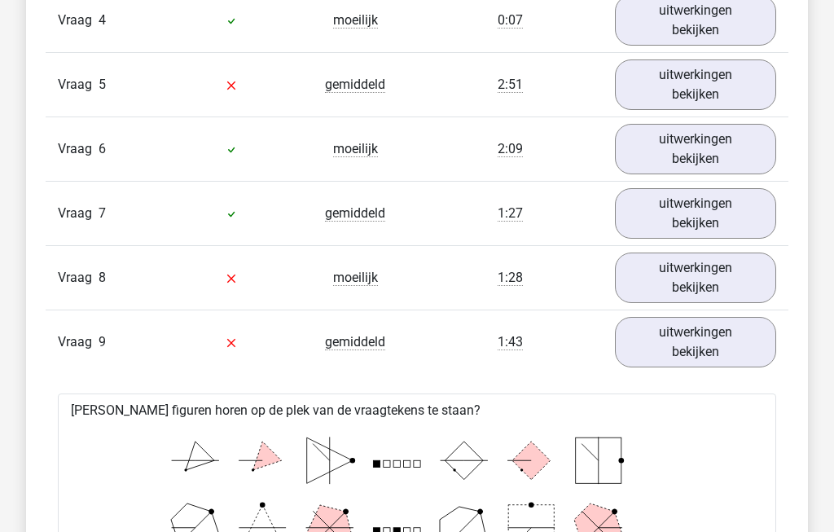
scroll to position [1986, 0]
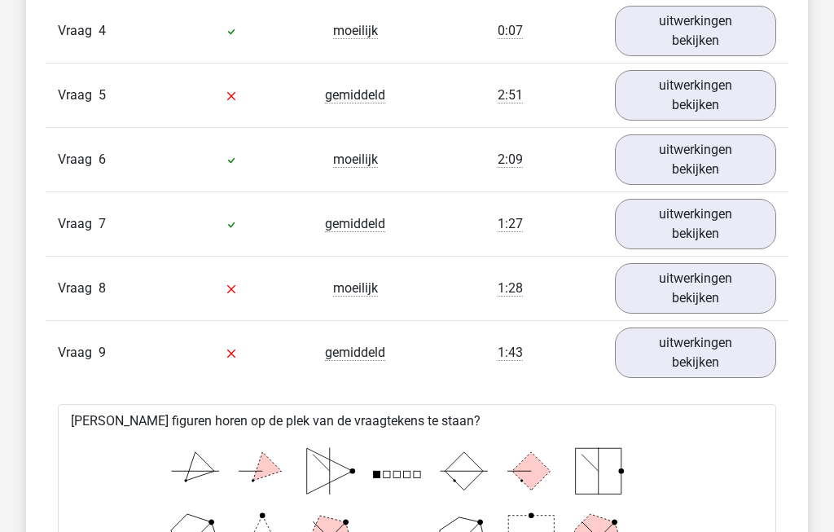
click at [719, 352] on link "uitwerkingen bekijken" at bounding box center [695, 352] width 161 height 50
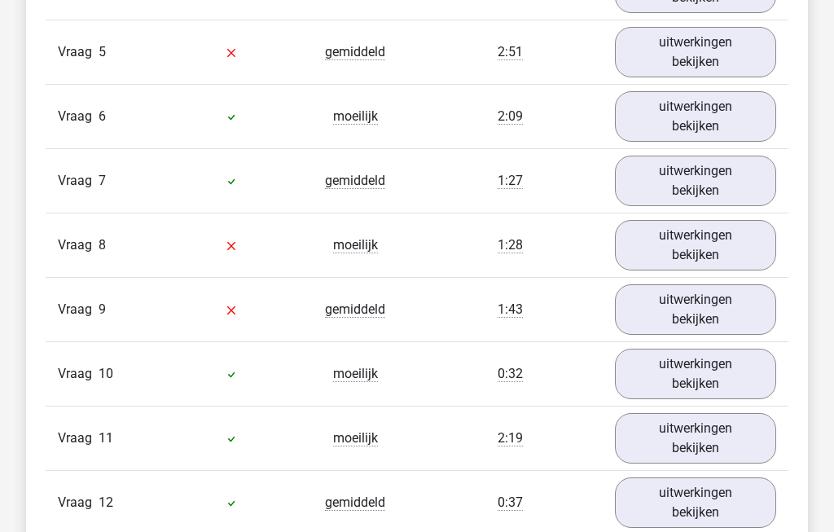
click at [716, 361] on link "uitwerkingen bekijken" at bounding box center [695, 374] width 161 height 50
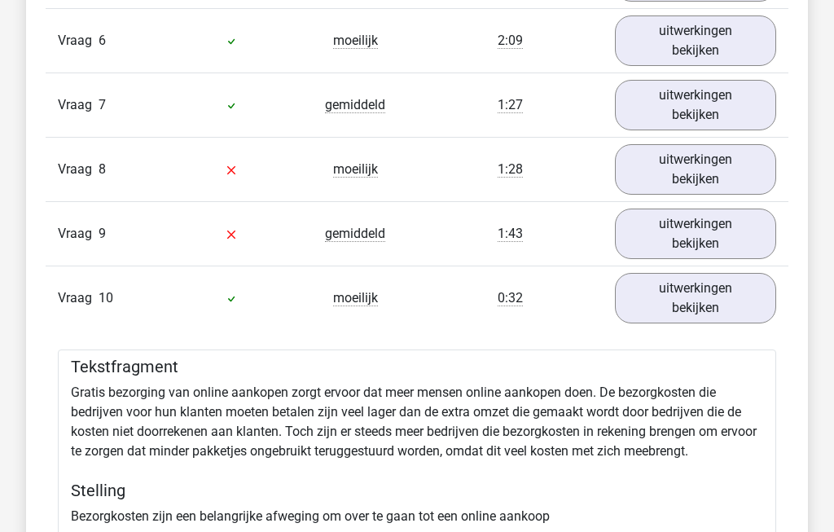
scroll to position [2067, 0]
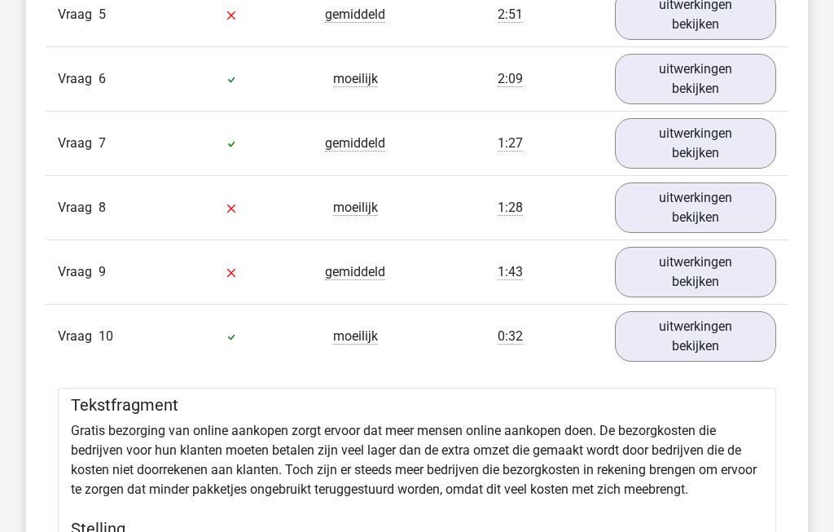
click at [715, 328] on link "uitwerkingen bekijken" at bounding box center [695, 336] width 161 height 50
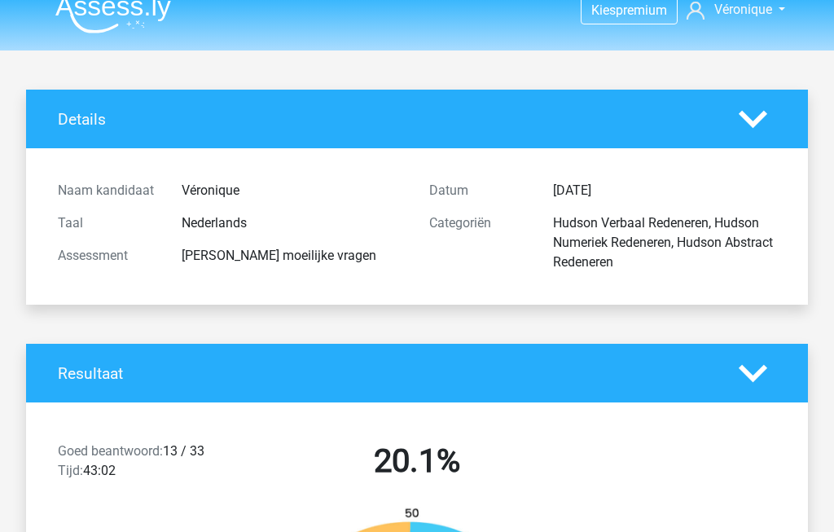
scroll to position [0, 0]
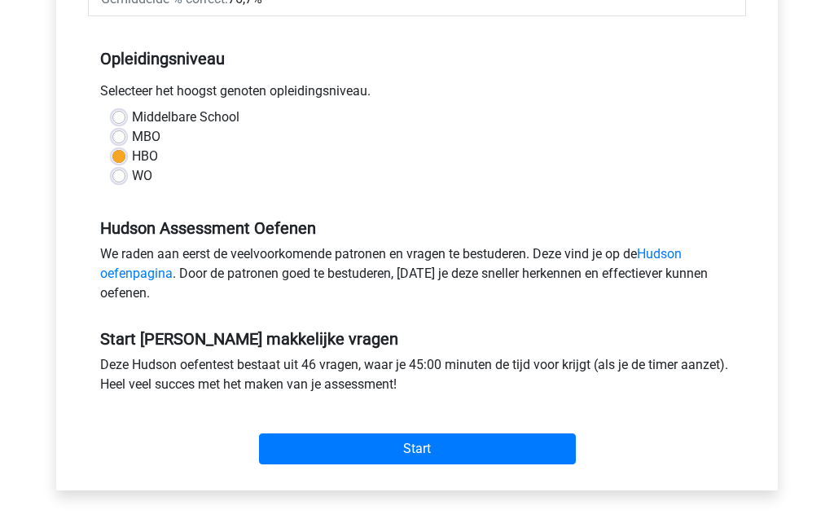
scroll to position [306, 0]
